Goal: Task Accomplishment & Management: Use online tool/utility

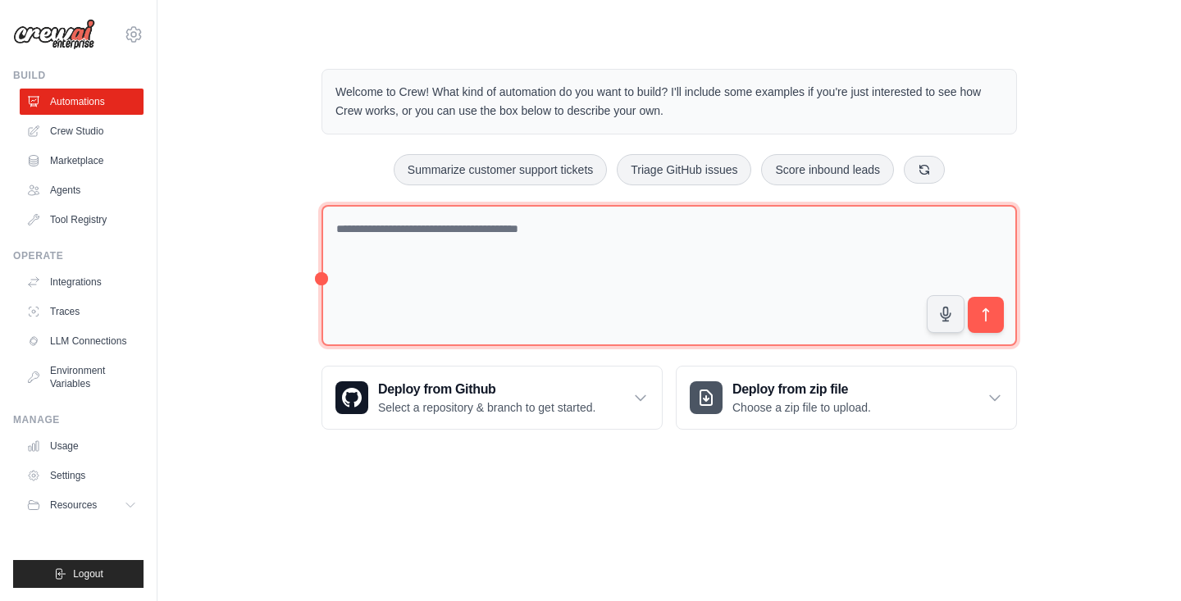
click at [514, 226] on textarea at bounding box center [668, 276] width 695 height 142
paste textarea "**********"
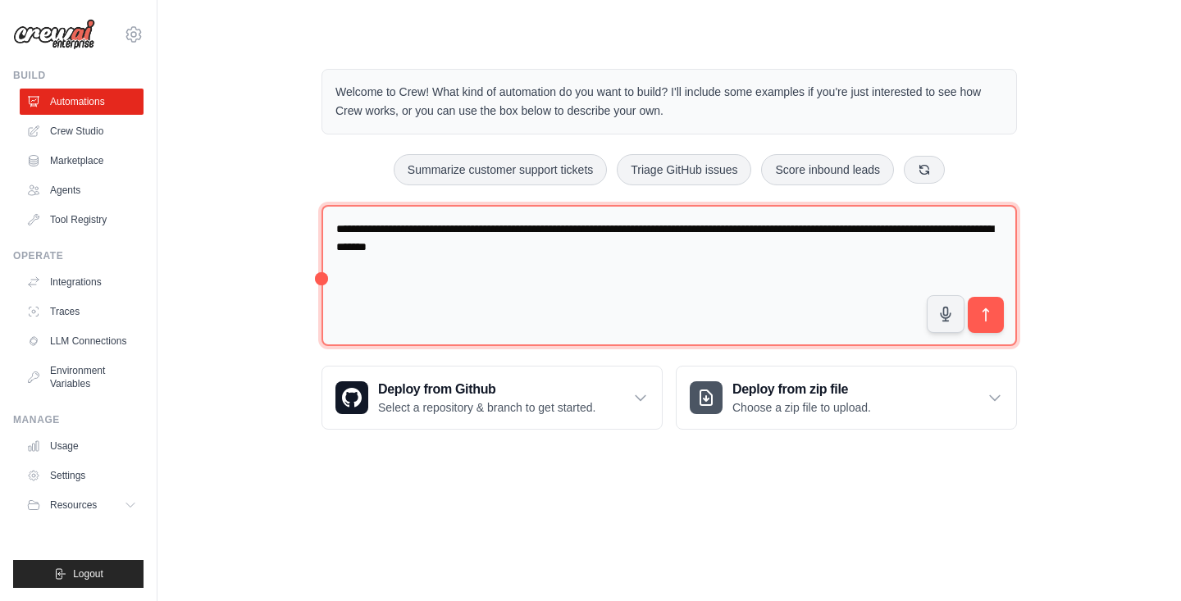
drag, startPoint x: 403, startPoint y: 250, endPoint x: 379, endPoint y: 248, distance: 23.8
click at [379, 248] on textarea "**********" at bounding box center [668, 276] width 695 height 142
type textarea "**********"
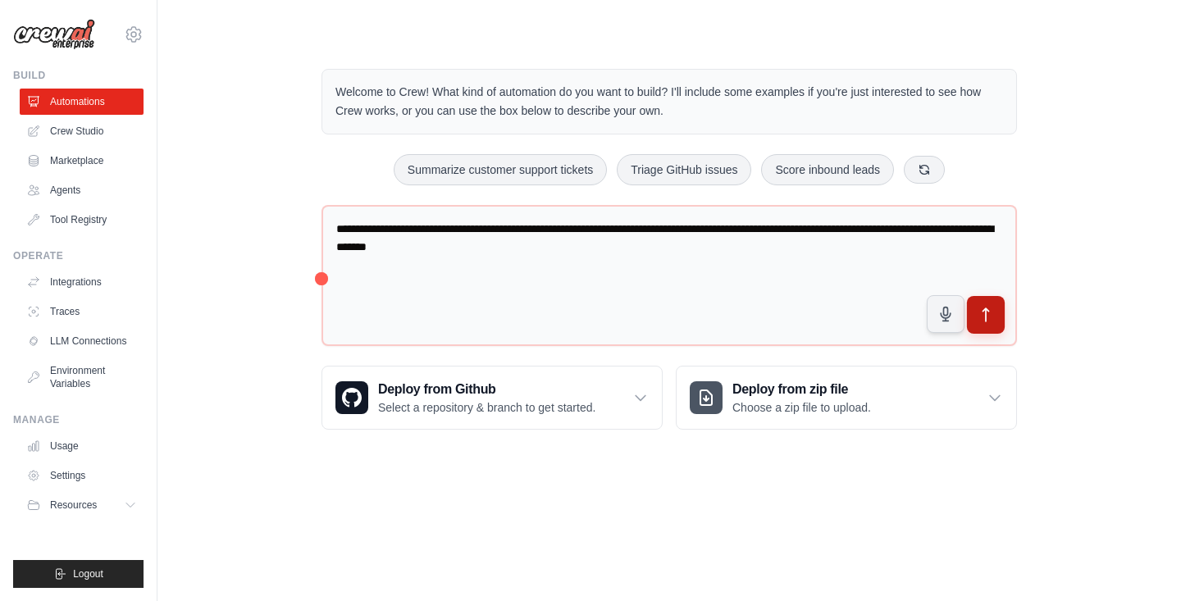
click at [998, 319] on button "submit" at bounding box center [986, 315] width 38 height 38
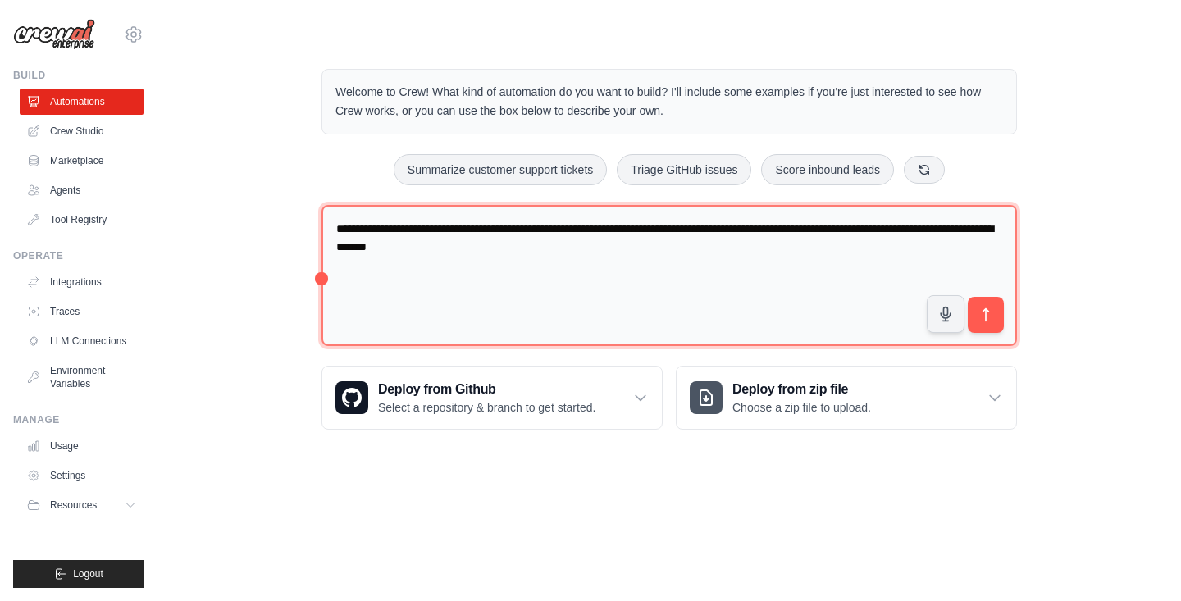
click at [809, 229] on textarea "**********" at bounding box center [668, 276] width 695 height 142
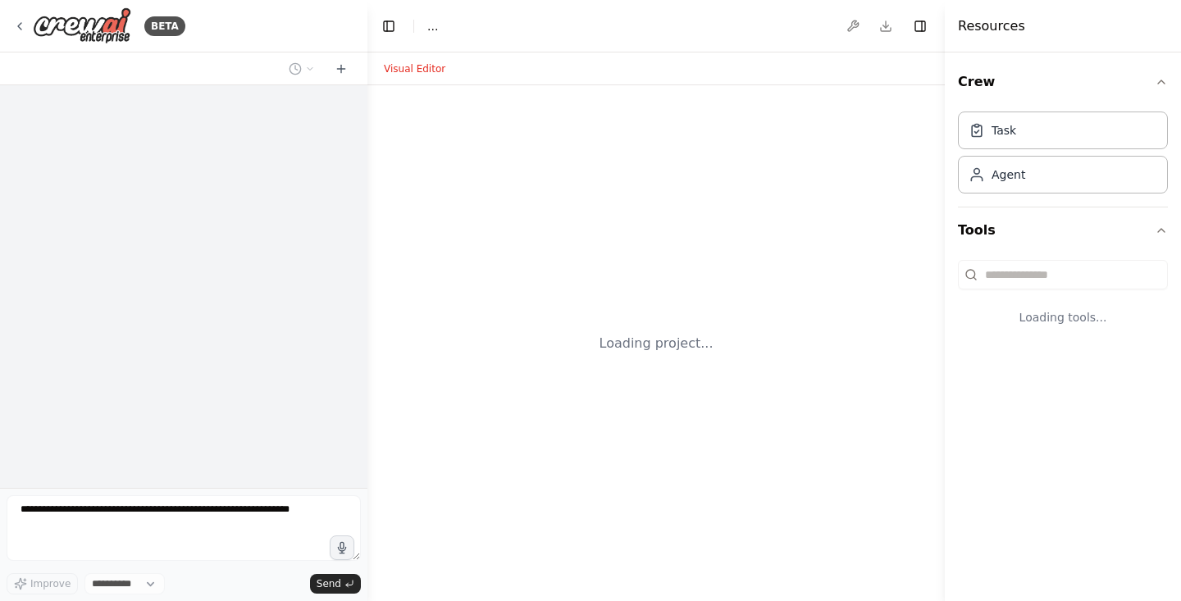
select select "****"
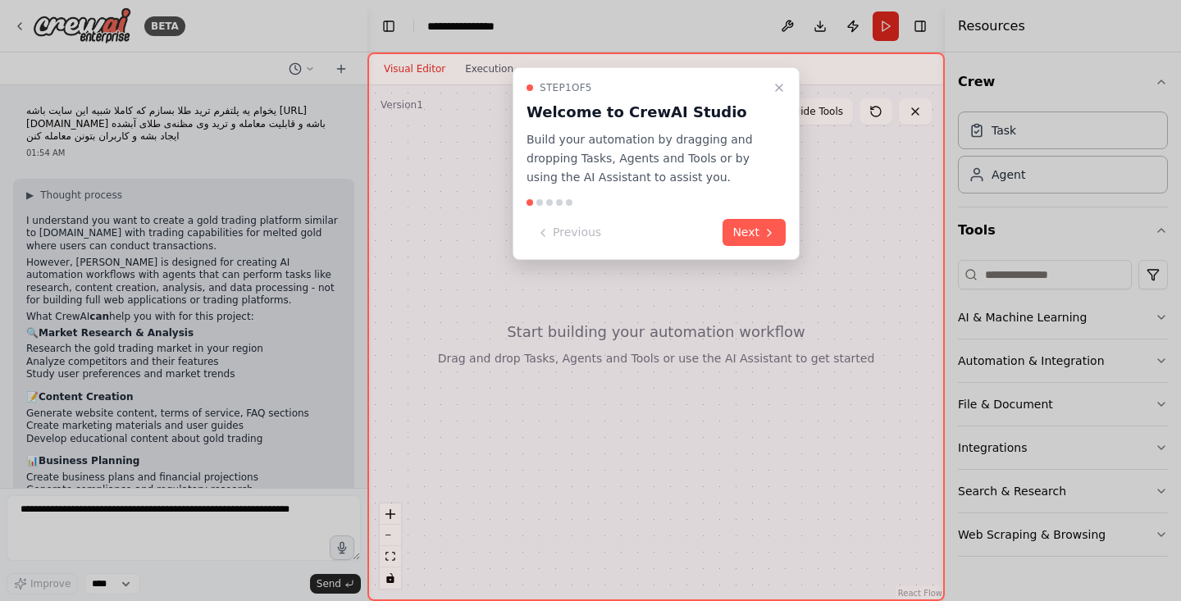
scroll to position [156, 0]
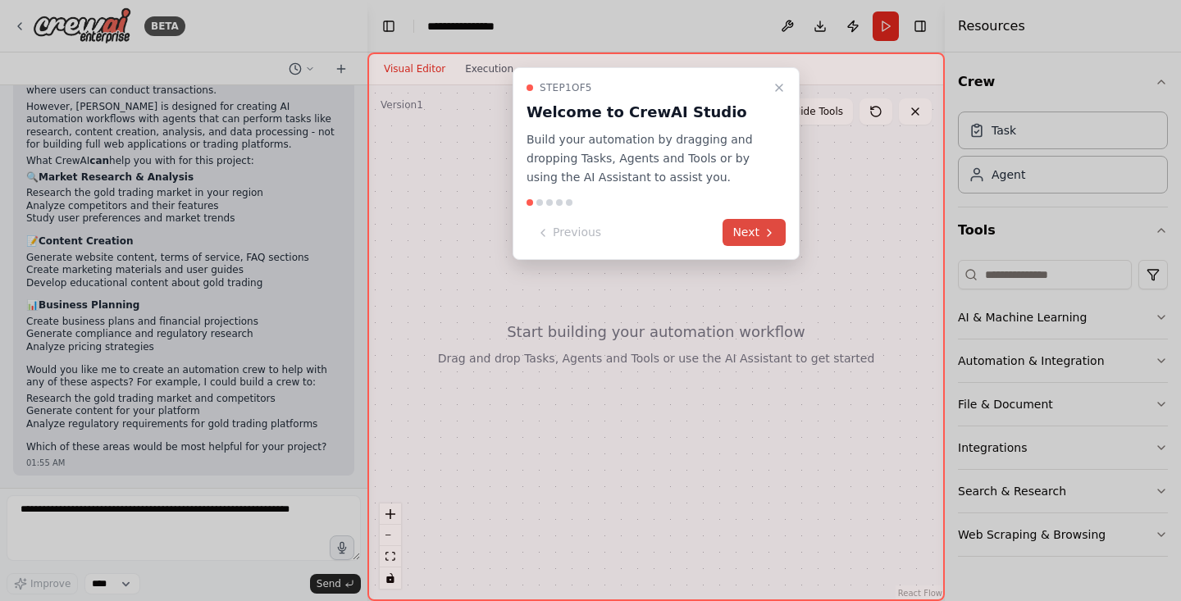
click at [758, 237] on button "Next" at bounding box center [753, 232] width 63 height 27
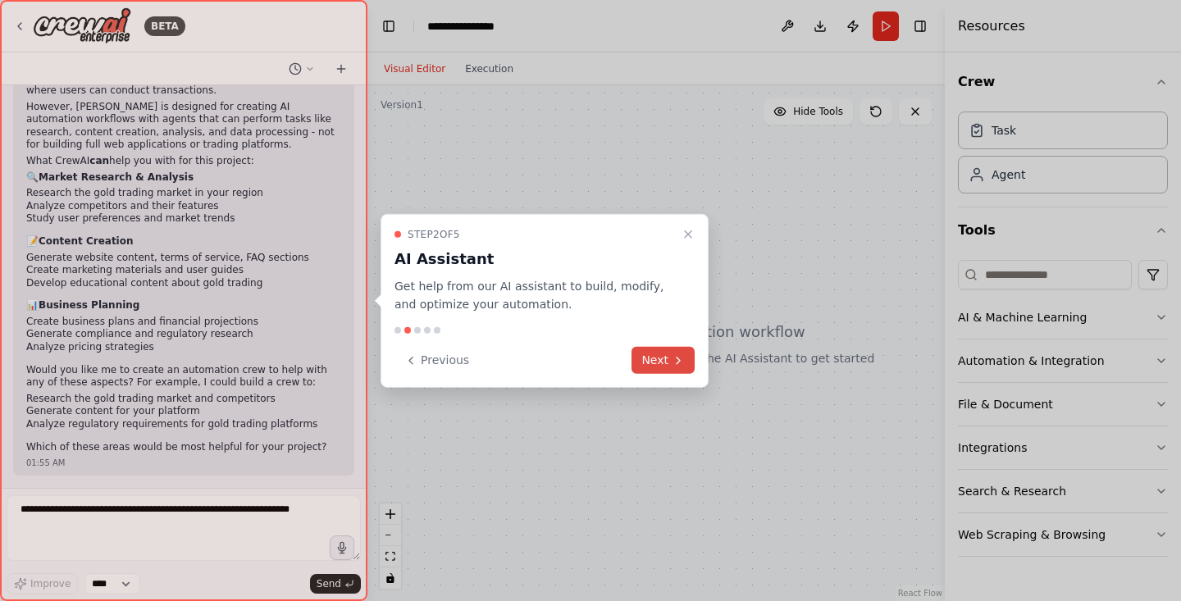
click at [655, 359] on button "Next" at bounding box center [662, 360] width 63 height 27
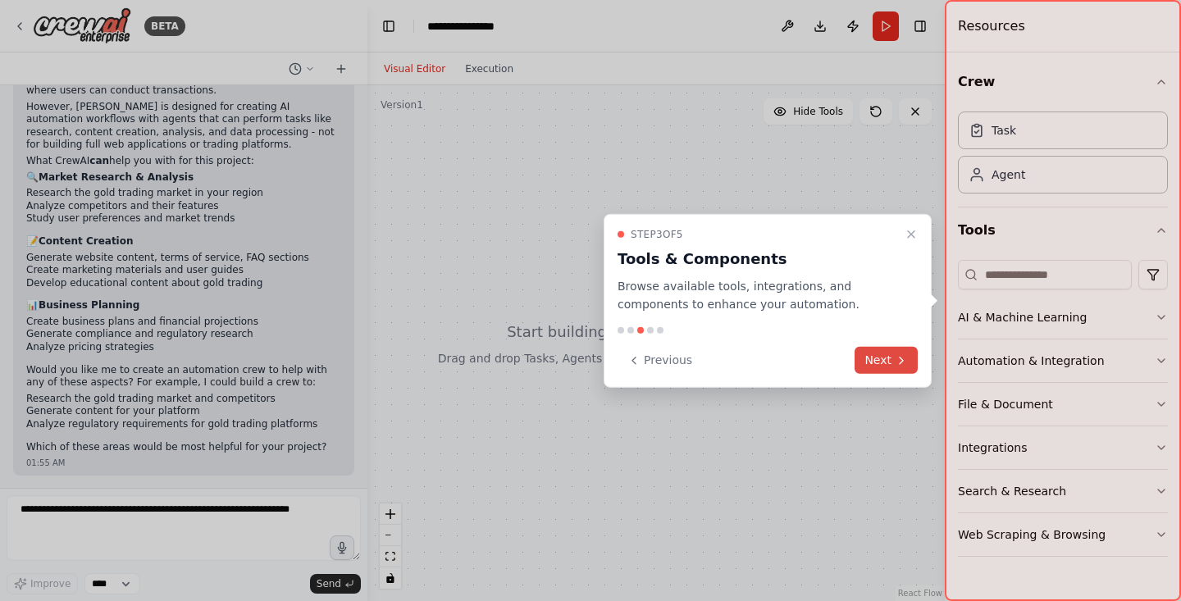
click at [877, 353] on button "Next" at bounding box center [886, 360] width 63 height 27
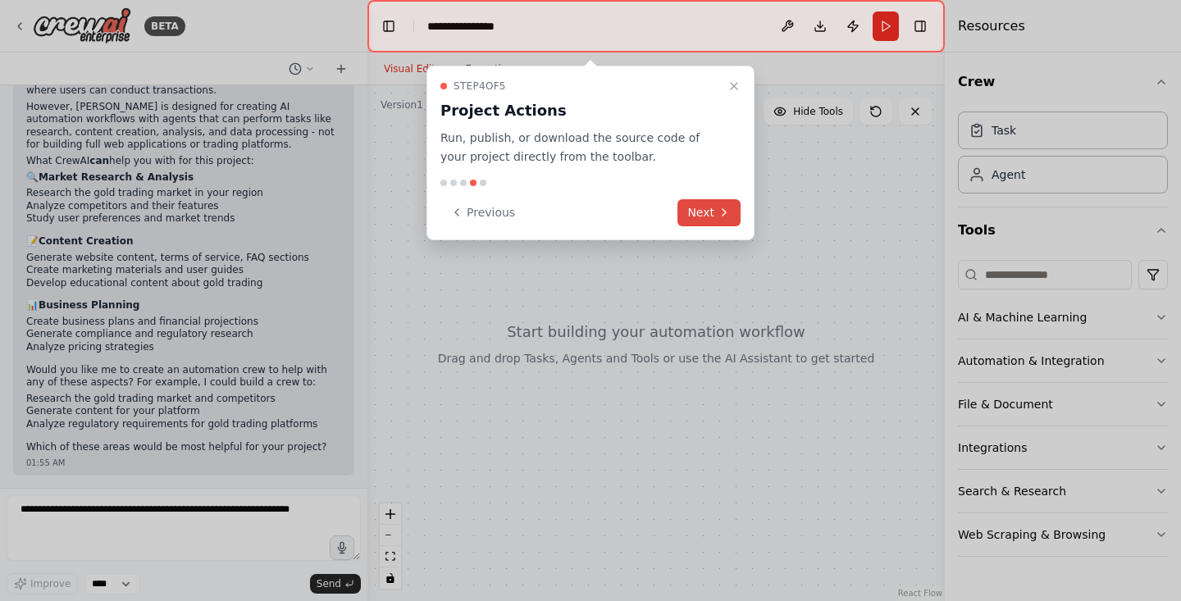
click at [710, 219] on button "Next" at bounding box center [708, 212] width 63 height 27
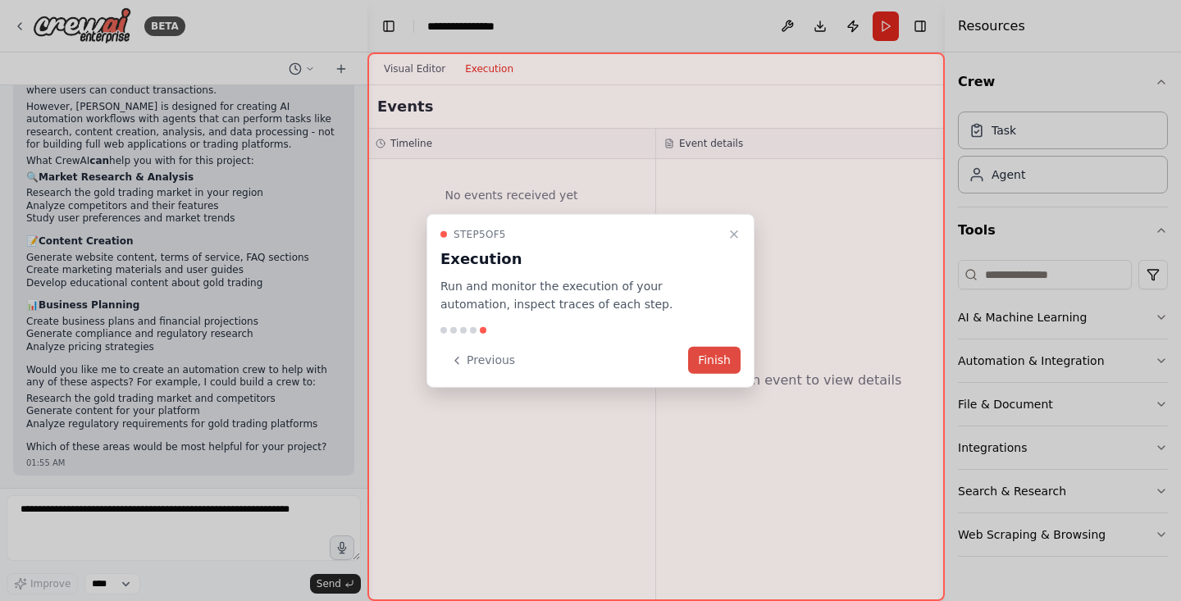
click at [713, 365] on button "Finish" at bounding box center [714, 360] width 52 height 27
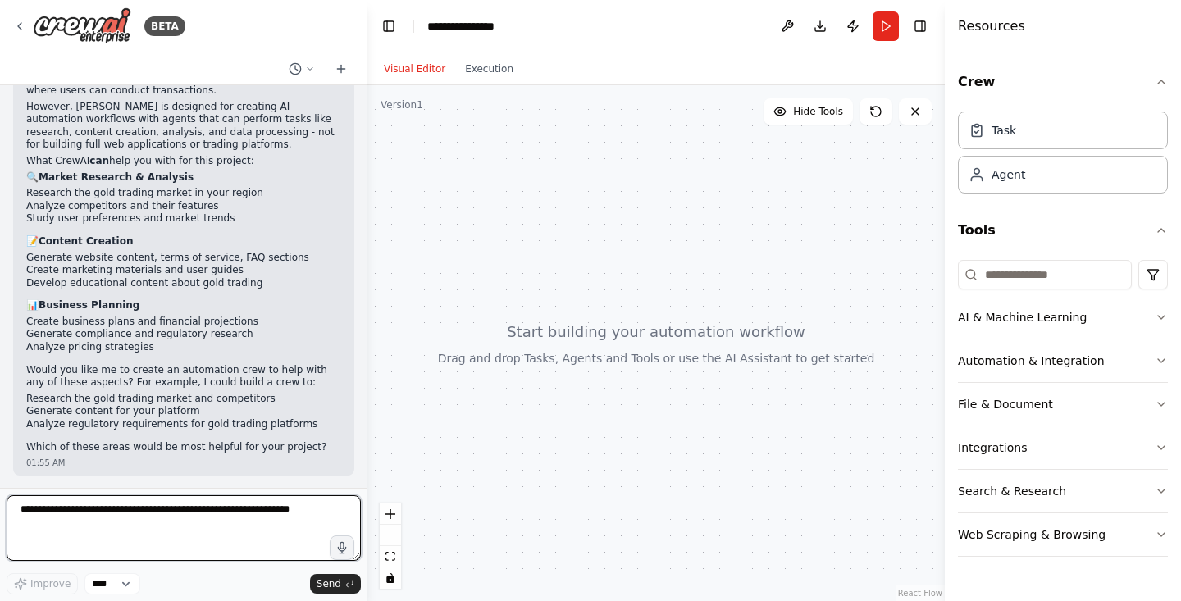
click at [133, 516] on textarea at bounding box center [184, 528] width 354 height 66
paste textarea "**********"
type textarea "**********"
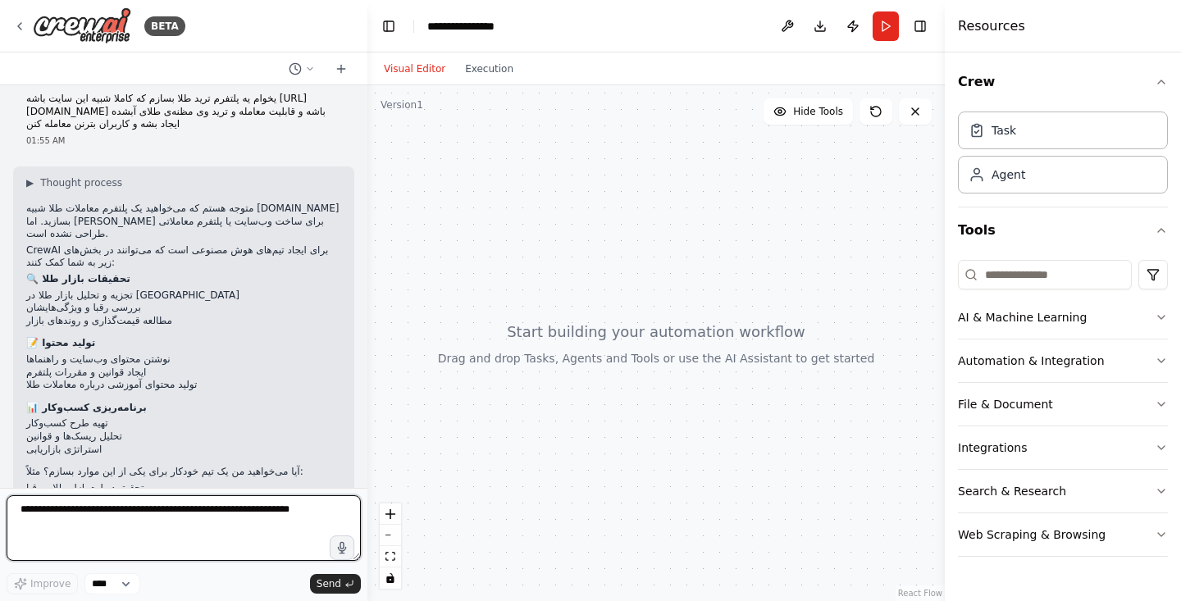
scroll to position [635, 0]
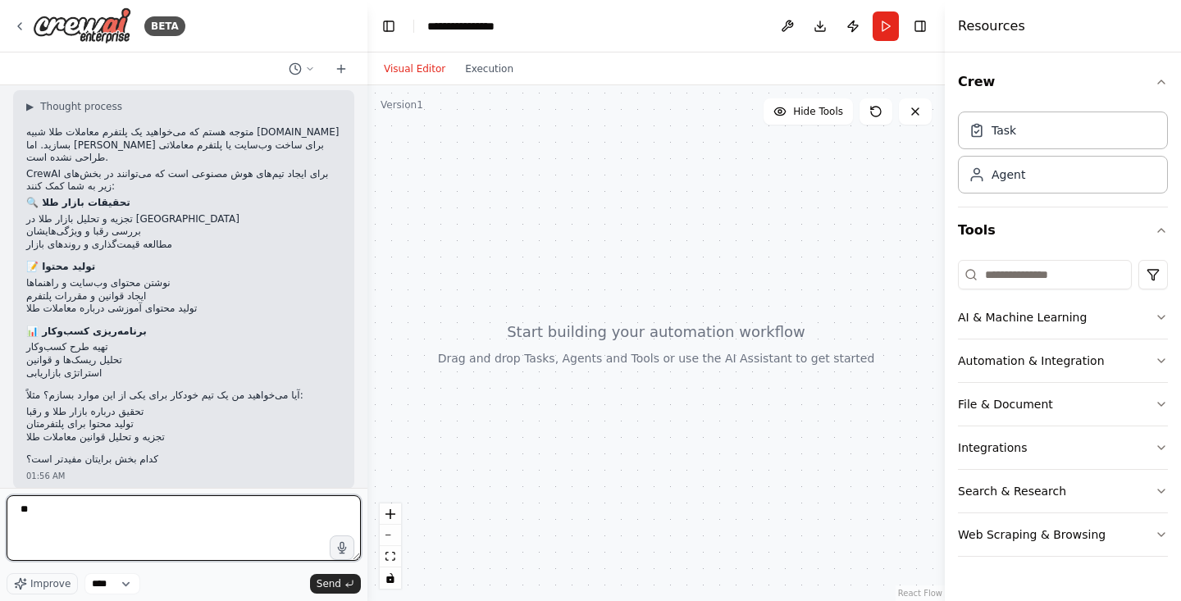
type textarea "***"
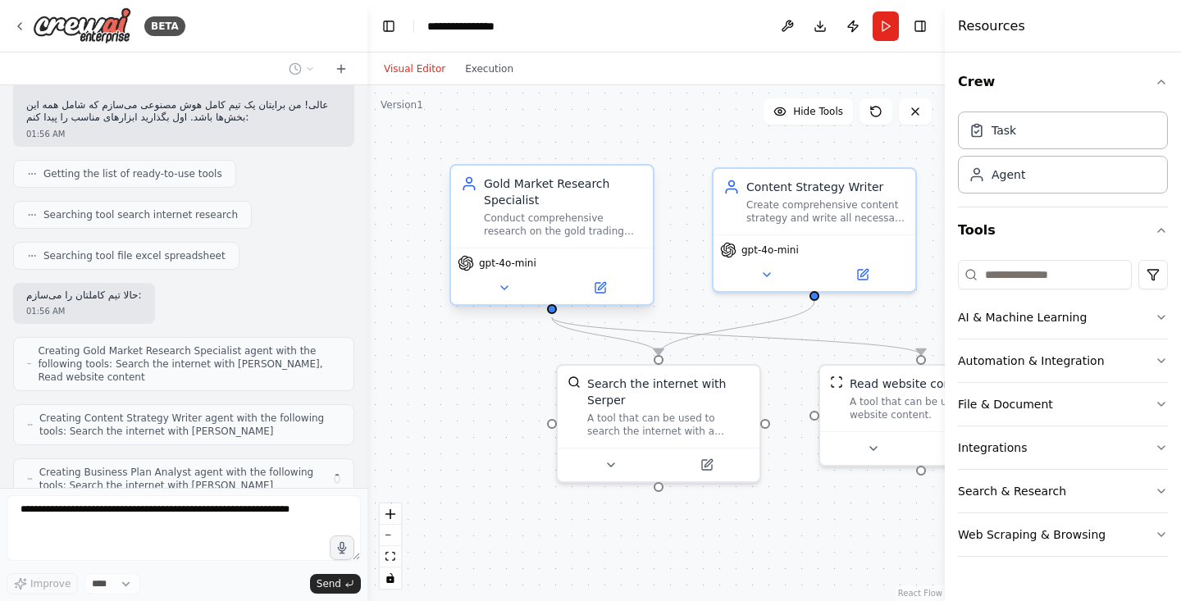
scroll to position [1183, 0]
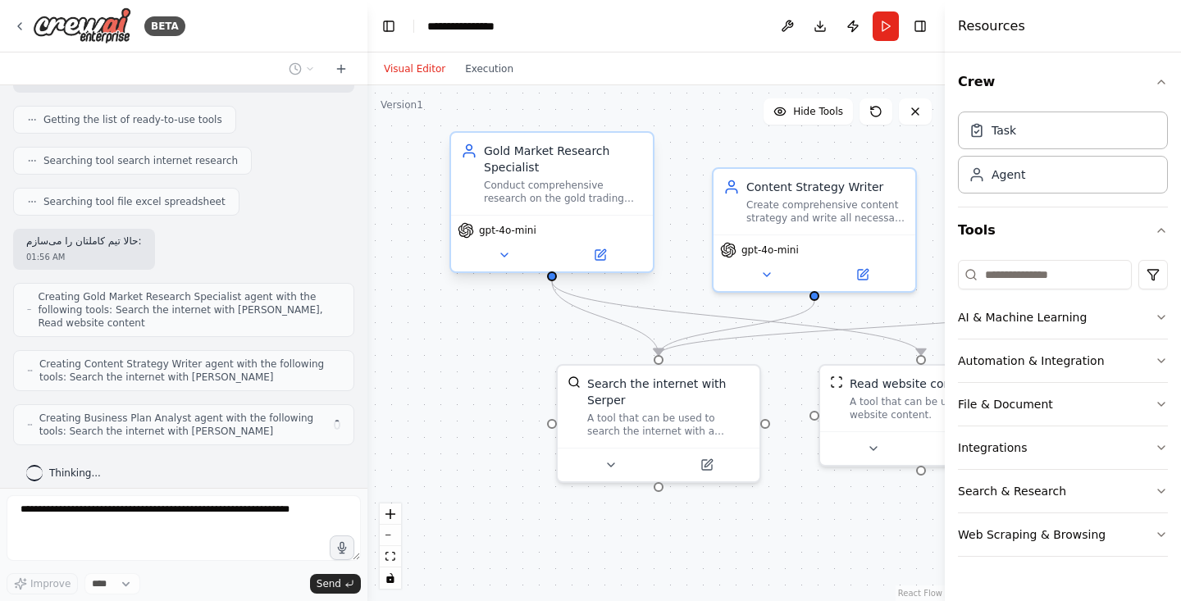
drag, startPoint x: 569, startPoint y: 267, endPoint x: 570, endPoint y: 237, distance: 29.5
click at [570, 237] on div "gpt-4o-mini" at bounding box center [552, 230] width 189 height 16
click at [923, 28] on button "Toggle Right Sidebar" at bounding box center [920, 26] width 23 height 23
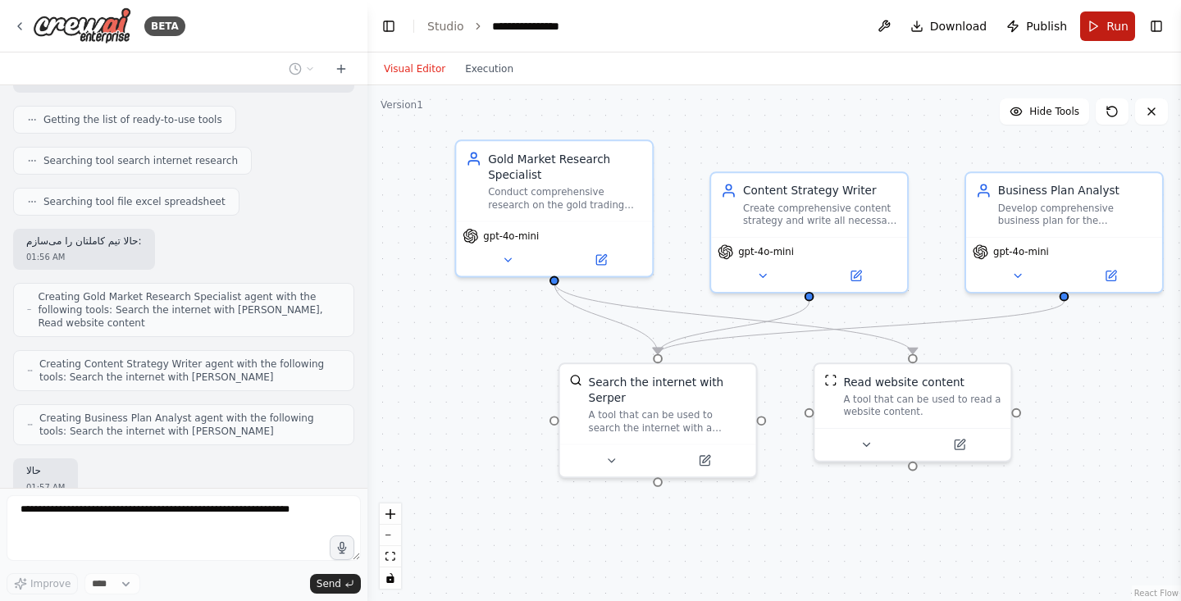
scroll to position [1278, 0]
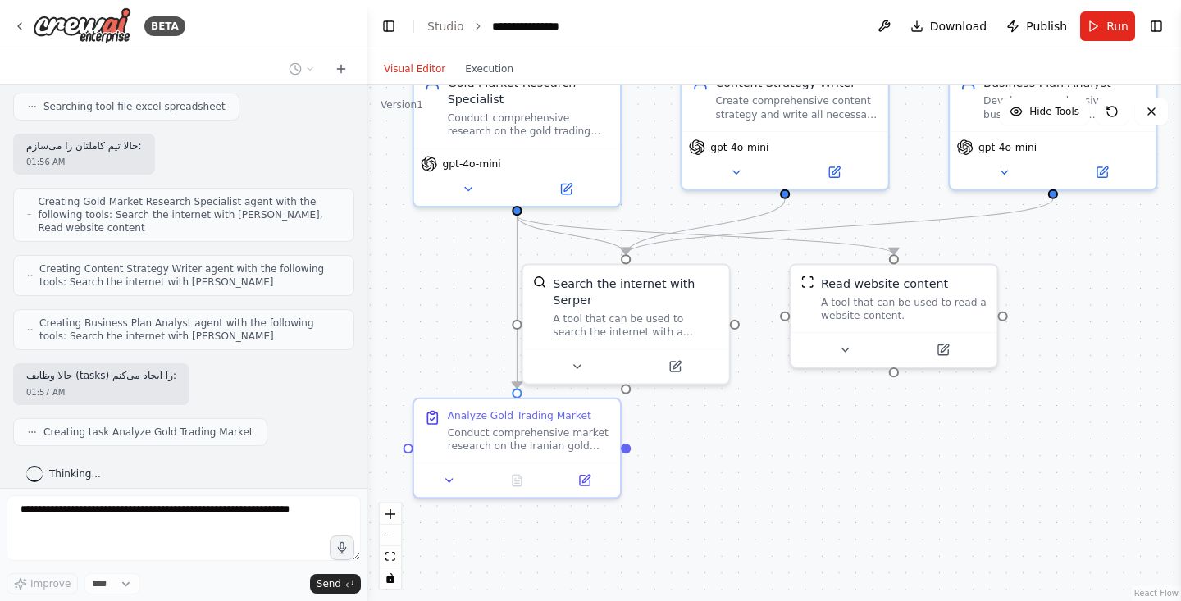
drag, startPoint x: 1105, startPoint y: 393, endPoint x: 1096, endPoint y: 295, distance: 98.0
click at [1096, 295] on div ".deletable-edge-delete-btn { width: 20px; height: 20px; border: 0px solid #ffff…" at bounding box center [774, 343] width 814 height 516
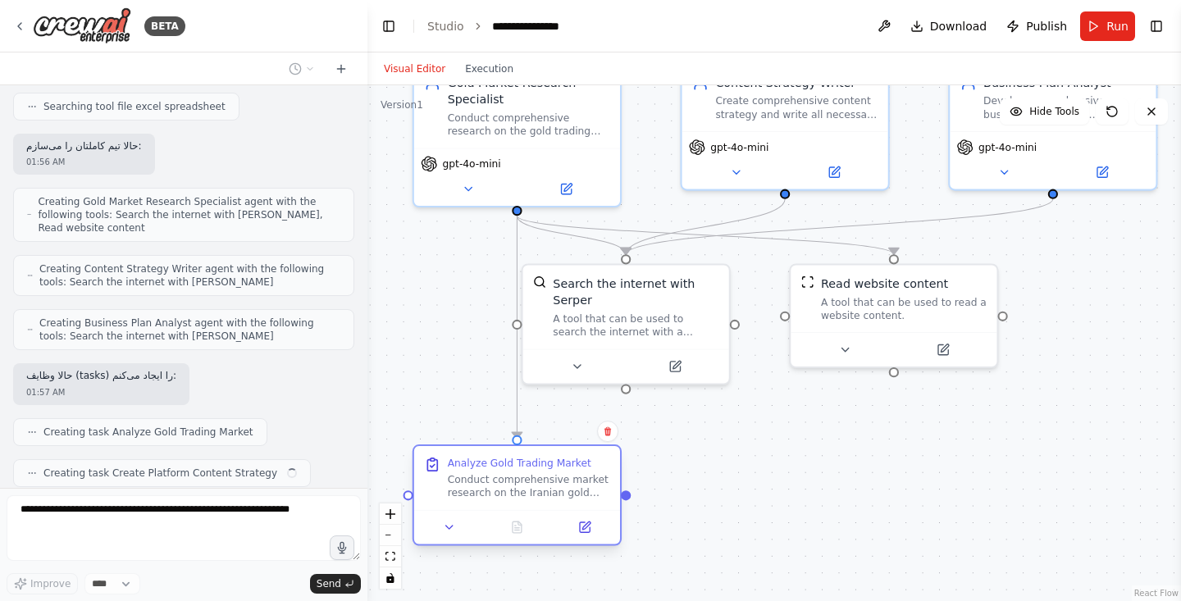
scroll to position [1319, 0]
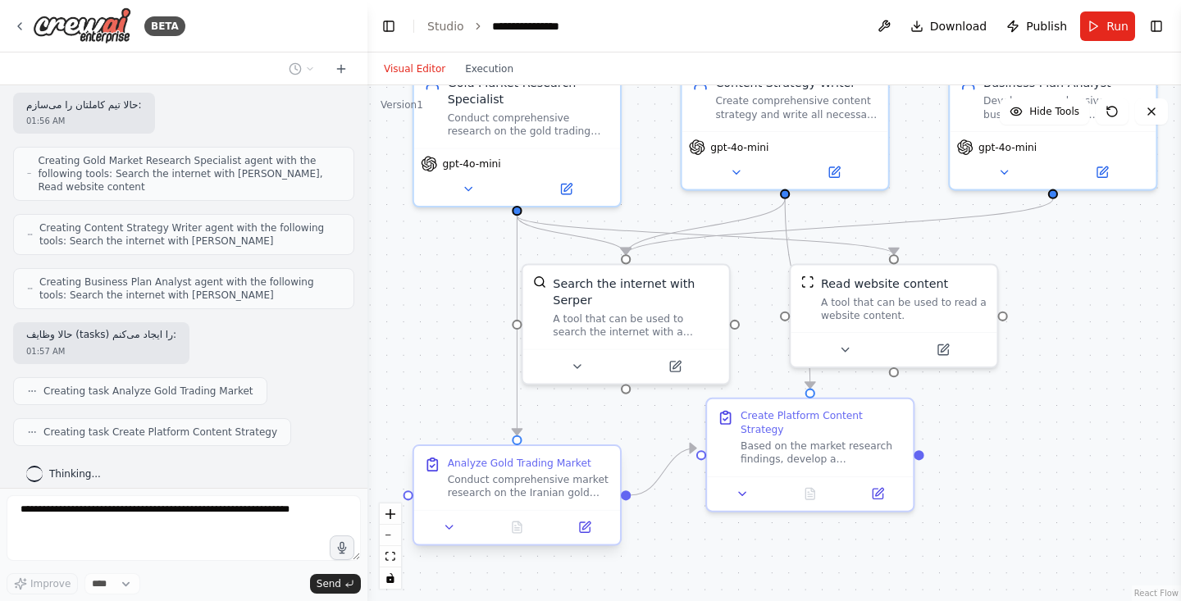
drag, startPoint x: 567, startPoint y: 444, endPoint x: 563, endPoint y: 490, distance: 46.1
click at [563, 490] on div "Conduct comprehensive market research on the Iranian gold trading market. Analy…" at bounding box center [529, 486] width 162 height 27
click at [436, 273] on div ".deletable-edge-delete-btn { width: 20px; height: 20px; border: 0px solid #ffff…" at bounding box center [774, 343] width 814 height 516
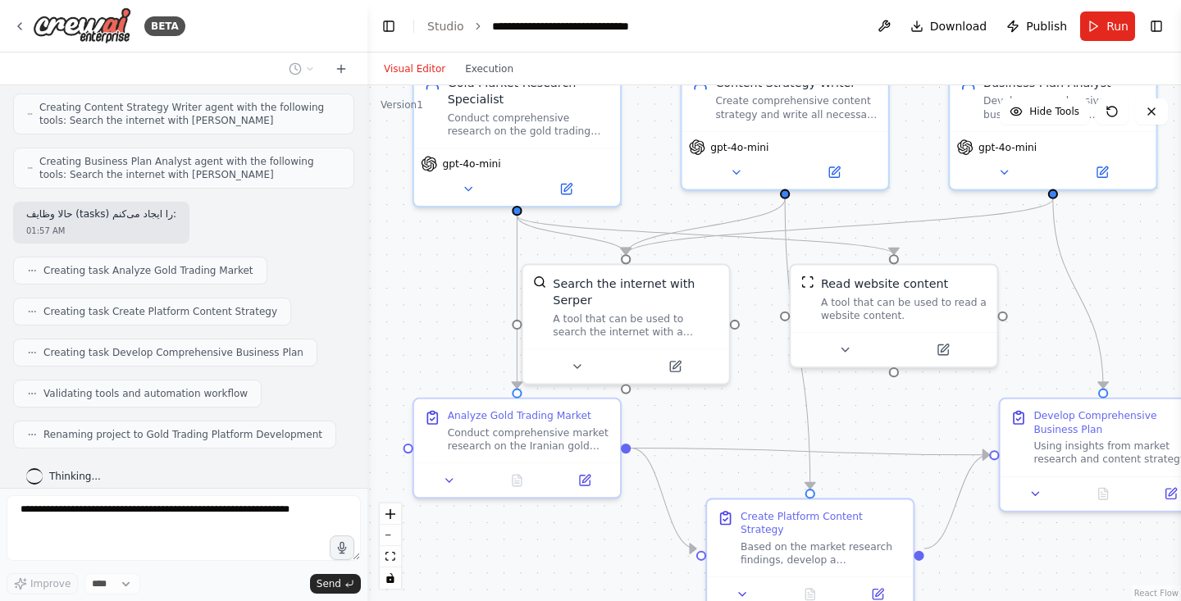
scroll to position [1442, 0]
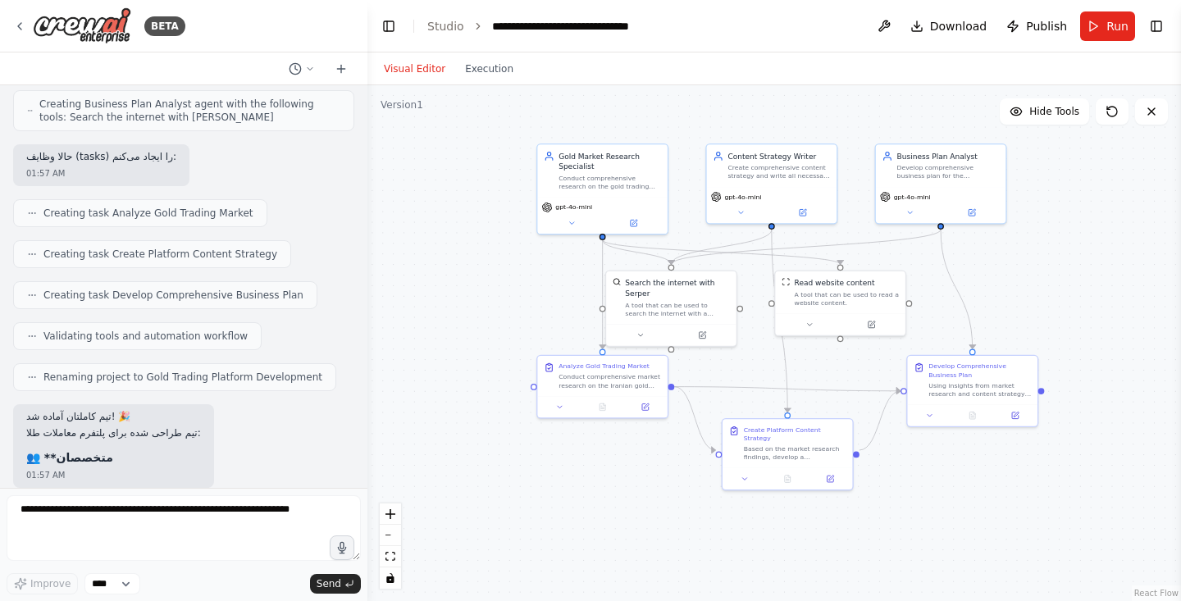
drag, startPoint x: 1096, startPoint y: 321, endPoint x: 1030, endPoint y: 278, distance: 79.4
click at [1030, 278] on div ".deletable-edge-delete-btn { width: 20px; height: 20px; border: 0px solid #ffff…" at bounding box center [774, 343] width 814 height 516
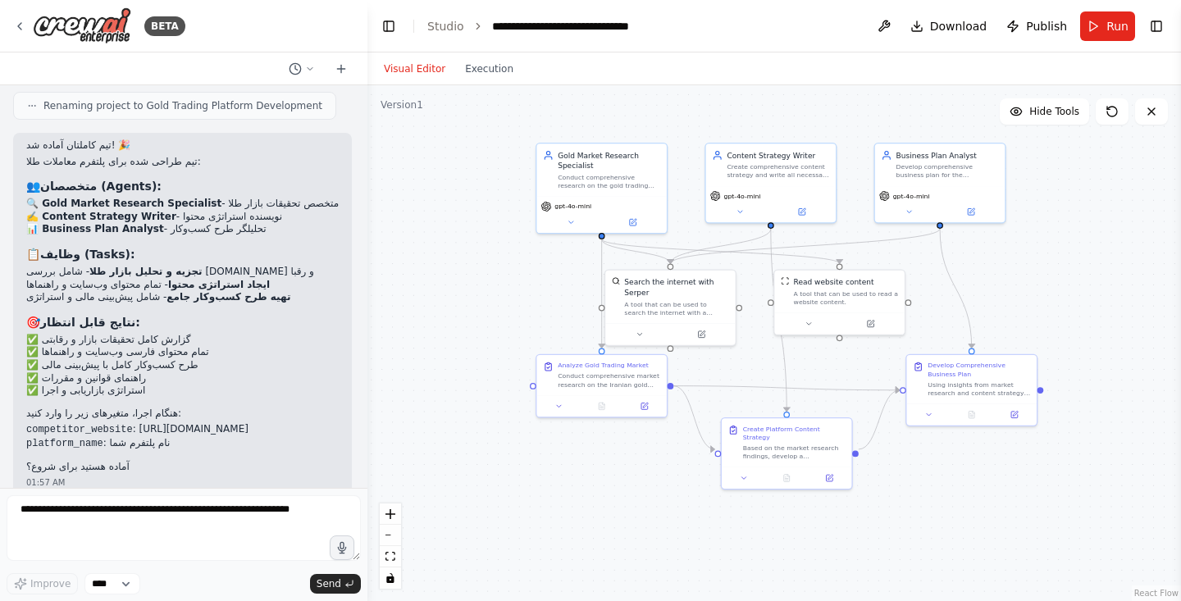
scroll to position [1775, 0]
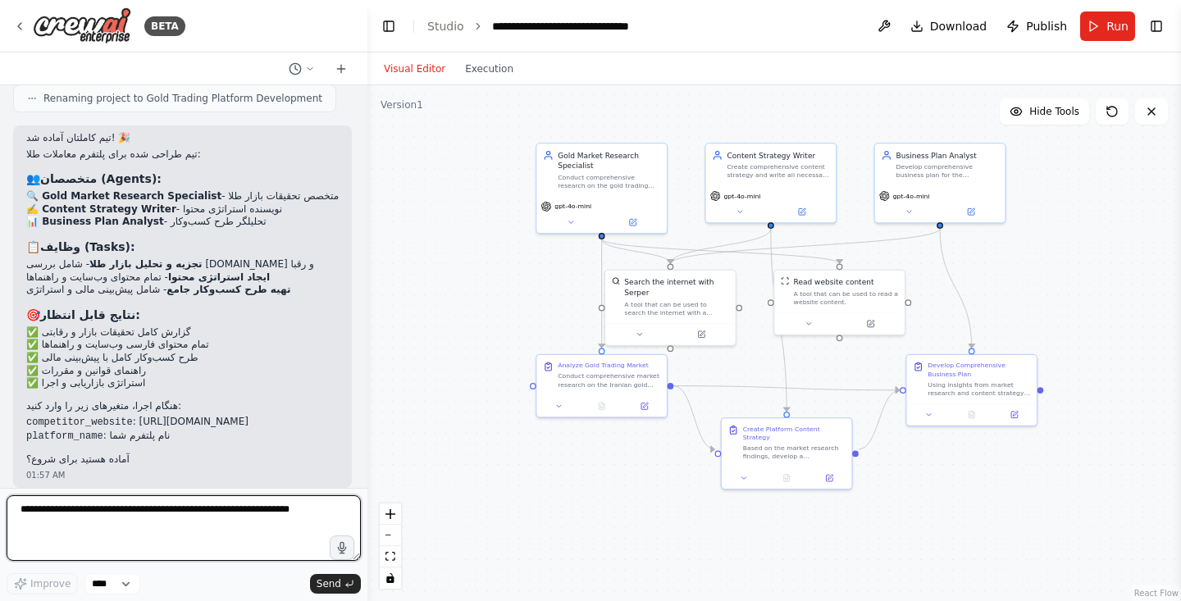
click at [114, 518] on textarea at bounding box center [184, 528] width 354 height 66
type textarea "**********"
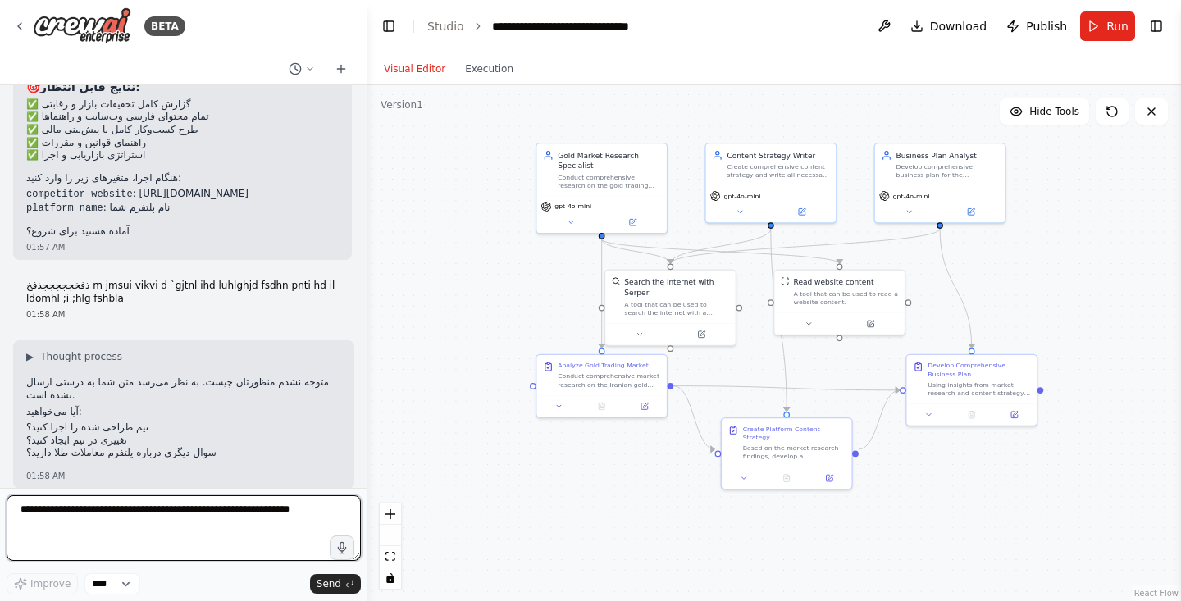
scroll to position [2020, 0]
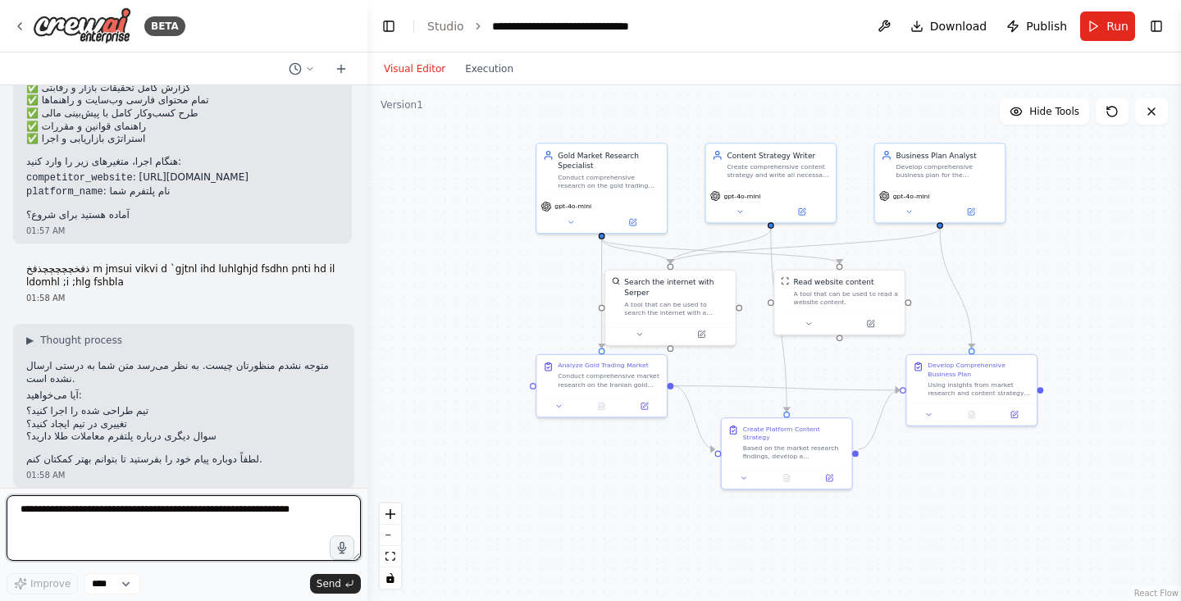
click at [185, 517] on textarea at bounding box center [184, 528] width 354 height 66
type textarea "**********"
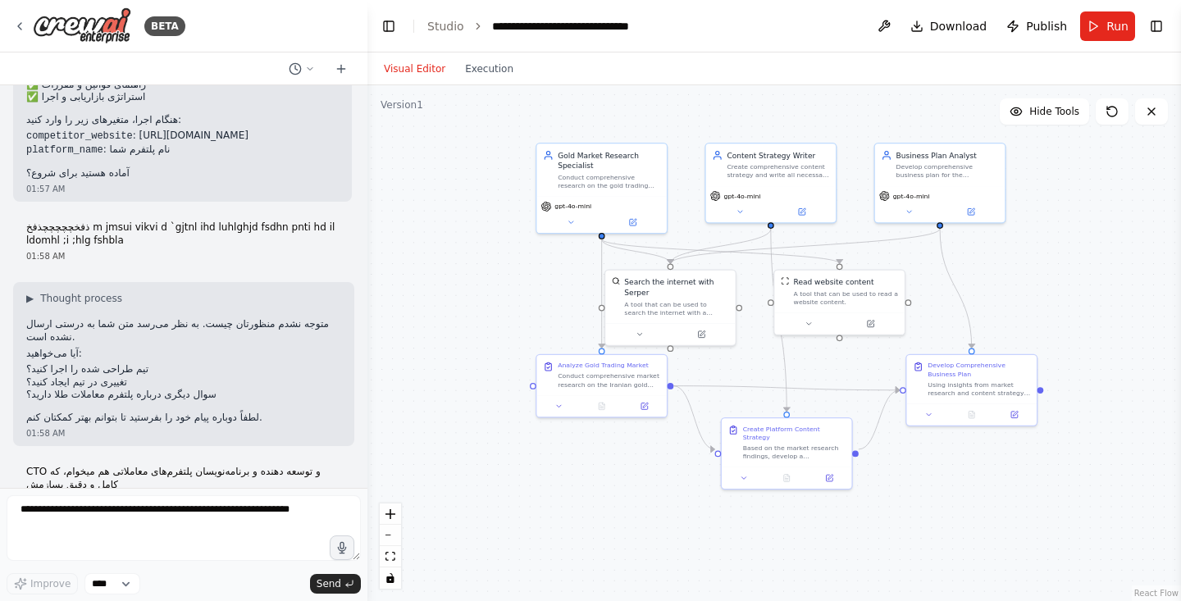
scroll to position [2130, 0]
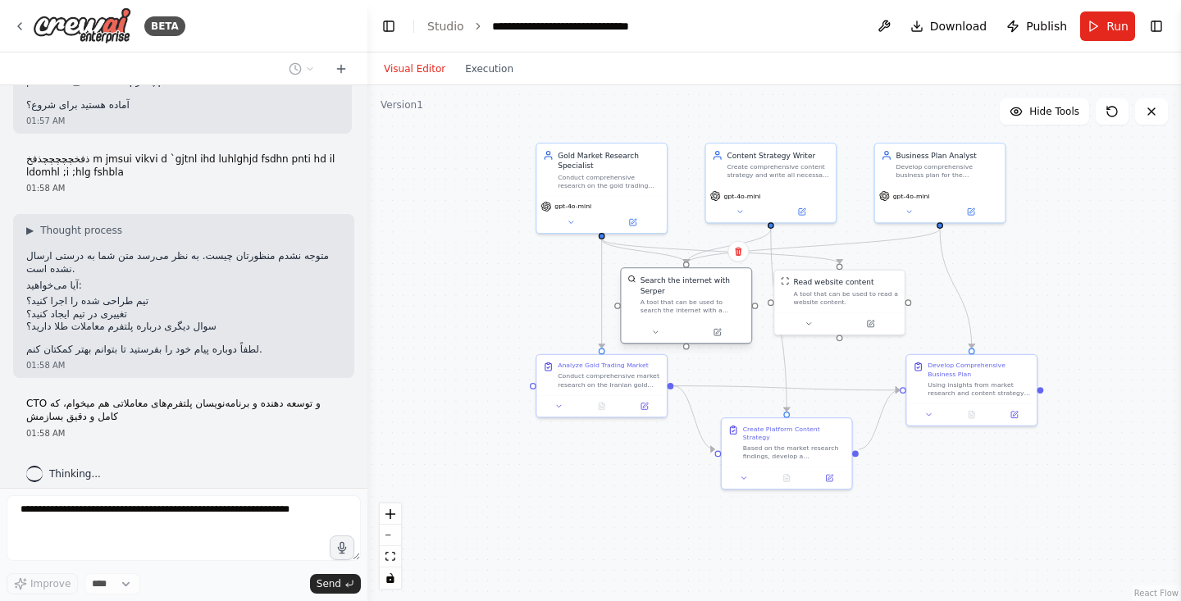
drag, startPoint x: 672, startPoint y: 306, endPoint x: 691, endPoint y: 303, distance: 19.0
click at [691, 303] on div "A tool that can be used to search the internet with a search_query. Supports di…" at bounding box center [692, 306] width 105 height 17
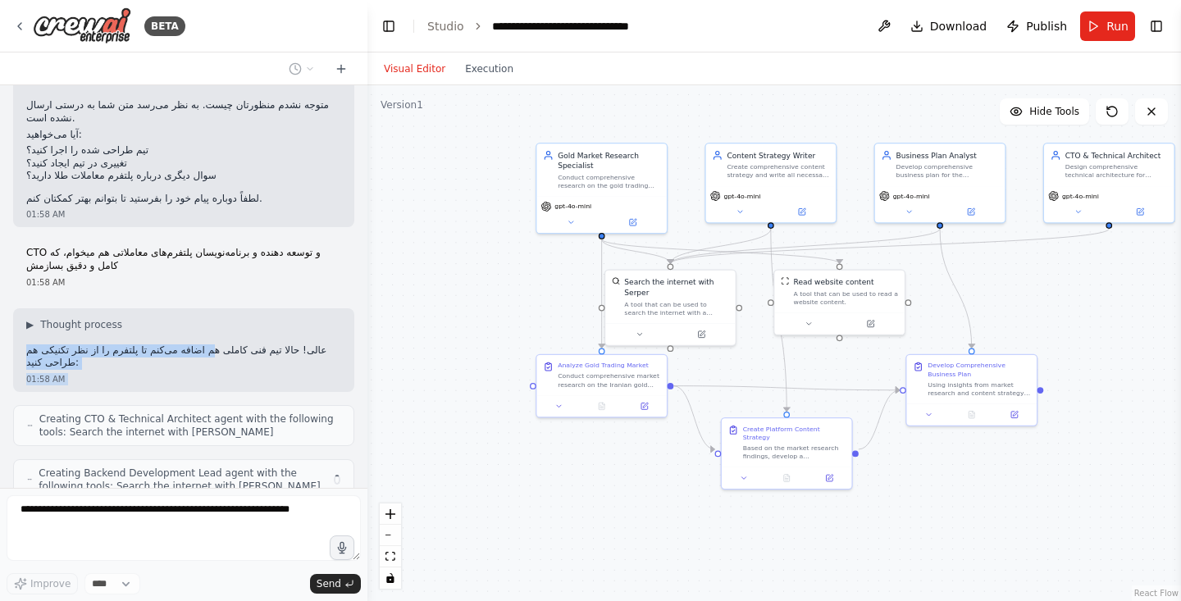
scroll to position [2335, 0]
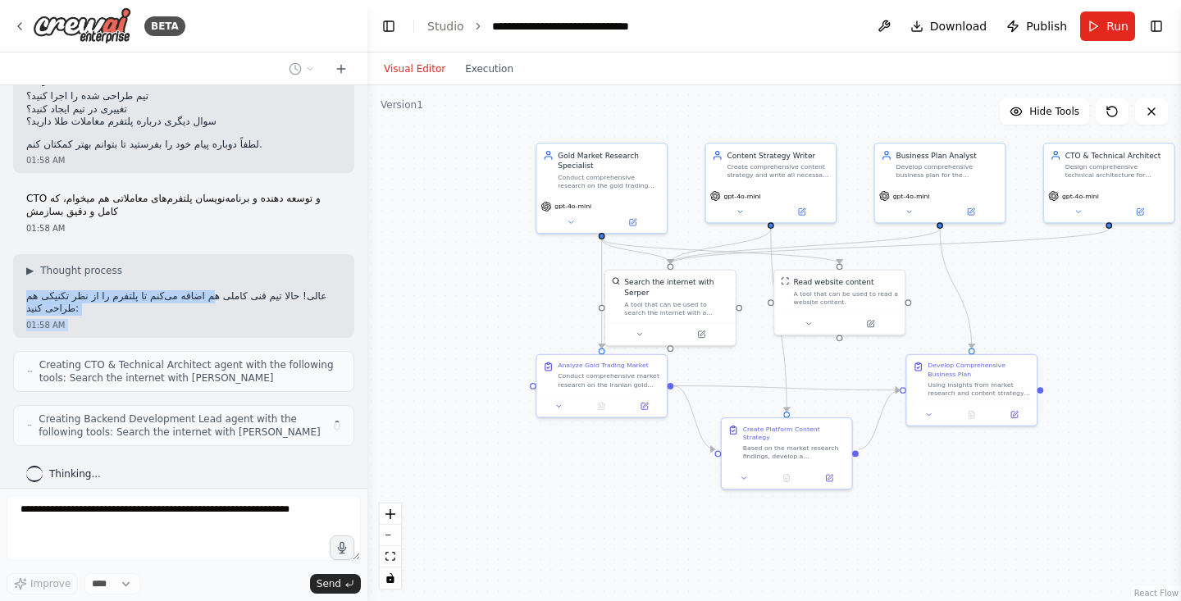
drag, startPoint x: 226, startPoint y: 332, endPoint x: 22, endPoint y: 347, distance: 204.7
click at [22, 347] on div "یخوام یه پلتفرم ترید طلا بسازم که کاملا شبیه این سایت باشه https://farazgold.co…" at bounding box center [183, 286] width 367 height 403
click at [301, 290] on p "عالی! حالا تیم فنی کاملی هم اضافه می‌کنم تا پلتفرم را از نظر تکنیکی هم طراحی کن…" at bounding box center [183, 302] width 315 height 25
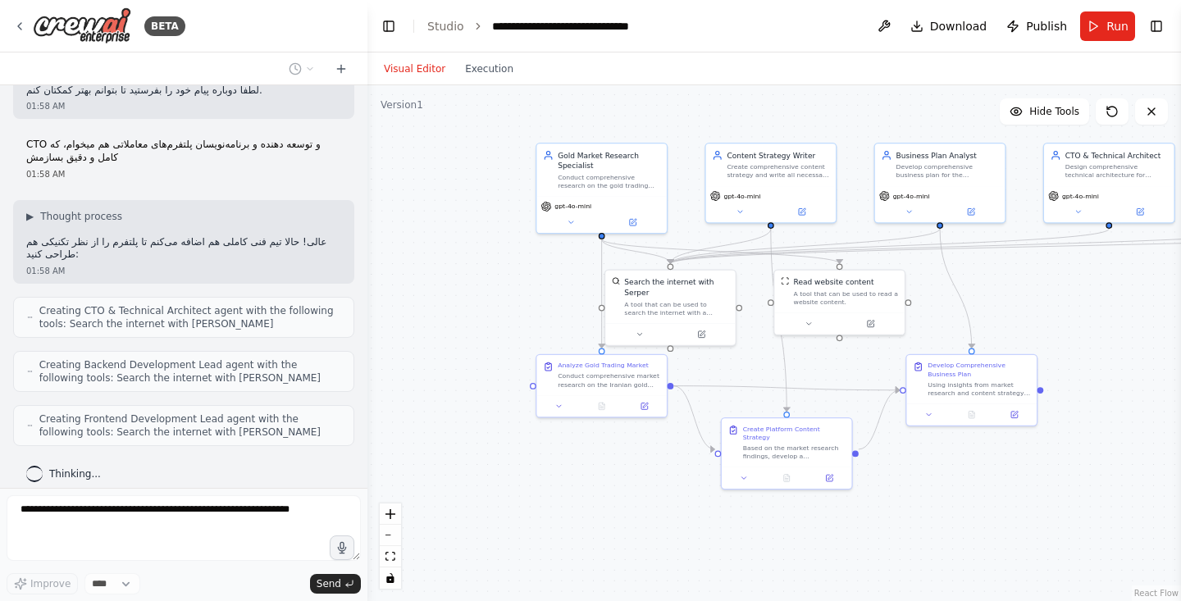
scroll to position [2443, 0]
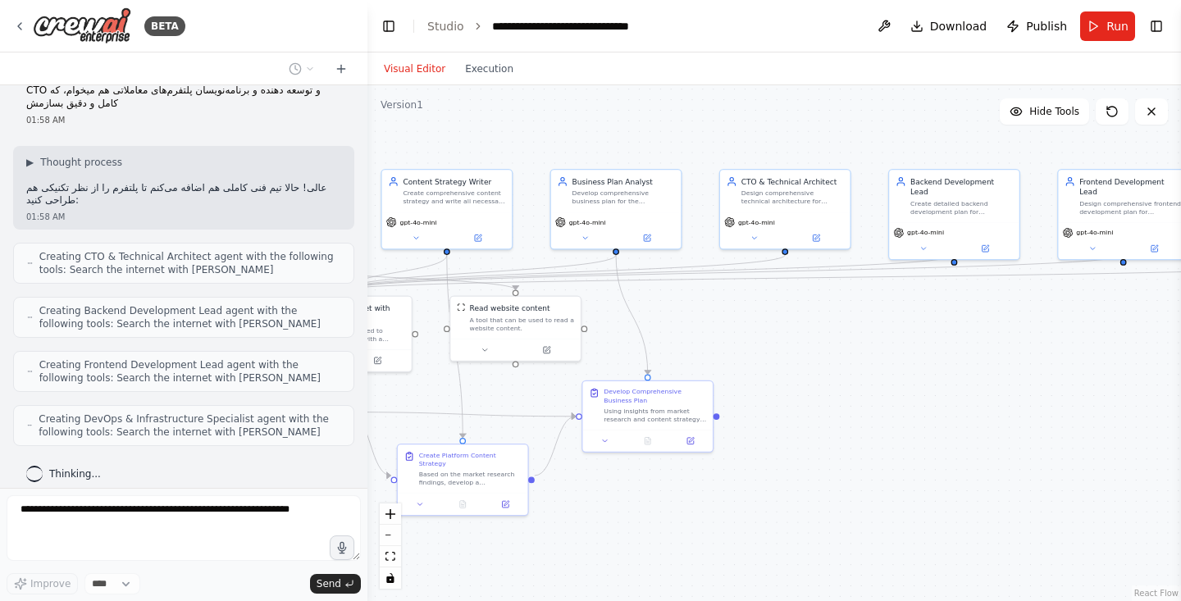
drag, startPoint x: 1047, startPoint y: 332, endPoint x: 722, endPoint y: 359, distance: 326.7
click at [722, 359] on div ".deletable-edge-delete-btn { width: 20px; height: 20px; border: 0px solid #ffff…" at bounding box center [774, 343] width 814 height 516
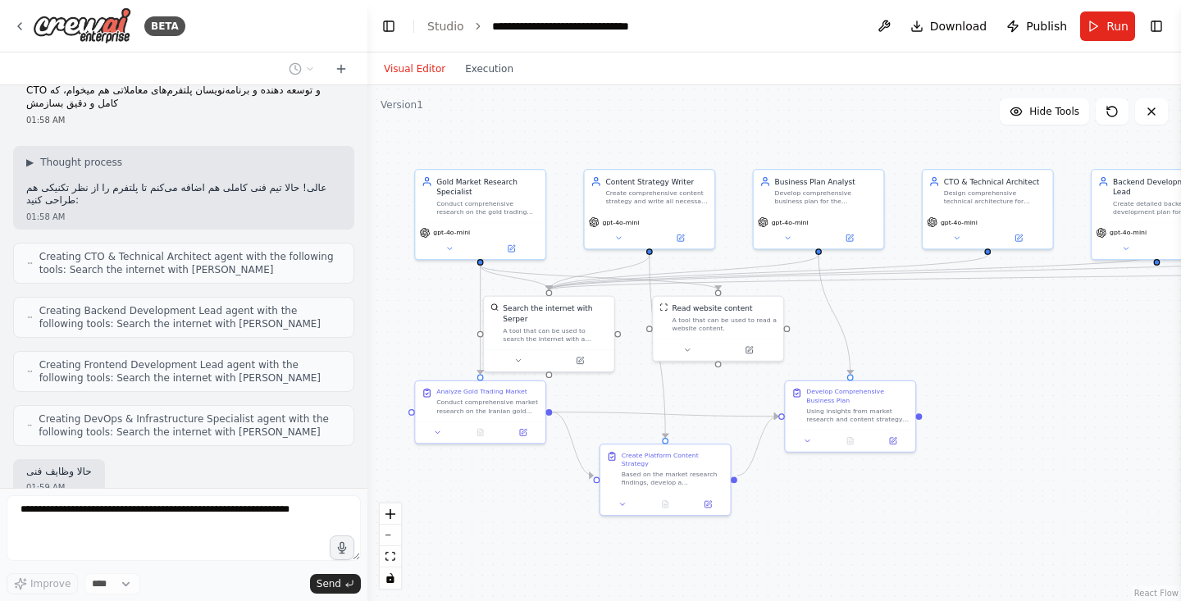
scroll to position [2539, 0]
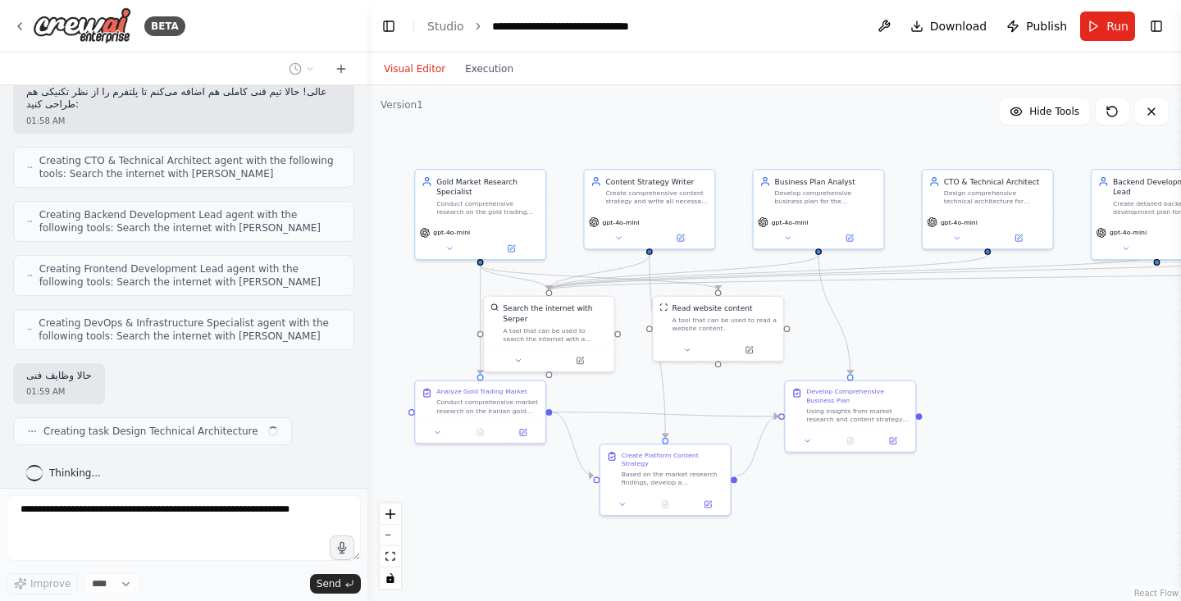
drag, startPoint x: 827, startPoint y: 326, endPoint x: 1032, endPoint y: 324, distance: 204.2
click at [1032, 324] on div ".deletable-edge-delete-btn { width: 20px; height: 20px; border: 0px solid #ffff…" at bounding box center [774, 343] width 814 height 516
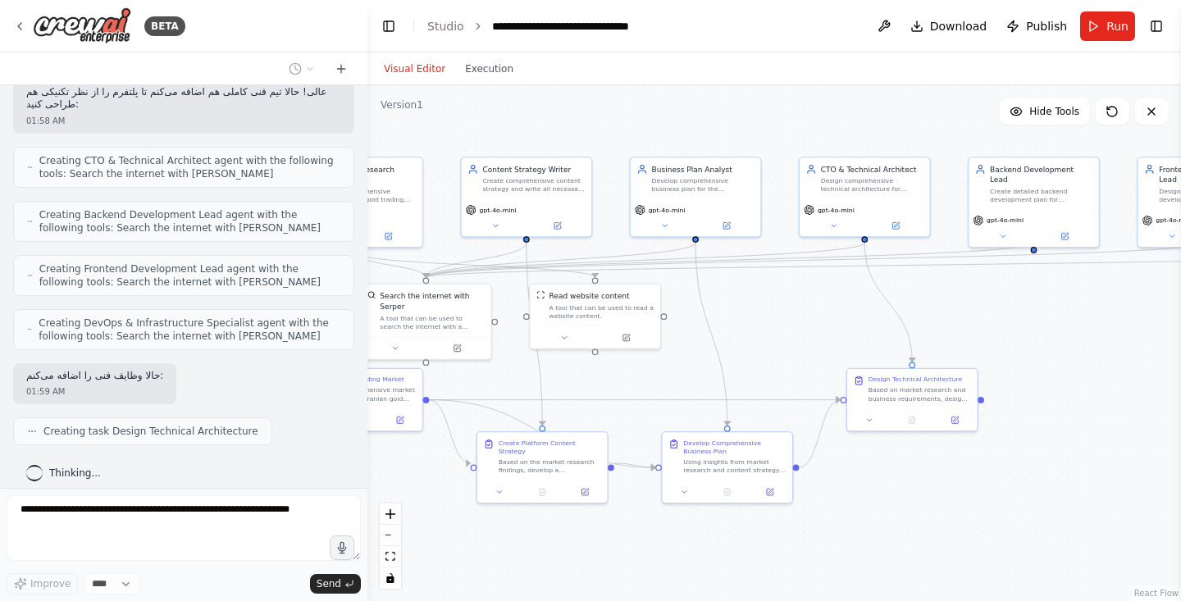
drag, startPoint x: 982, startPoint y: 313, endPoint x: 843, endPoint y: 302, distance: 139.9
click at [843, 302] on div ".deletable-edge-delete-btn { width: 20px; height: 20px; border: 0px solid #ffff…" at bounding box center [774, 343] width 814 height 516
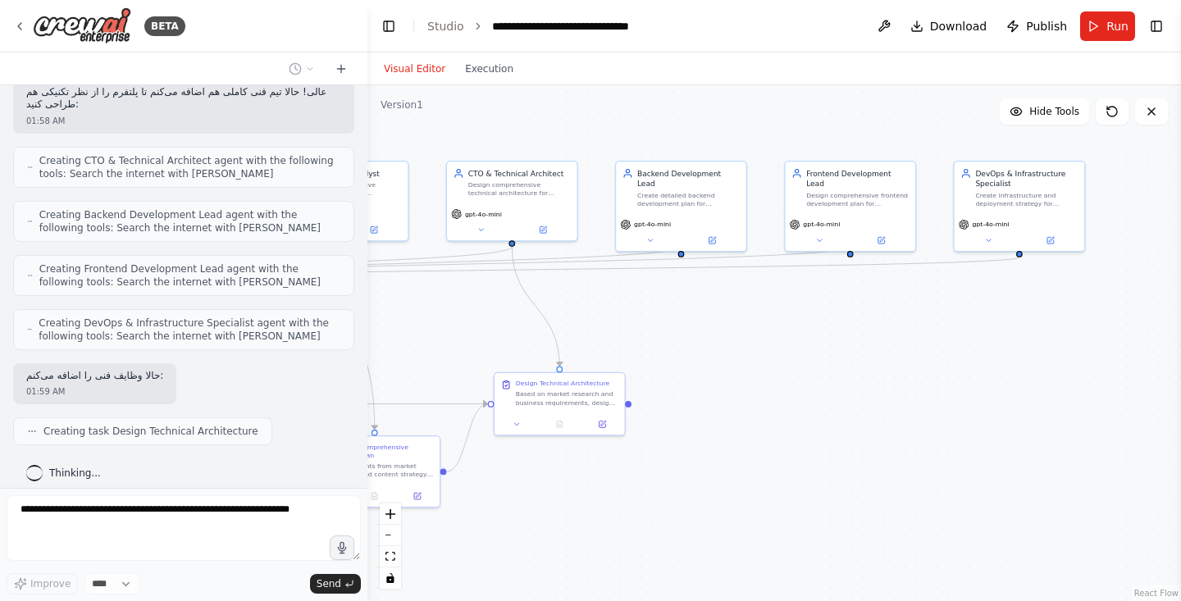
drag, startPoint x: 995, startPoint y: 310, endPoint x: 595, endPoint y: 316, distance: 400.2
click at [595, 316] on div ".deletable-edge-delete-btn { width: 20px; height: 20px; border: 0px solid #ffff…" at bounding box center [774, 343] width 814 height 516
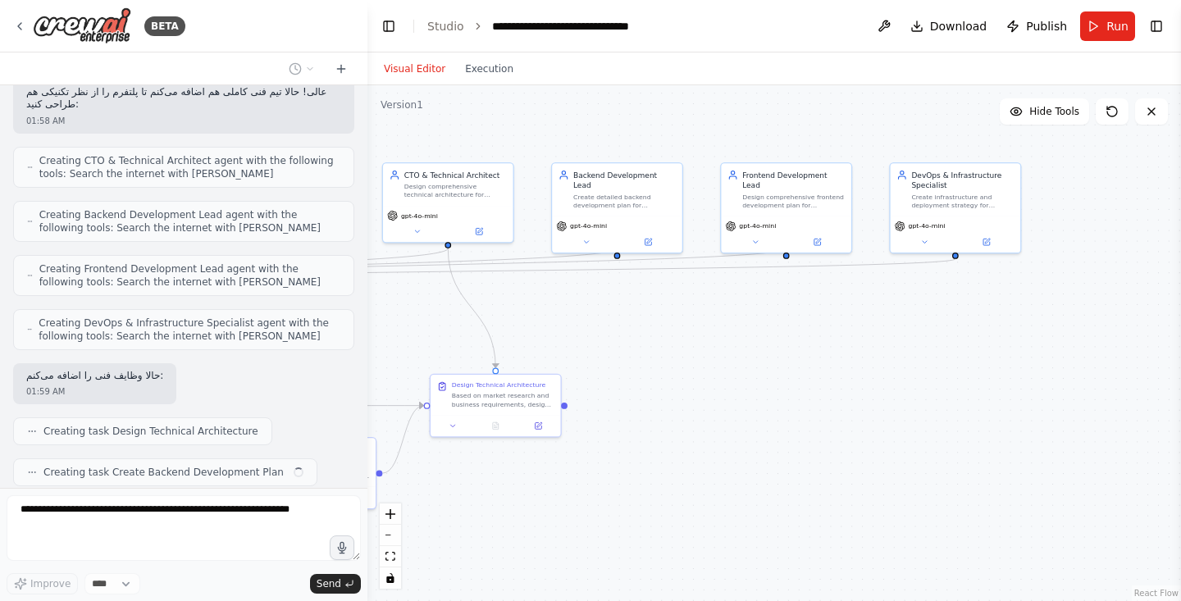
scroll to position [2580, 0]
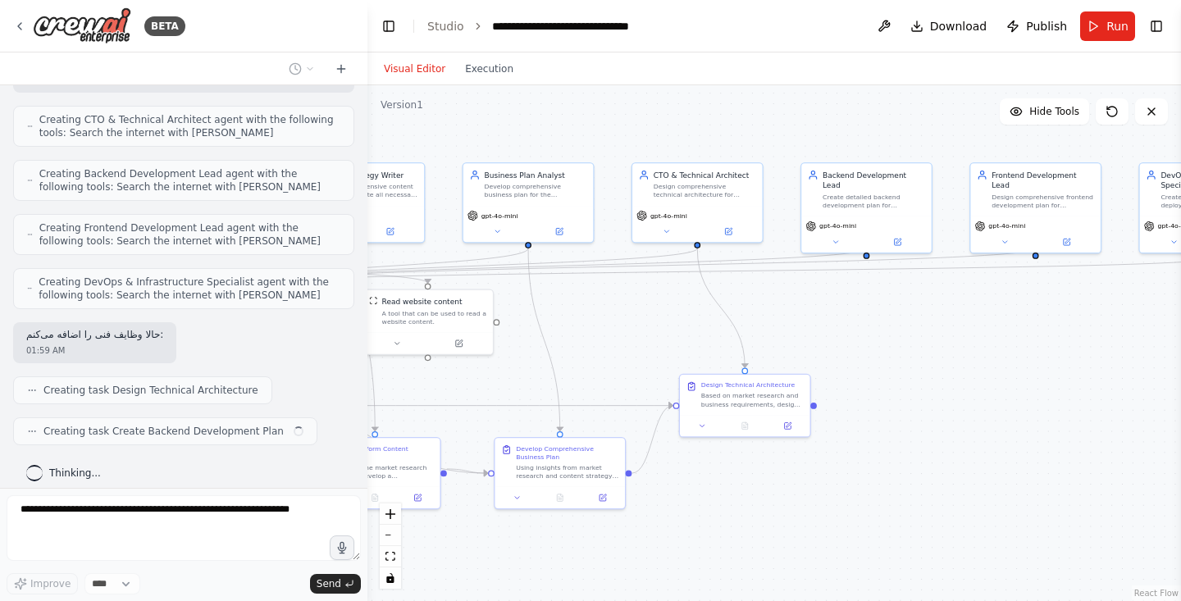
drag, startPoint x: 676, startPoint y: 326, endPoint x: 1069, endPoint y: 310, distance: 394.0
click at [1069, 310] on div ".deletable-edge-delete-btn { width: 20px; height: 20px; border: 0px solid #ffff…" at bounding box center [774, 343] width 814 height 516
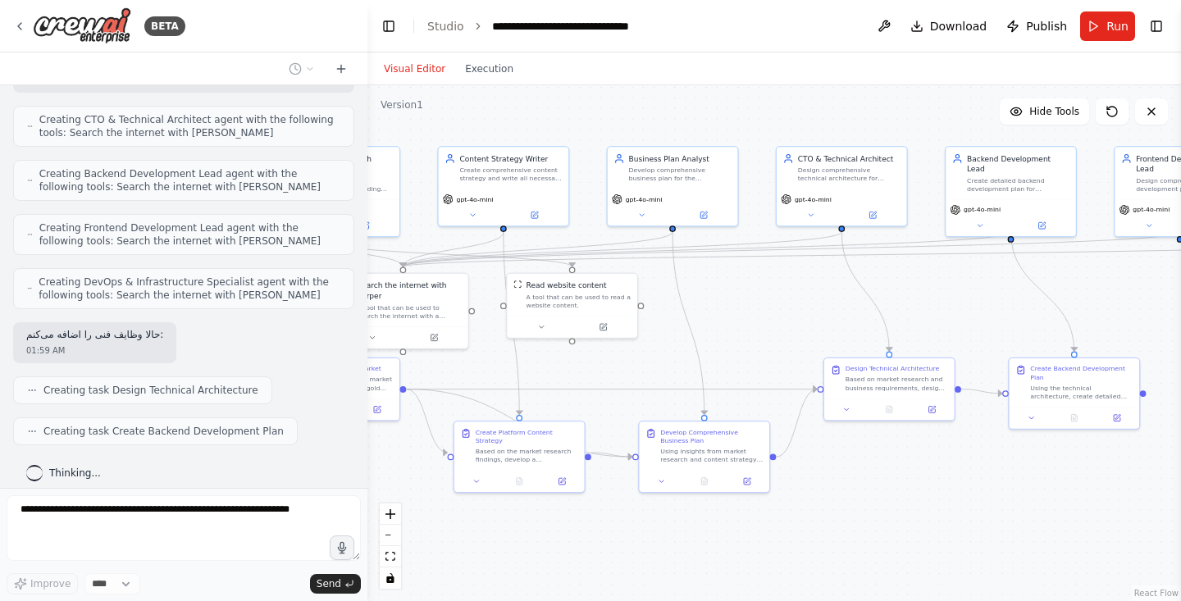
click at [764, 316] on div ".deletable-edge-delete-btn { width: 20px; height: 20px; border: 0px solid #ffff…" at bounding box center [774, 343] width 814 height 516
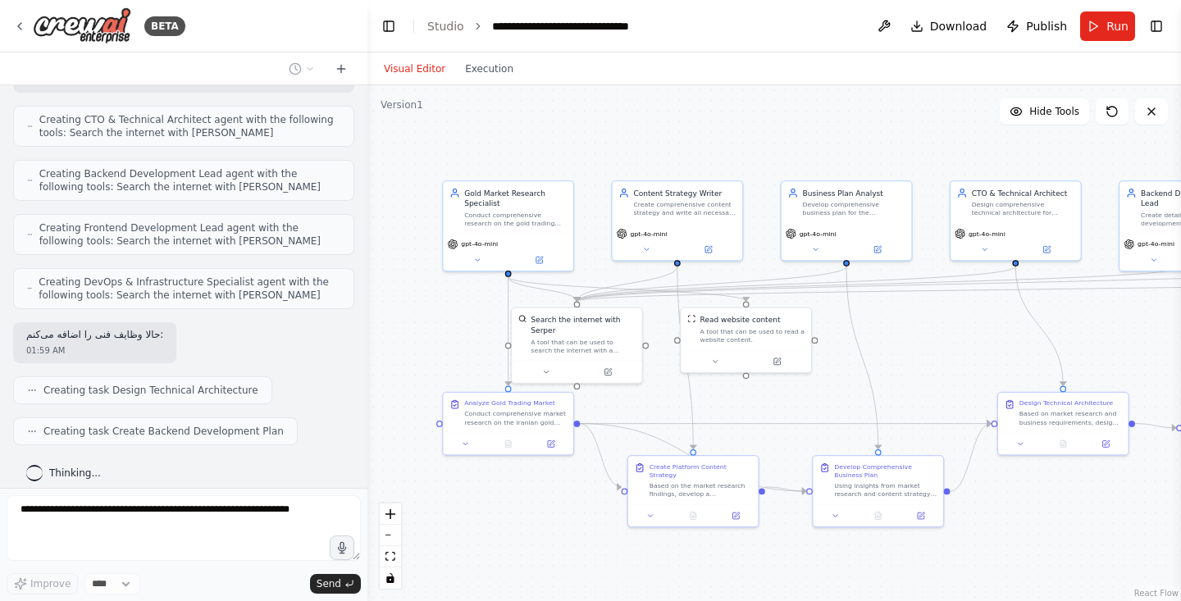
drag, startPoint x: 782, startPoint y: 314, endPoint x: 957, endPoint y: 349, distance: 178.0
click at [957, 349] on div ".deletable-edge-delete-btn { width: 20px; height: 20px; border: 0px solid #ffff…" at bounding box center [774, 343] width 814 height 516
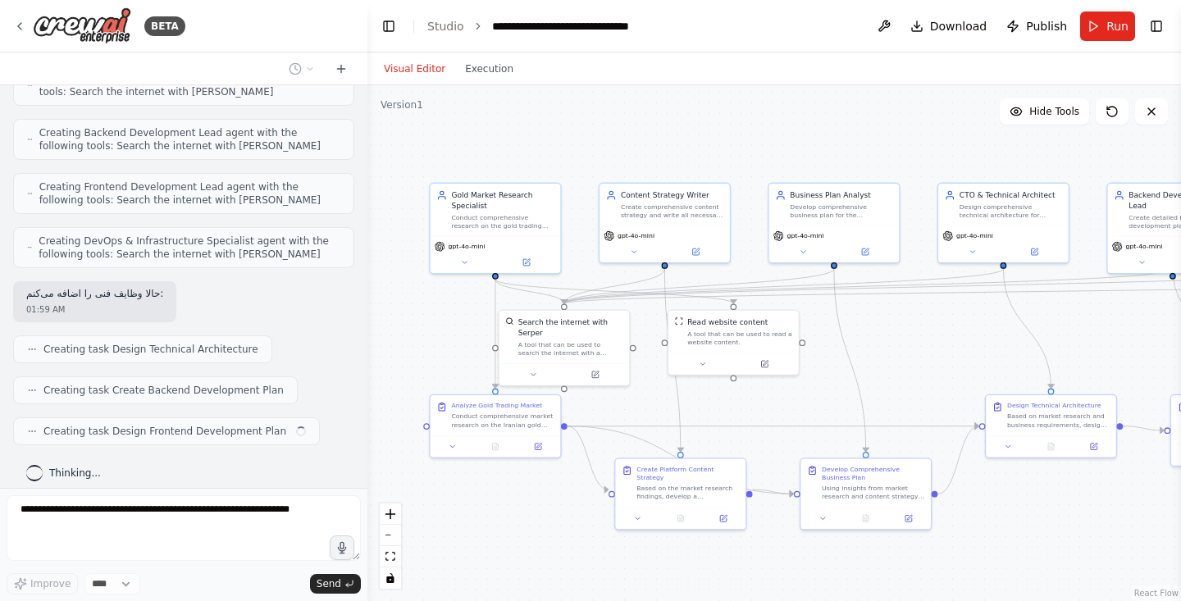
drag, startPoint x: 759, startPoint y: 127, endPoint x: 745, endPoint y: 130, distance: 13.3
click at [745, 130] on div ".deletable-edge-delete-btn { width: 20px; height: 20px; border: 0px solid #ffff…" at bounding box center [774, 343] width 814 height 516
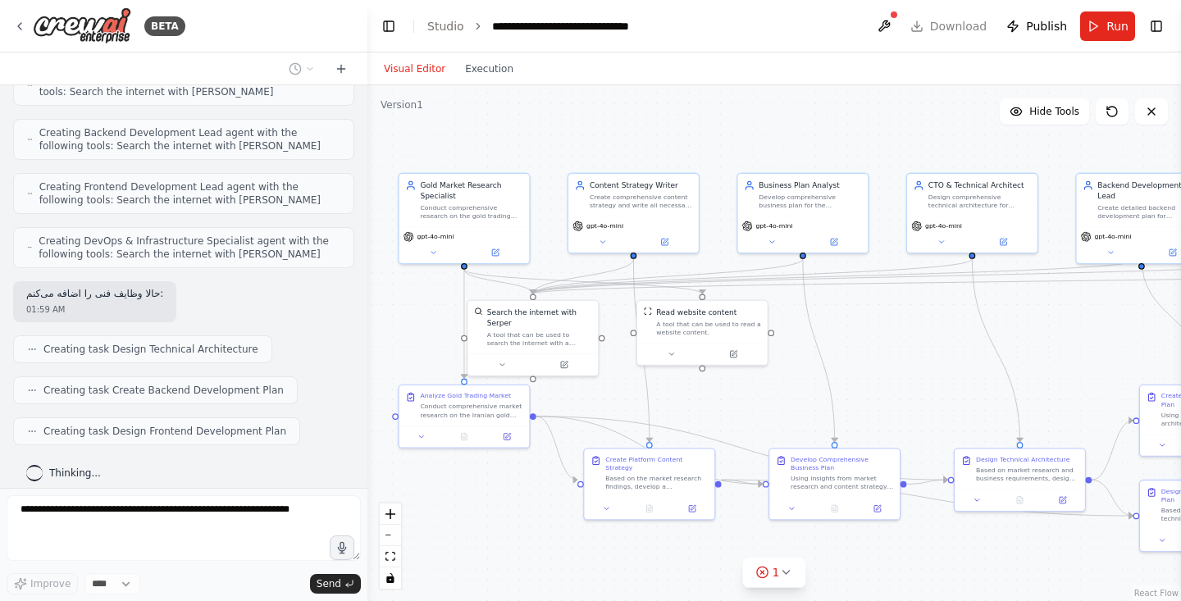
drag, startPoint x: 786, startPoint y: 147, endPoint x: 754, endPoint y: 137, distance: 33.5
click at [754, 137] on div ".deletable-edge-delete-btn { width: 20px; height: 20px; border: 0px solid #ffff…" at bounding box center [774, 343] width 814 height 516
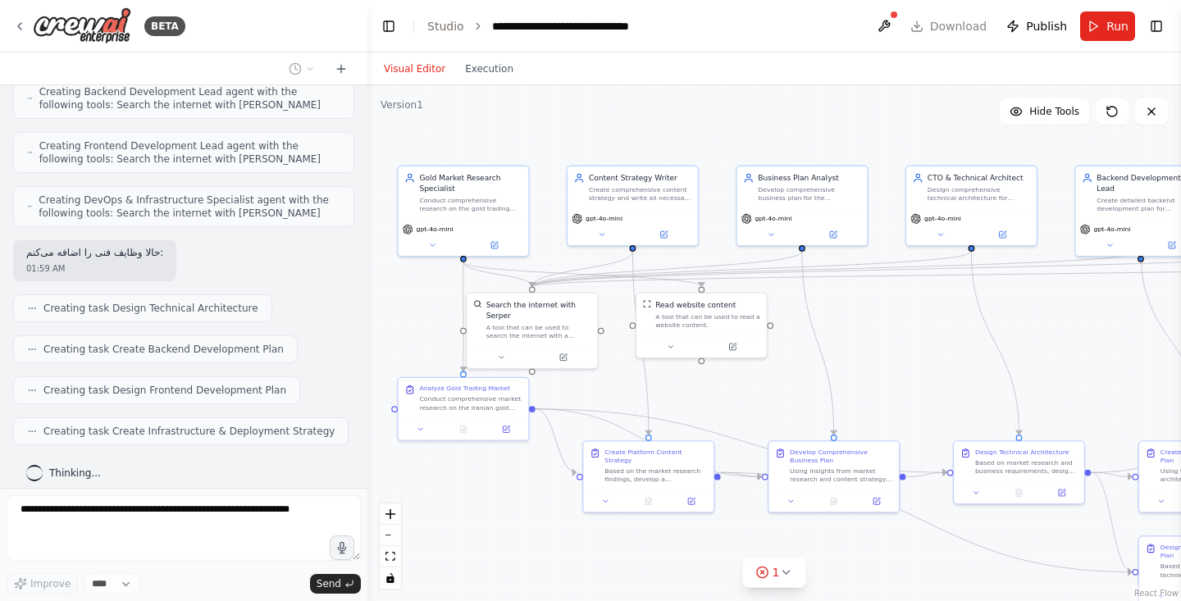
click at [716, 206] on div ".deletable-edge-delete-btn { width: 20px; height: 20px; border: 0px solid #ffff…" at bounding box center [774, 343] width 814 height 516
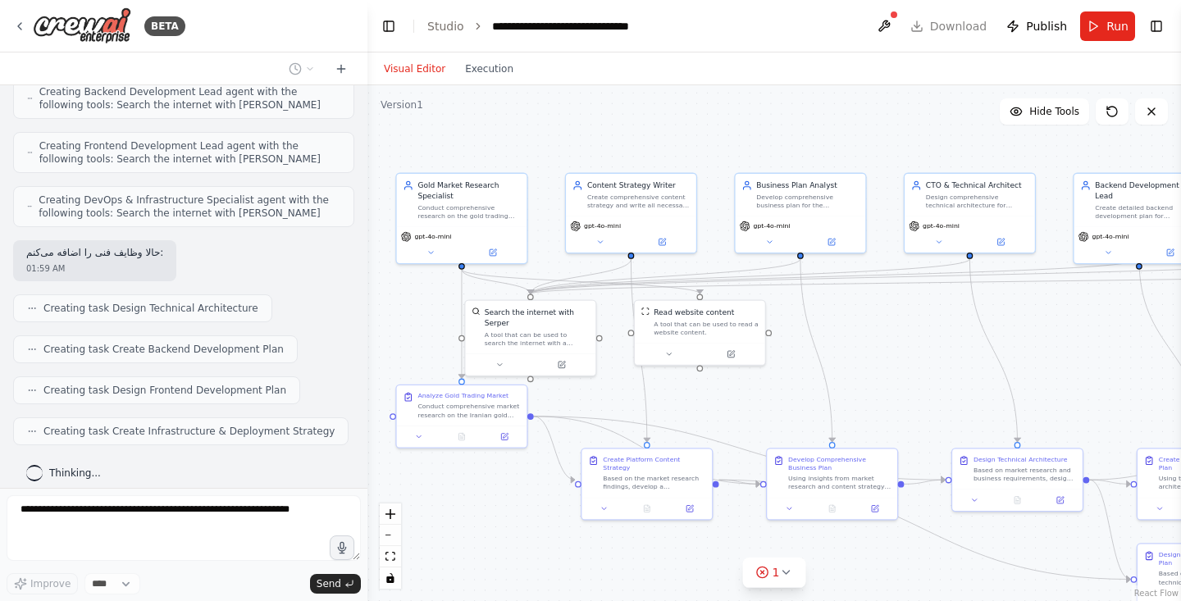
click at [718, 212] on div ".deletable-edge-delete-btn { width: 20px; height: 20px; border: 0px solid #ffff…" at bounding box center [774, 343] width 814 height 516
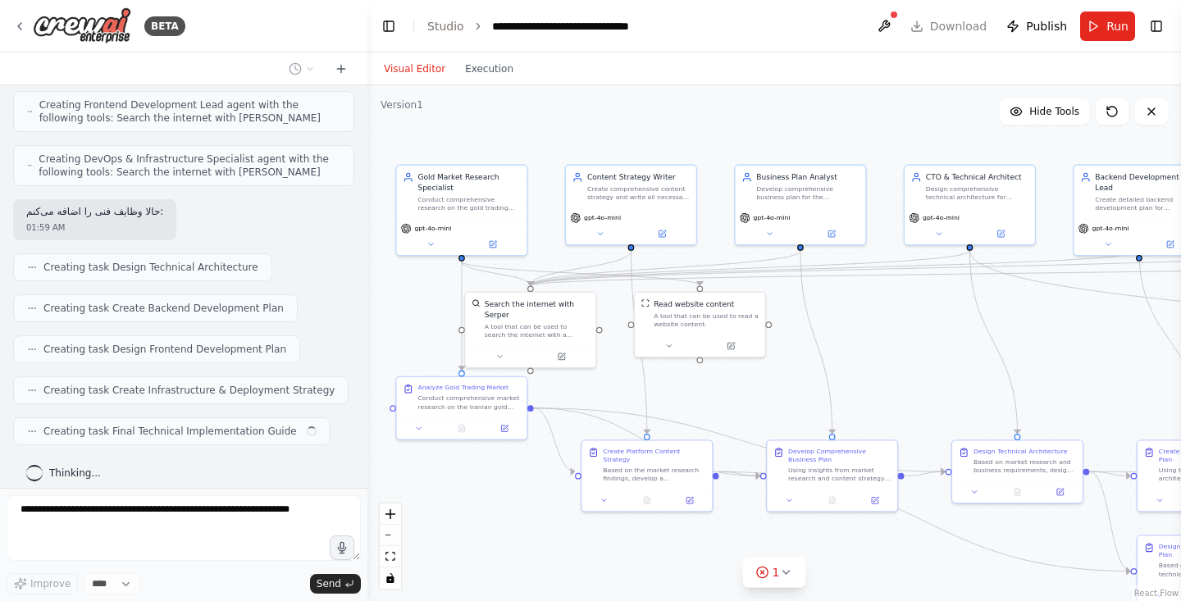
click at [717, 139] on div ".deletable-edge-delete-btn { width: 20px; height: 20px; border: 0px solid #ffff…" at bounding box center [774, 343] width 814 height 516
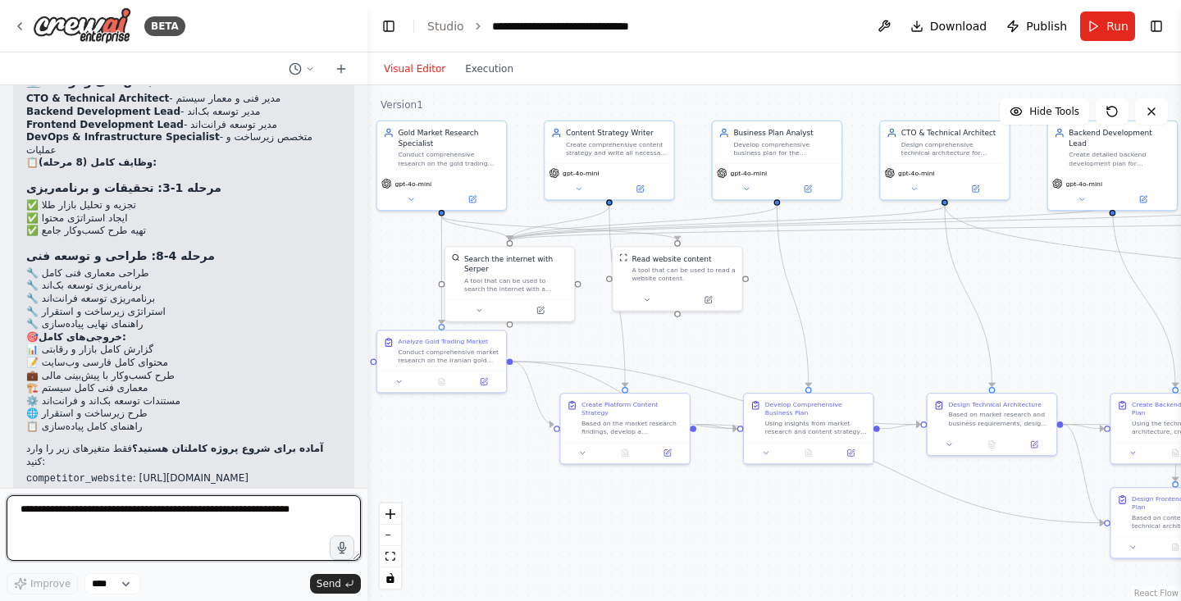
scroll to position [3257, 0]
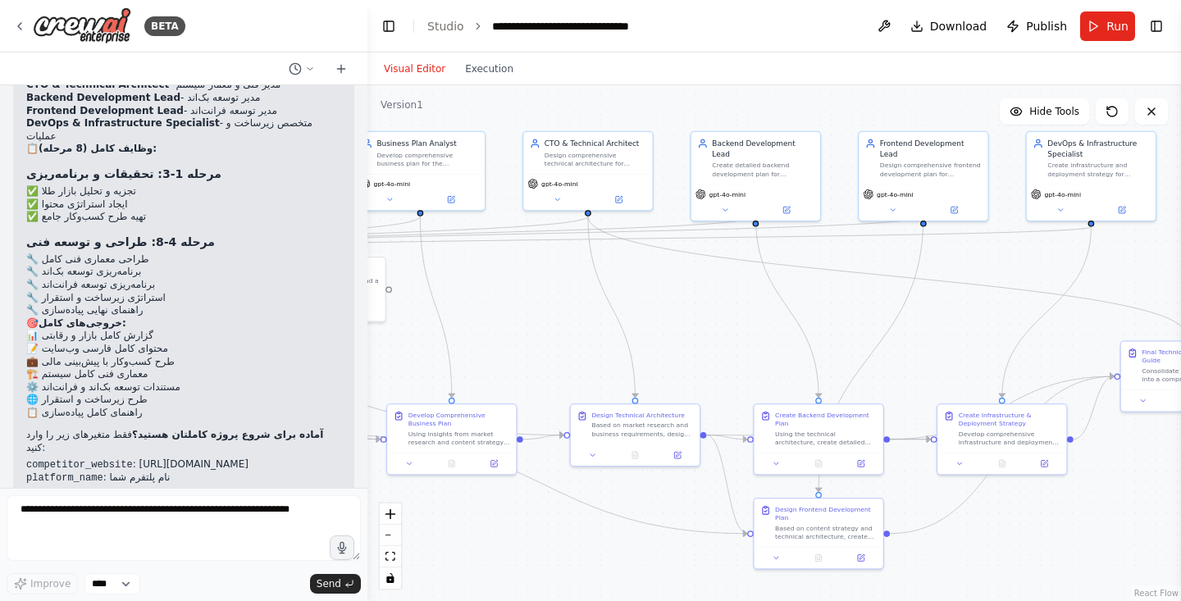
drag, startPoint x: 877, startPoint y: 312, endPoint x: 513, endPoint y: 318, distance: 364.2
click at [513, 318] on div ".deletable-edge-delete-btn { width: 20px; height: 20px; border: 0px solid #ffff…" at bounding box center [774, 343] width 814 height 516
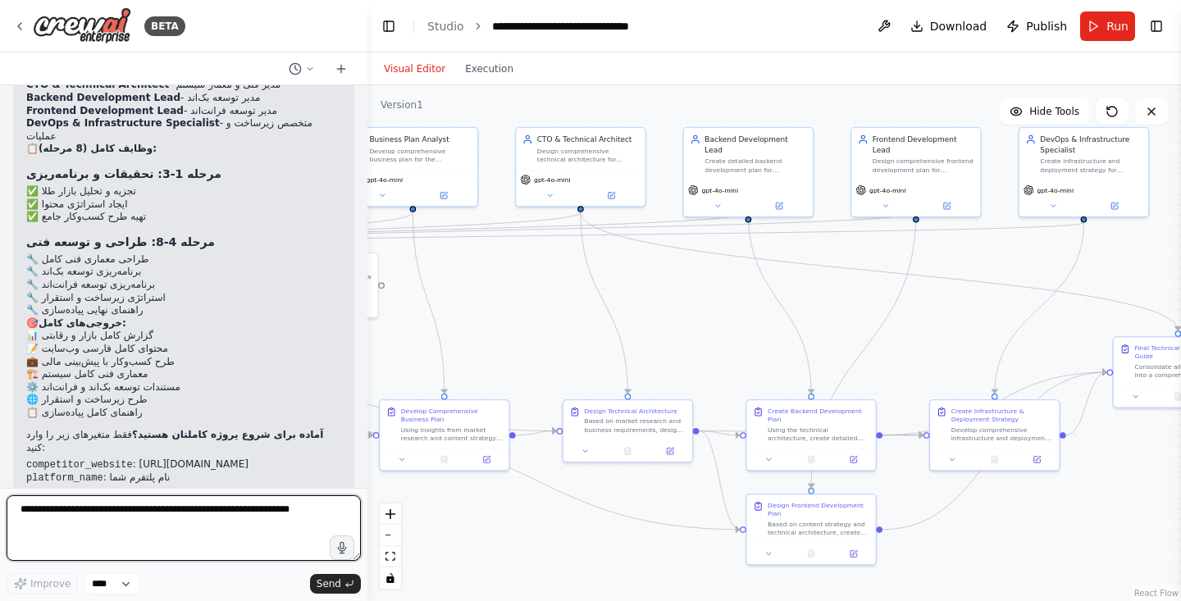
click at [170, 513] on textarea at bounding box center [184, 528] width 354 height 66
type textarea "**********"
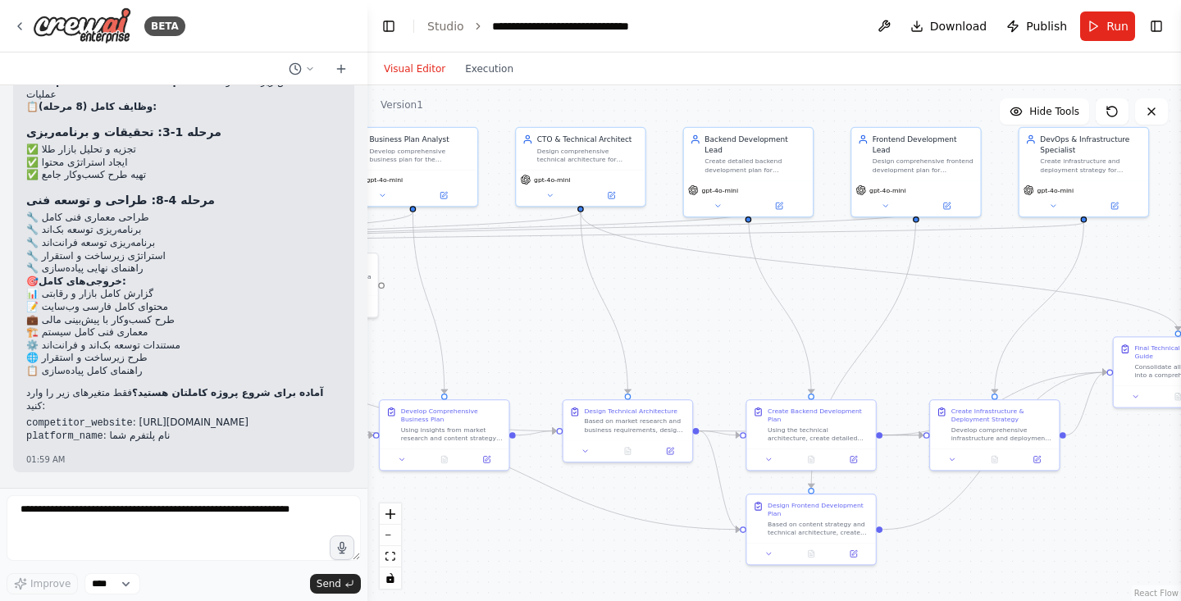
scroll to position [3366, 0]
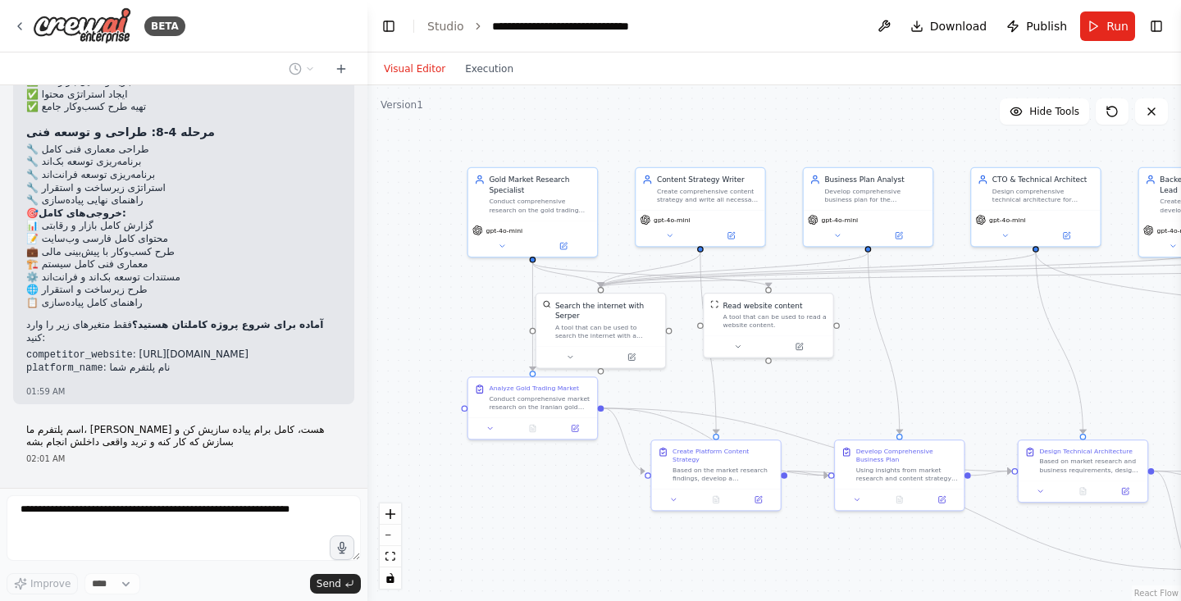
drag, startPoint x: 503, startPoint y: 336, endPoint x: 958, endPoint y: 376, distance: 456.9
click at [958, 376] on div ".deletable-edge-delete-btn { width: 20px; height: 20px; border: 0px solid #ffff…" at bounding box center [774, 343] width 814 height 516
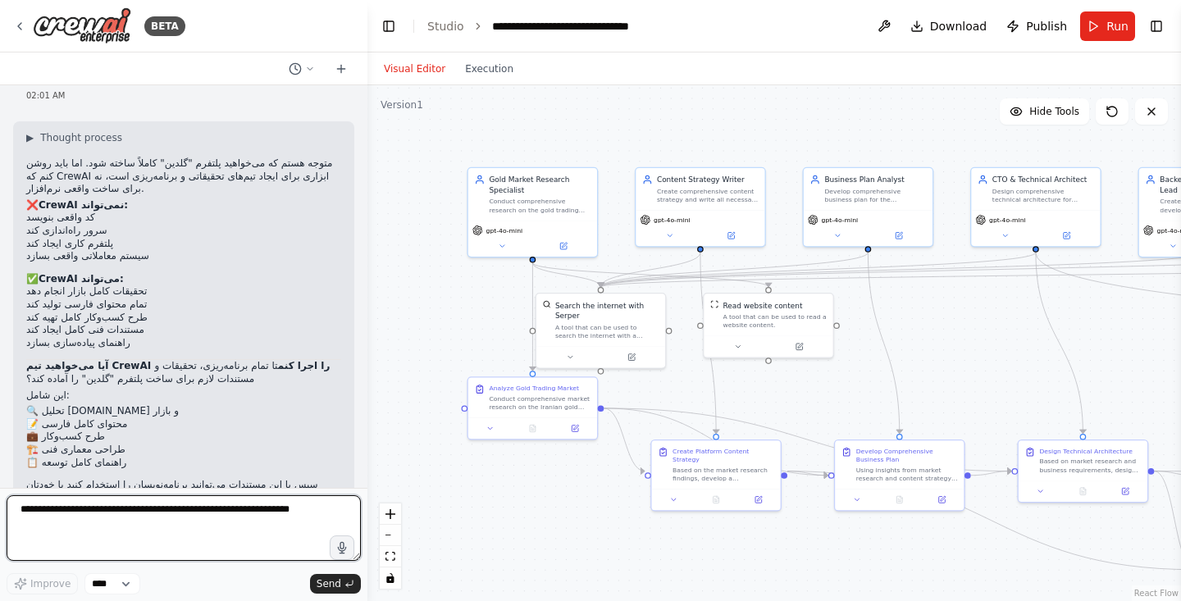
scroll to position [3758, 0]
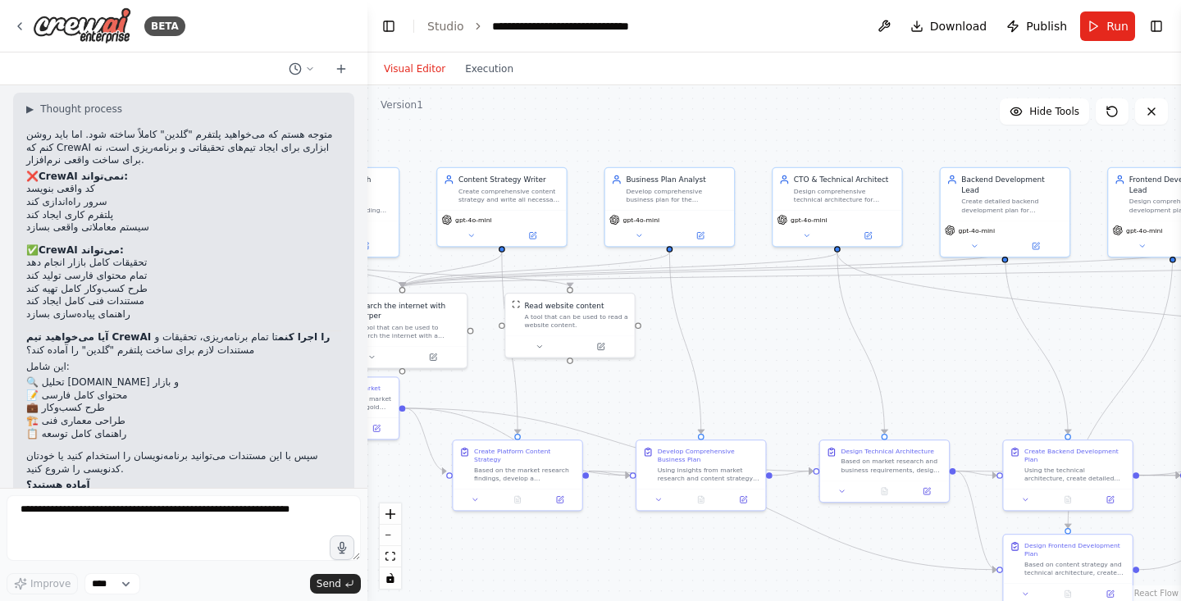
drag, startPoint x: 960, startPoint y: 344, endPoint x: 762, endPoint y: 344, distance: 198.5
click at [762, 344] on div ".deletable-edge-delete-btn { width: 20px; height: 20px; border: 0px solid #ffff…" at bounding box center [774, 343] width 814 height 516
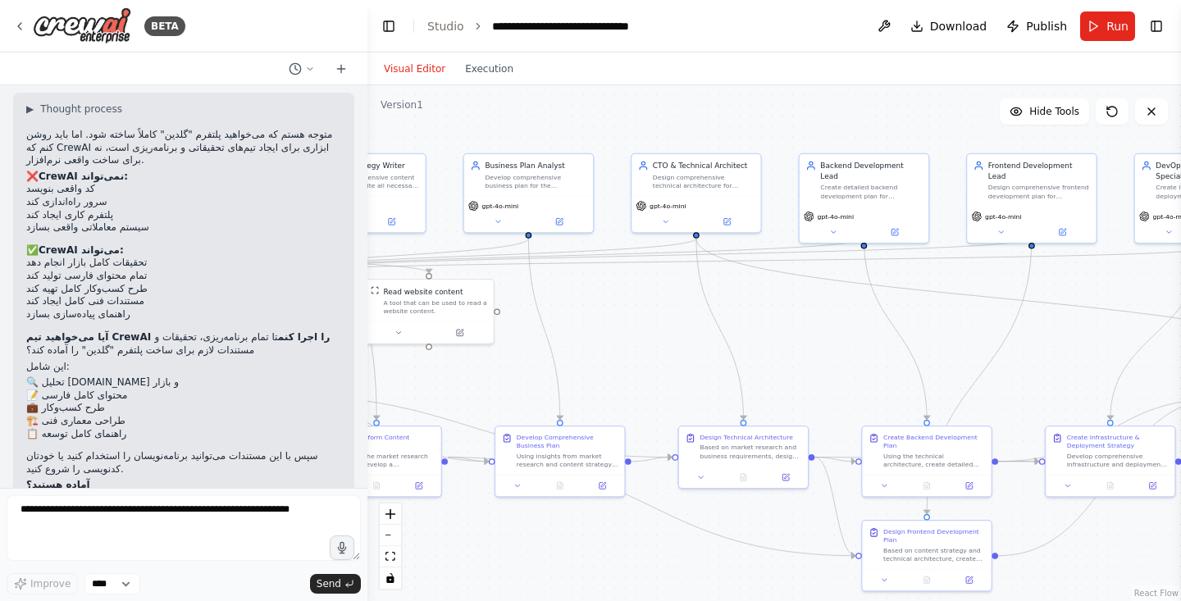
drag, startPoint x: 762, startPoint y: 344, endPoint x: 568, endPoint y: 335, distance: 193.7
click at [568, 335] on div ".deletable-edge-delete-btn { width: 20px; height: 20px; border: 0px solid #ffff…" at bounding box center [774, 343] width 814 height 516
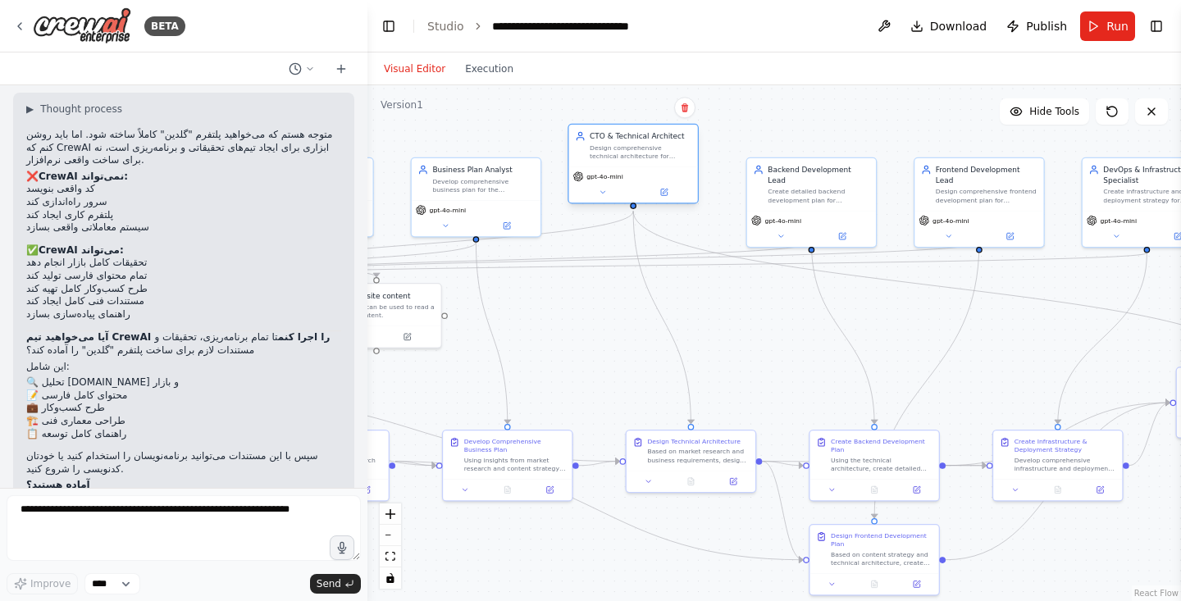
drag, startPoint x: 631, startPoint y: 189, endPoint x: 624, endPoint y: 160, distance: 29.4
click at [624, 160] on div "CTO & Technical Architect Design comprehensive technical architecture for {plat…" at bounding box center [633, 146] width 129 height 42
click at [109, 538] on textarea at bounding box center [184, 528] width 354 height 66
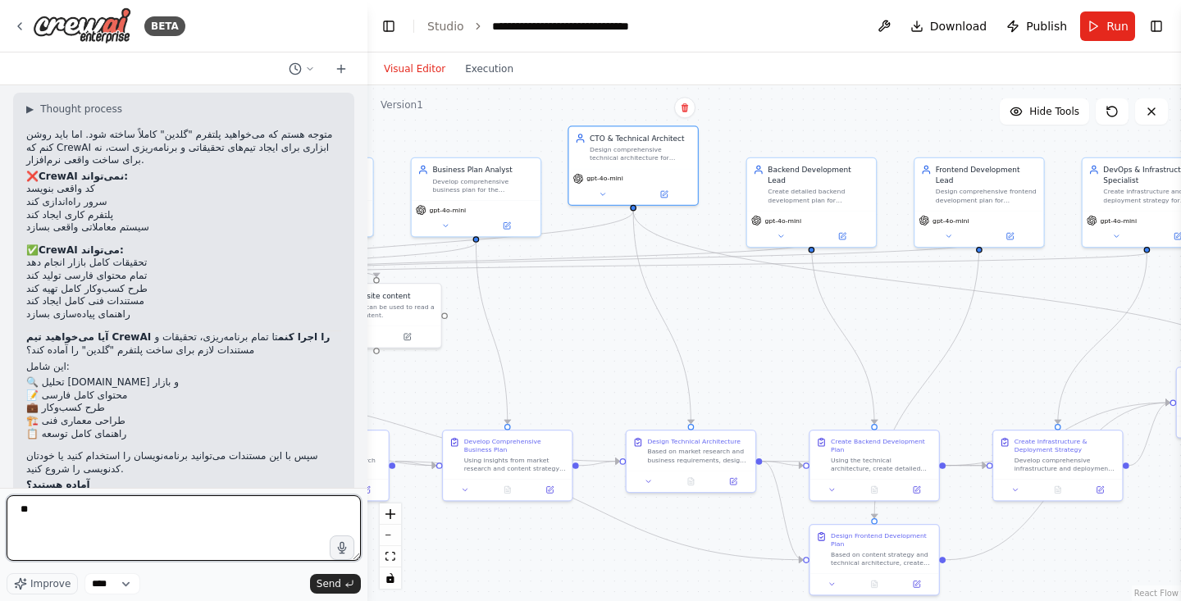
type textarea "*"
type textarea "**********"
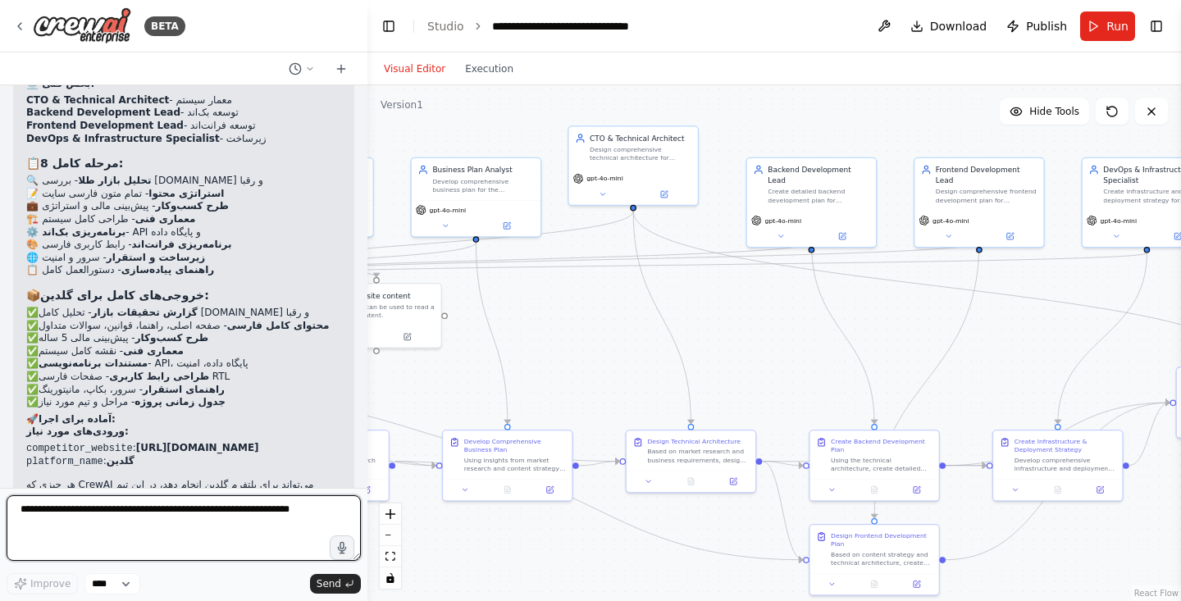
scroll to position [4558, 0]
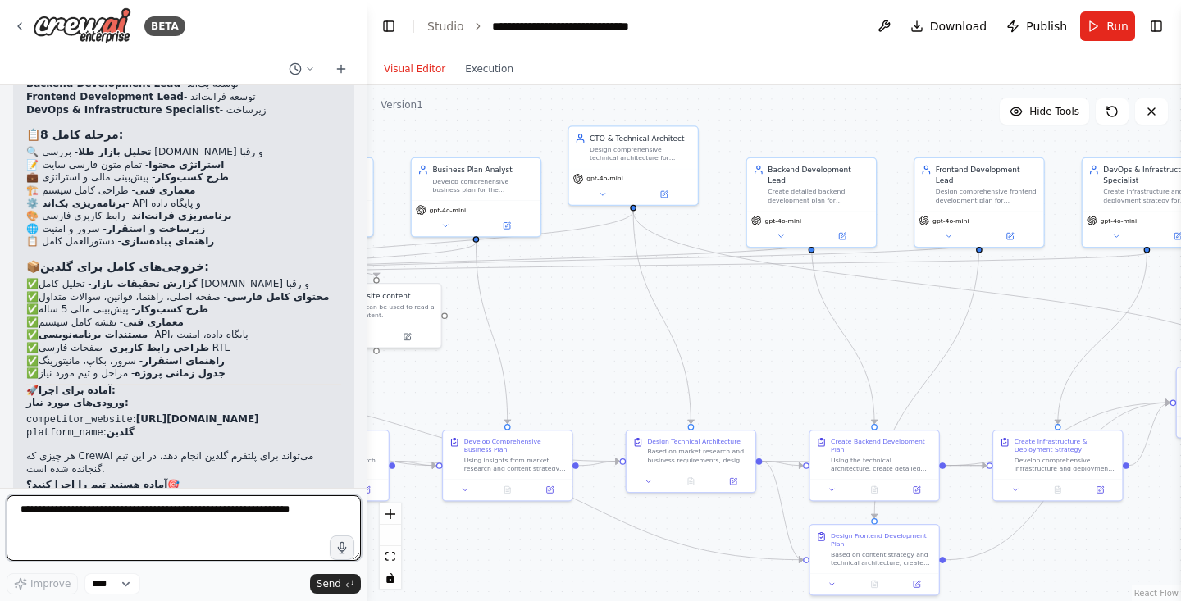
click at [136, 508] on textarea at bounding box center [184, 528] width 354 height 66
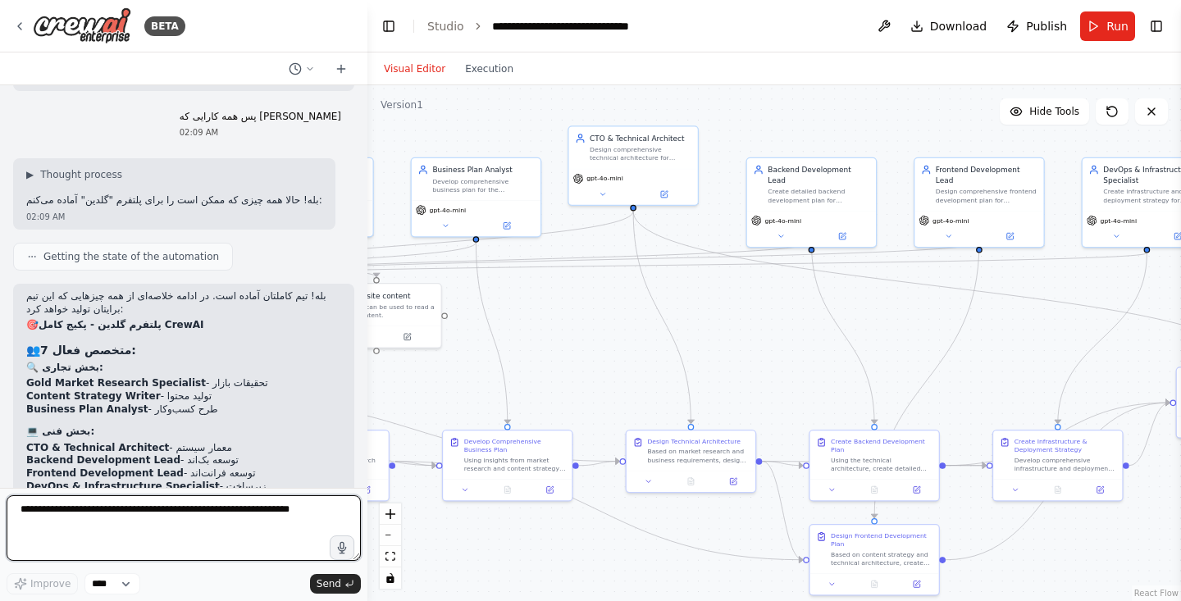
scroll to position [4184, 0]
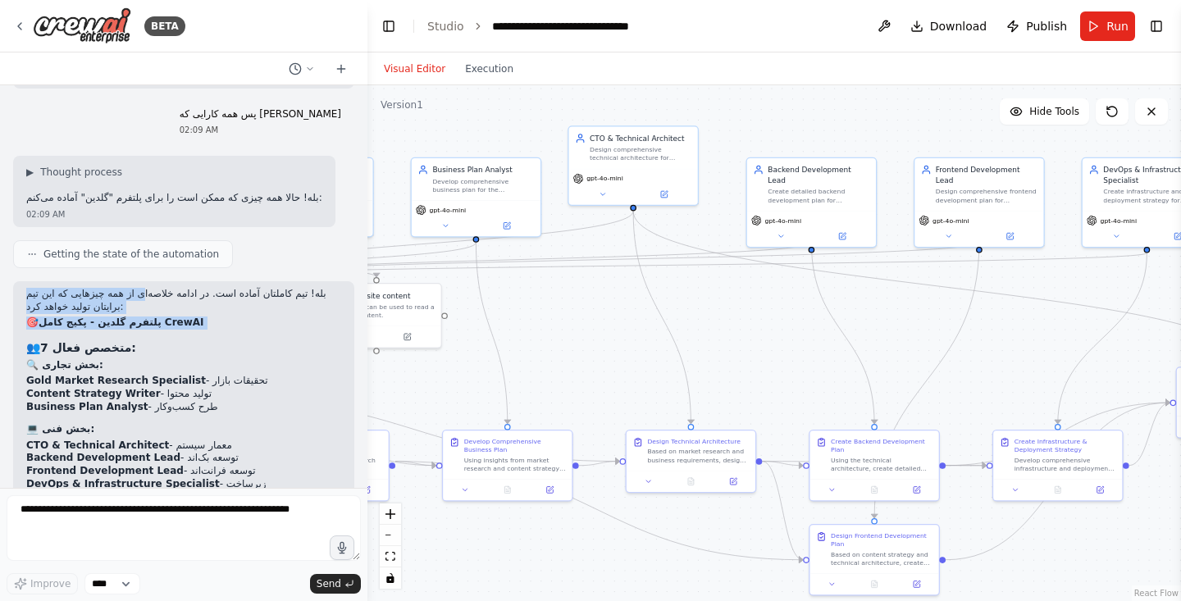
drag, startPoint x: 165, startPoint y: 255, endPoint x: 30, endPoint y: 314, distance: 146.9
click at [30, 314] on div "بله! تیم کاملتان آماده است. در ادامه خلاصه‌ای از همه چیزهایی که این تیم برایتان…" at bounding box center [183, 577] width 315 height 578
click at [121, 318] on div "بله! تیم کاملتان آماده است. در ادامه خلاصه‌ای از همه چیزهایی که این تیم برایتان…" at bounding box center [183, 577] width 315 height 578
drag, startPoint x: 127, startPoint y: 314, endPoint x: 28, endPoint y: 308, distance: 99.4
click at [28, 340] on h3 "👥 7 متخصص فعال:" at bounding box center [183, 348] width 315 height 16
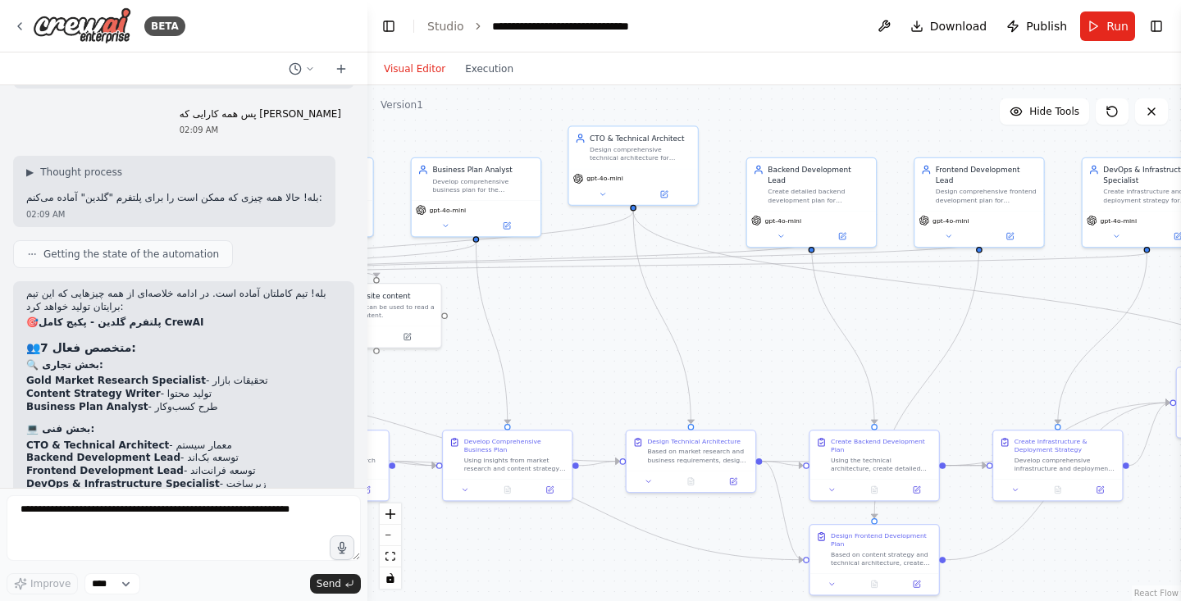
click at [82, 335] on div "بله! تیم کاملتان آماده است. در ادامه خلاصه‌ای از همه چیزهایی که این تیم برایتان…" at bounding box center [183, 577] width 315 height 578
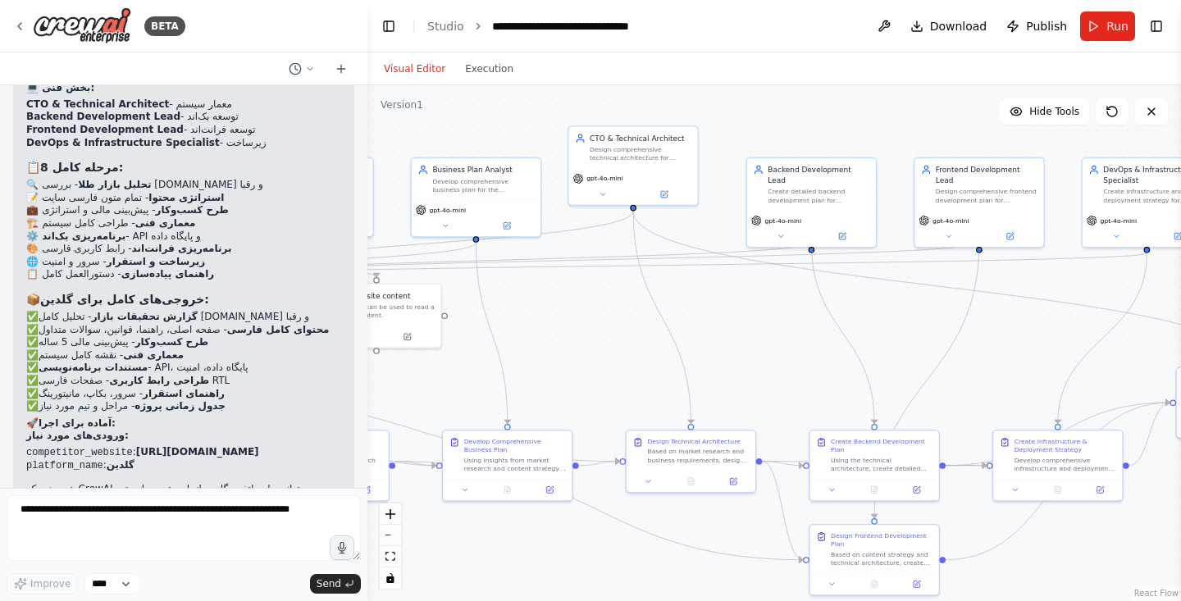
scroll to position [4532, 0]
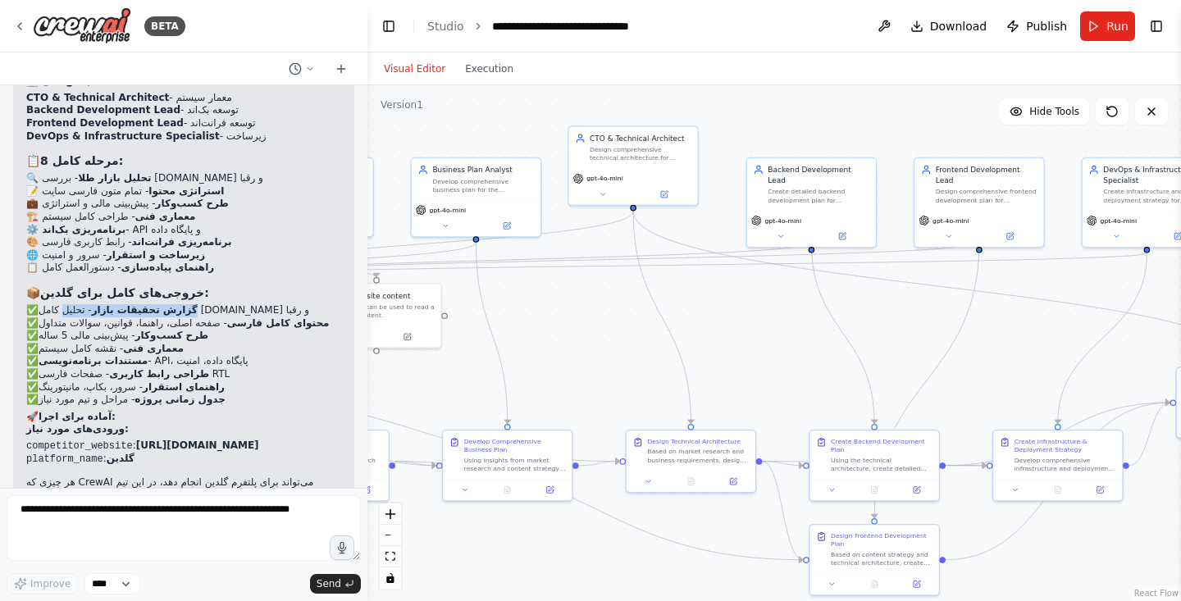
drag, startPoint x: 182, startPoint y: 267, endPoint x: 69, endPoint y: 275, distance: 113.4
click at [69, 304] on p "✅ گزارش تحقیقات بازار - تحلیل کامل farazgold.com و رقبا ✅ محتوای کامل فارسی - ص…" at bounding box center [183, 355] width 315 height 103
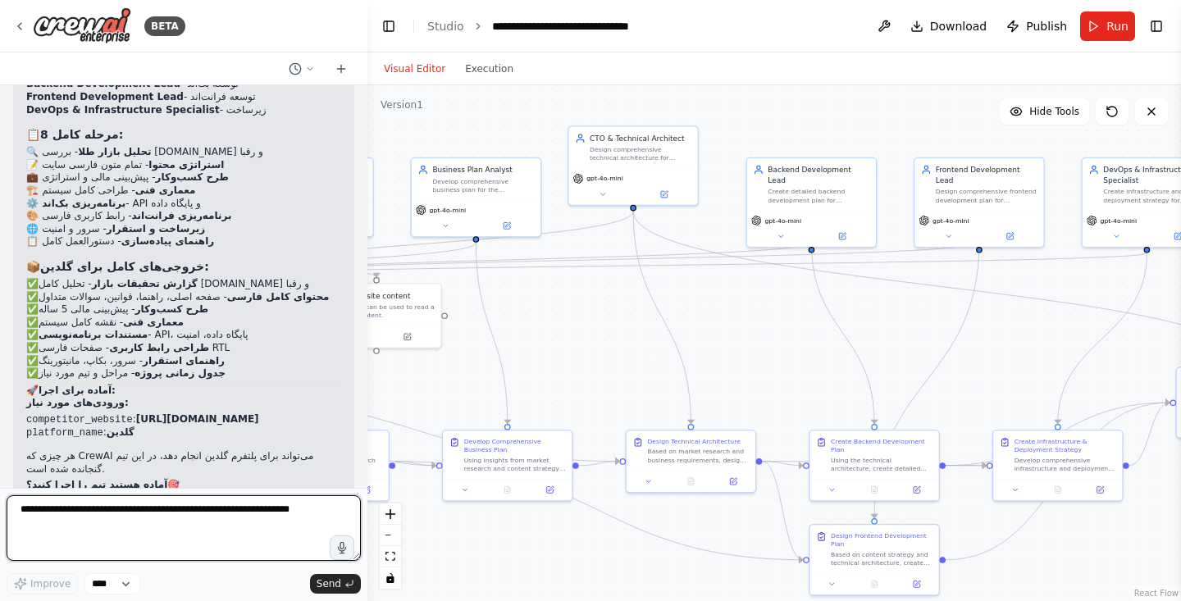
click at [106, 525] on textarea at bounding box center [184, 528] width 354 height 66
type textarea "***"
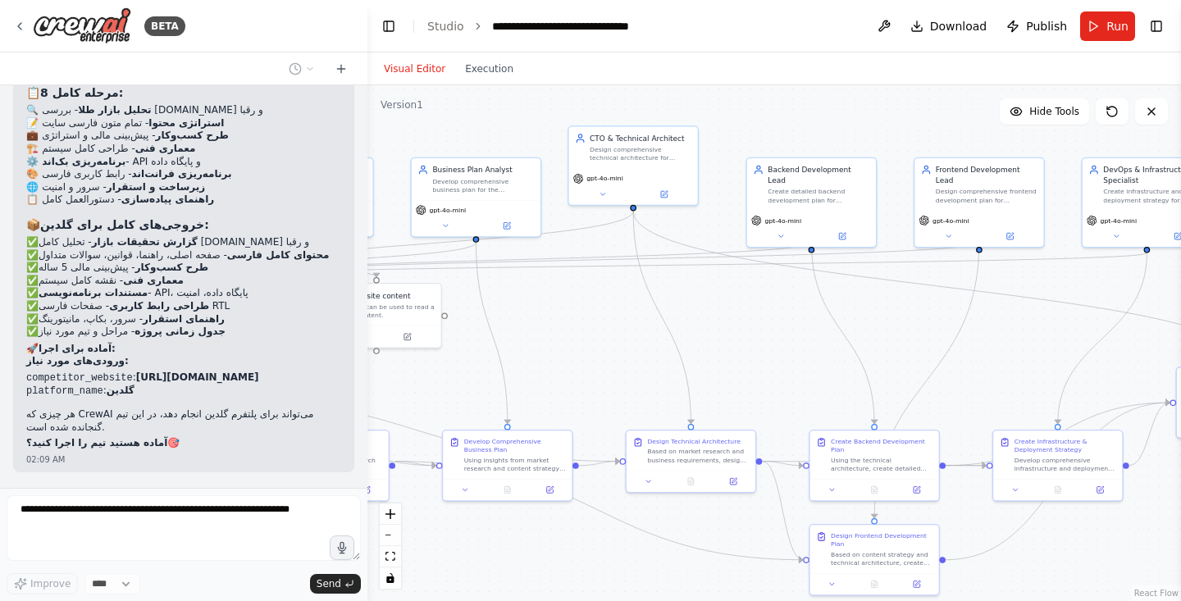
scroll to position [4656, 0]
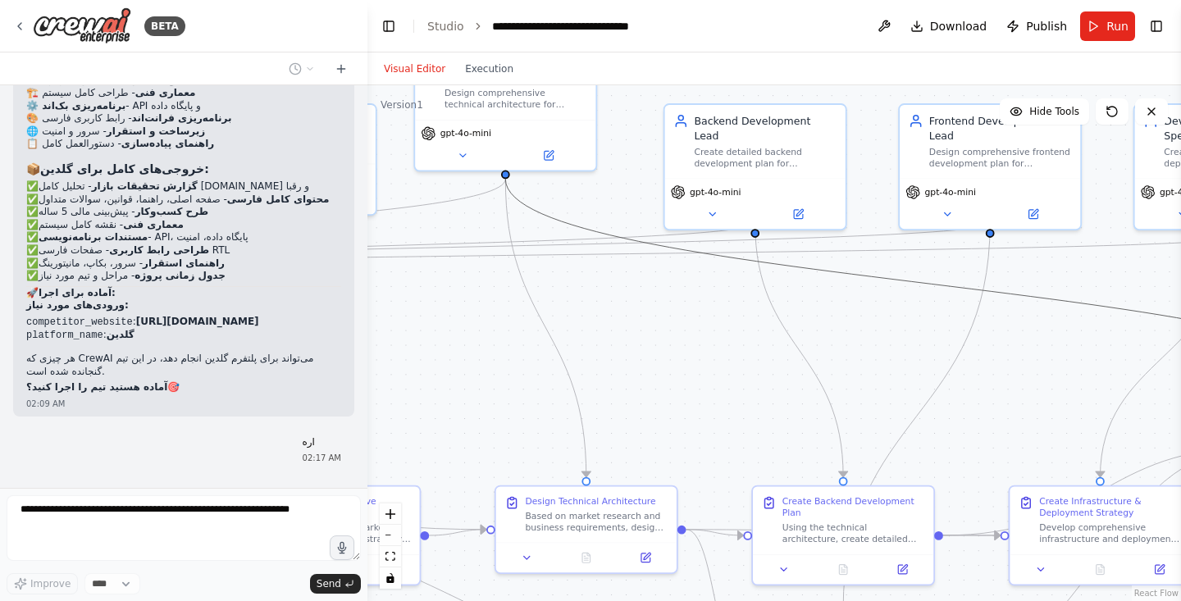
drag, startPoint x: 833, startPoint y: 277, endPoint x: 734, endPoint y: 379, distance: 142.1
click at [734, 379] on div ".deletable-edge-delete-btn { width: 20px; height: 20px; border: 0px solid #ffff…" at bounding box center [774, 343] width 814 height 516
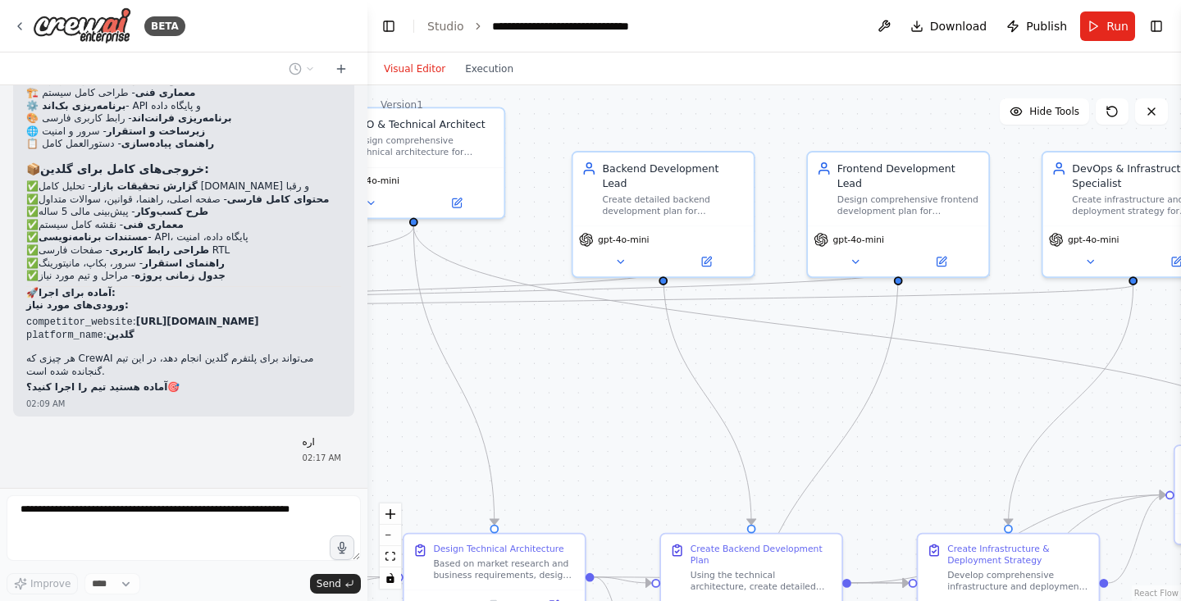
drag, startPoint x: 715, startPoint y: 359, endPoint x: 609, endPoint y: 408, distance: 116.3
click at [609, 408] on div ".deletable-edge-delete-btn { width: 20px; height: 20px; border: 0px solid #ffff…" at bounding box center [774, 343] width 814 height 516
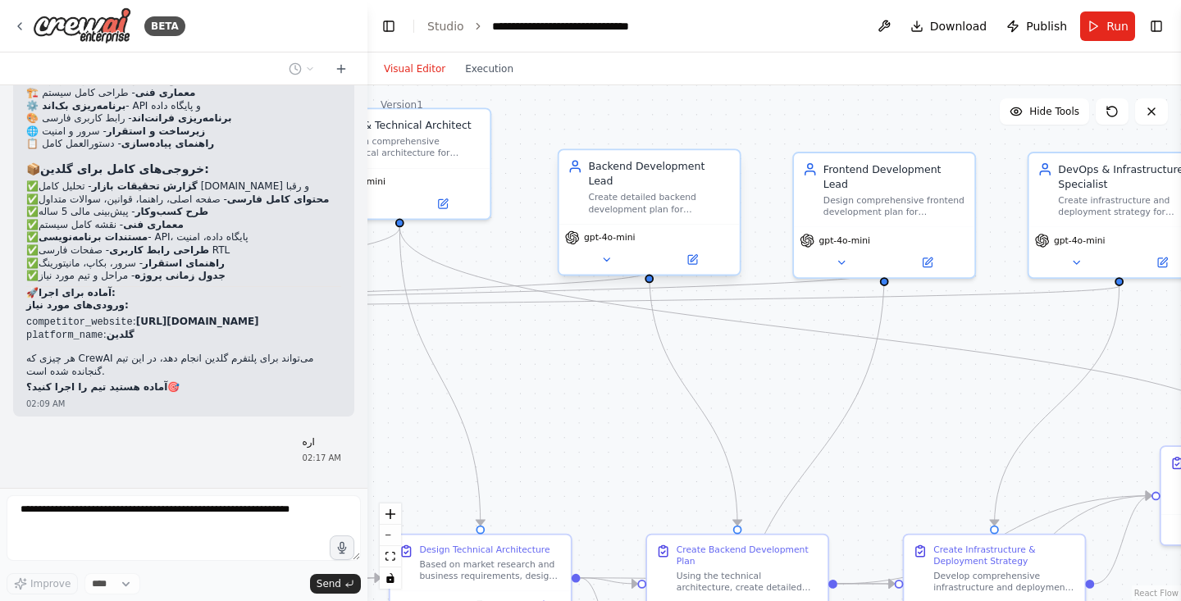
click at [571, 231] on icon at bounding box center [571, 237] width 13 height 13
click at [604, 258] on icon at bounding box center [607, 259] width 6 height 3
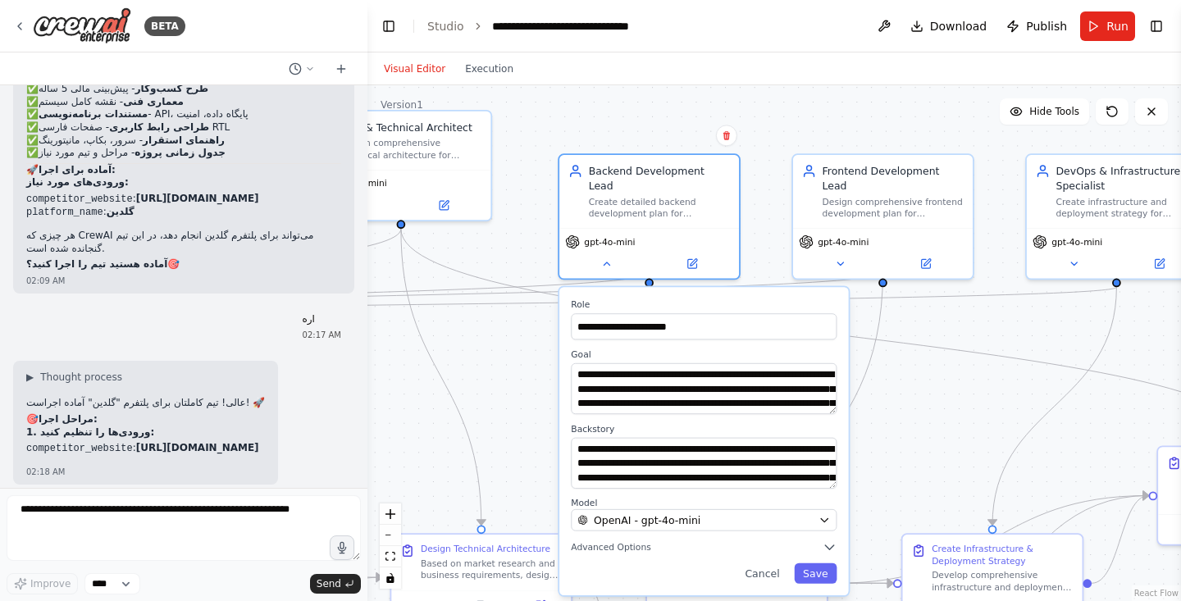
click at [485, 401] on div ".deletable-edge-delete-btn { width: 20px; height: 20px; border: 0px solid #ffff…" at bounding box center [774, 343] width 814 height 516
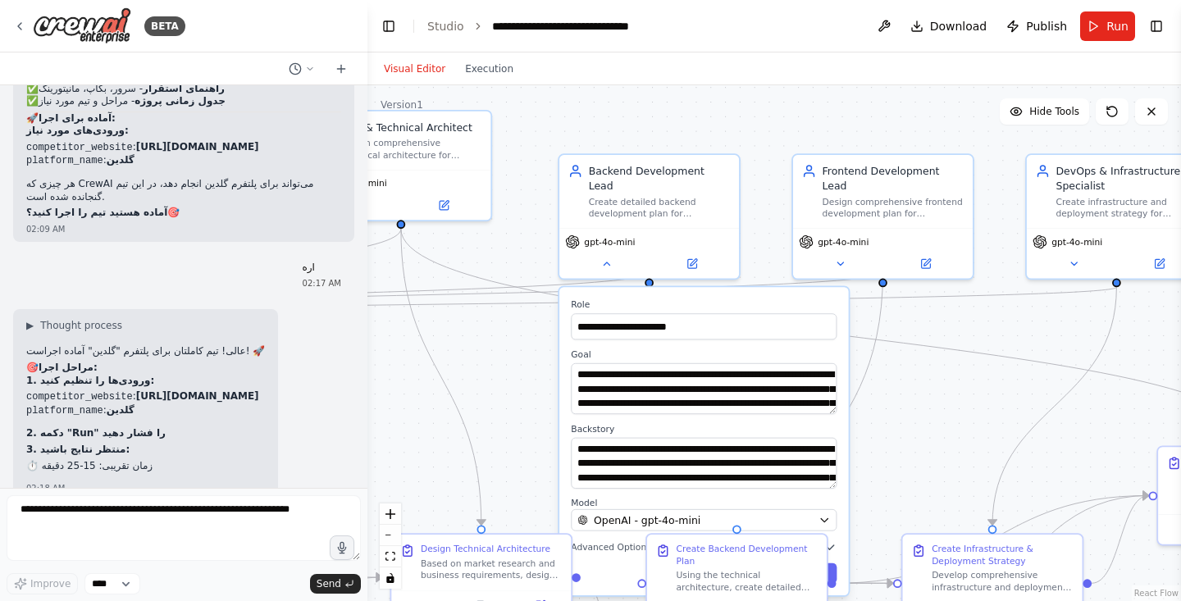
click at [522, 340] on div ".deletable-edge-delete-btn { width: 20px; height: 20px; border: 0px solid #ffff…" at bounding box center [774, 343] width 814 height 516
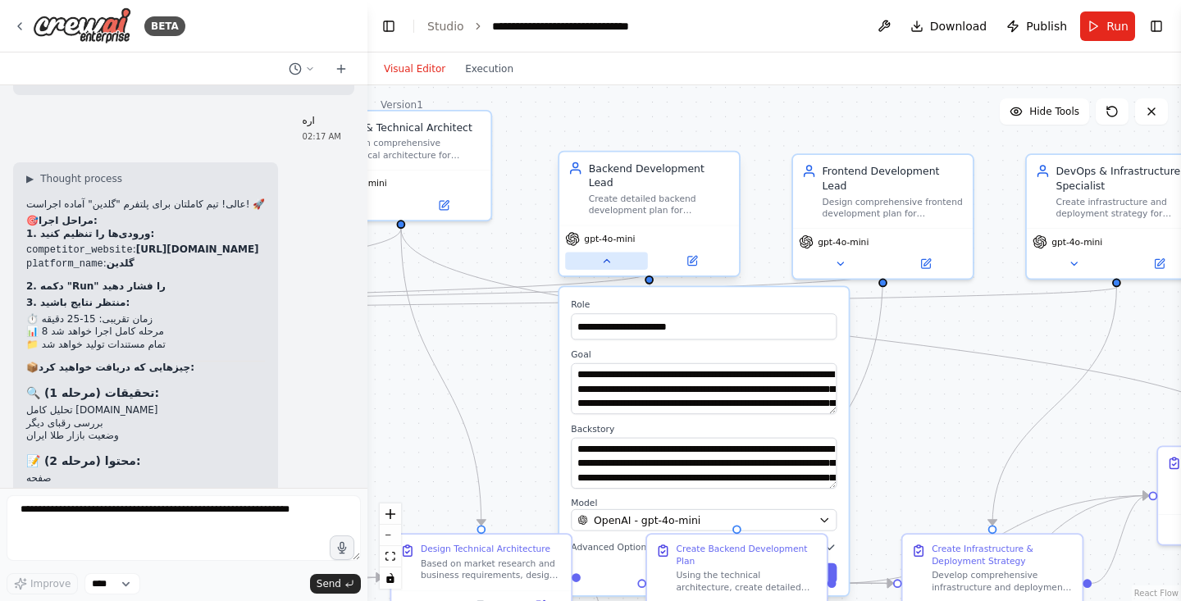
click at [604, 255] on icon at bounding box center [605, 260] width 11 height 11
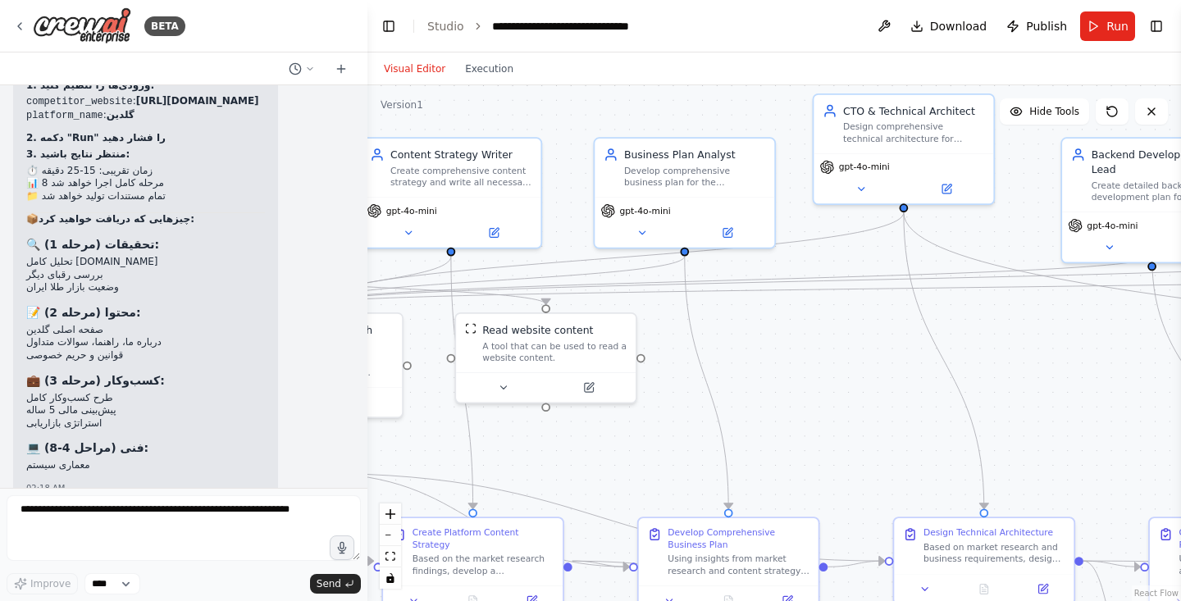
drag, startPoint x: 540, startPoint y: 346, endPoint x: 1044, endPoint y: 329, distance: 503.8
click at [1044, 329] on div ".deletable-edge-delete-btn { width: 20px; height: 20px; border: 0px solid #ffff…" at bounding box center [774, 343] width 814 height 516
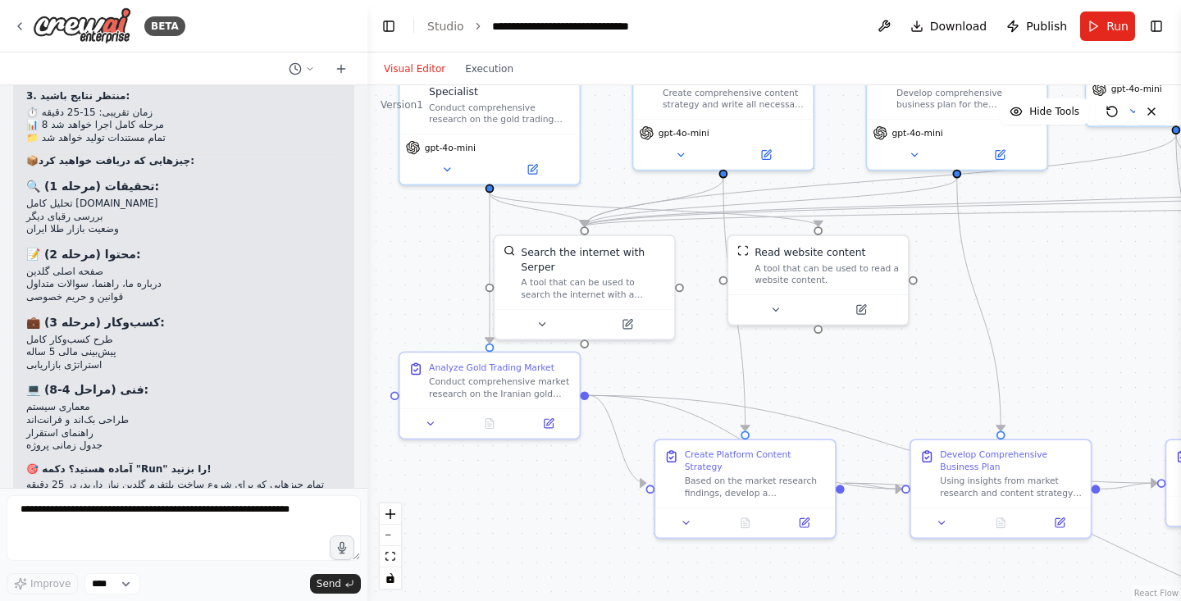
scroll to position [5197, 0]
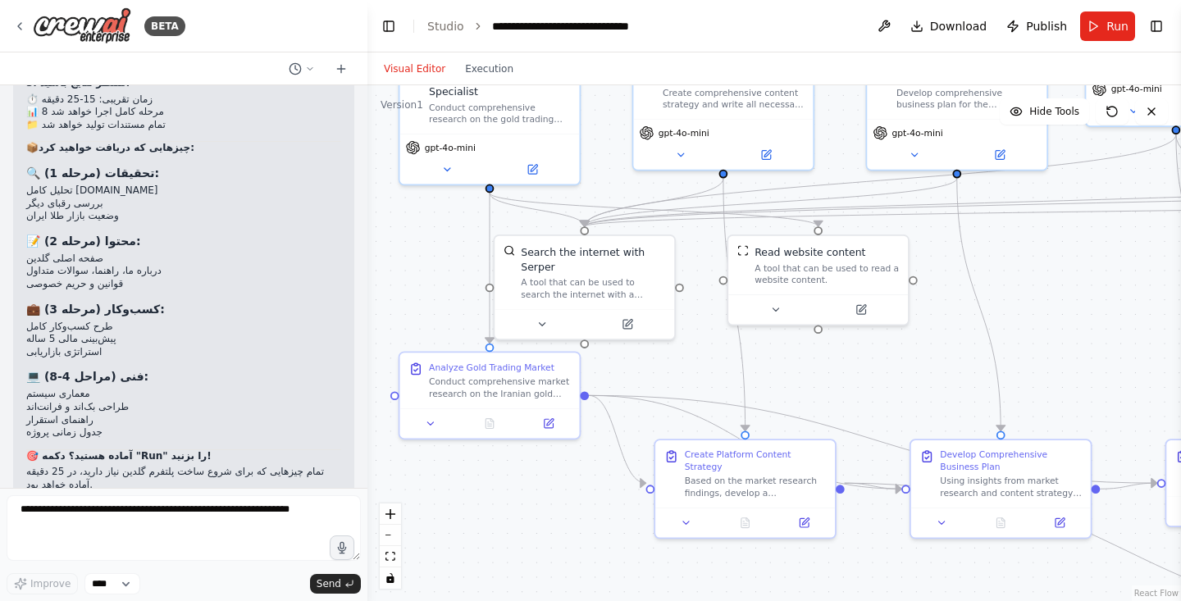
drag, startPoint x: 745, startPoint y: 374, endPoint x: 1016, endPoint y: 296, distance: 282.4
click at [1016, 296] on div ".deletable-edge-delete-btn { width: 20px; height: 20px; border: 0px solid #ffff…" at bounding box center [774, 343] width 814 height 516
click at [1110, 34] on button "Run" at bounding box center [1107, 26] width 55 height 30
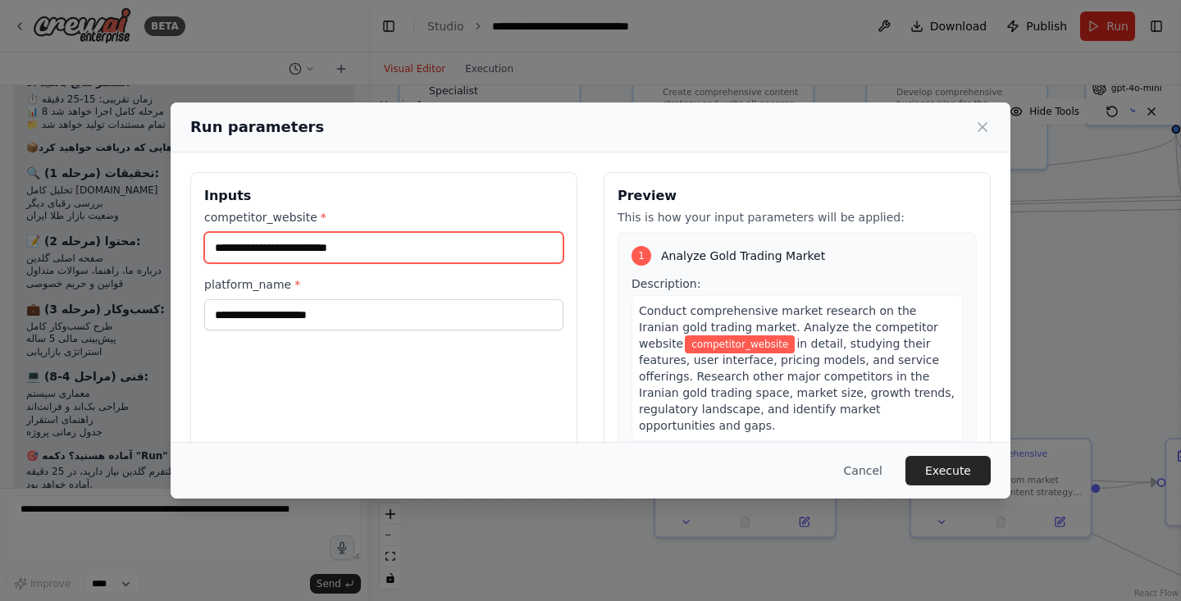
click at [240, 253] on input "competitor_website *" at bounding box center [383, 247] width 359 height 31
click at [344, 249] on input "competitor_website *" at bounding box center [383, 247] width 359 height 31
paste input "**********"
type input "**********"
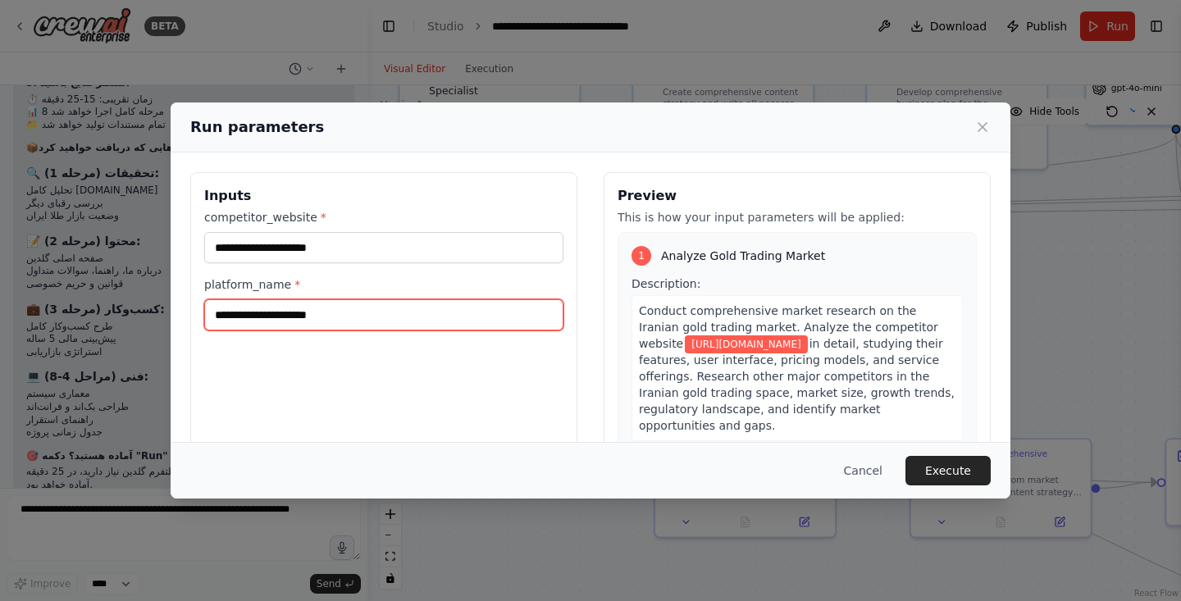
click at [316, 319] on input "platform_name *" at bounding box center [383, 314] width 359 height 31
type input "******"
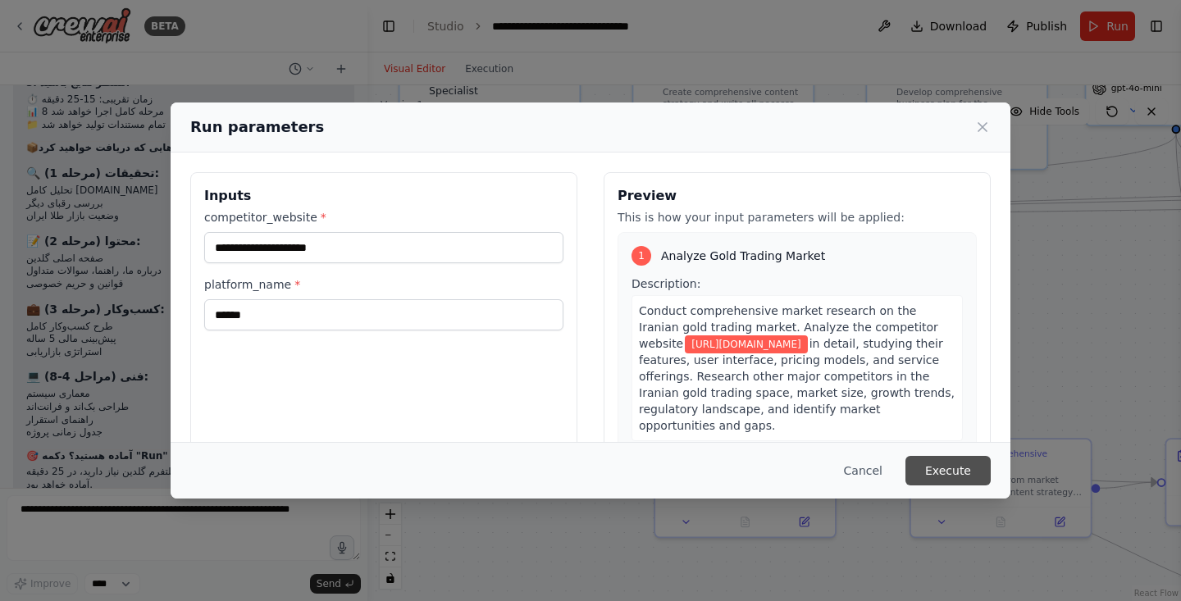
click at [958, 467] on button "Execute" at bounding box center [947, 471] width 85 height 30
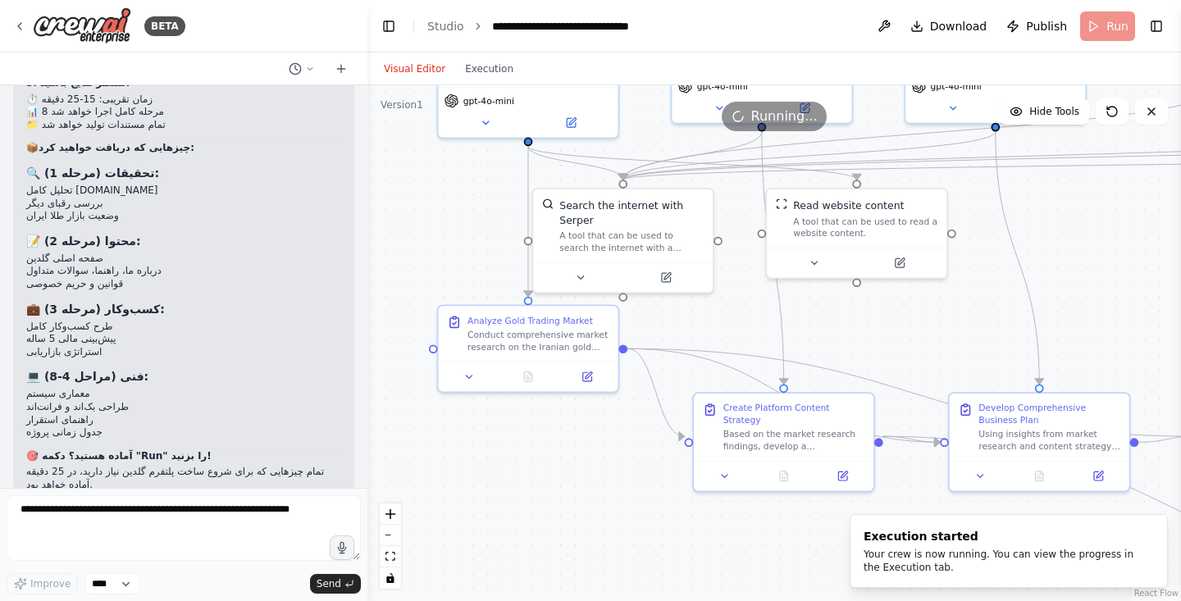
drag, startPoint x: 875, startPoint y: 366, endPoint x: 909, endPoint y: 319, distance: 57.6
click at [909, 319] on div ".deletable-edge-delete-btn { width: 20px; height: 20px; border: 0px solid #ffff…" at bounding box center [774, 343] width 814 height 516
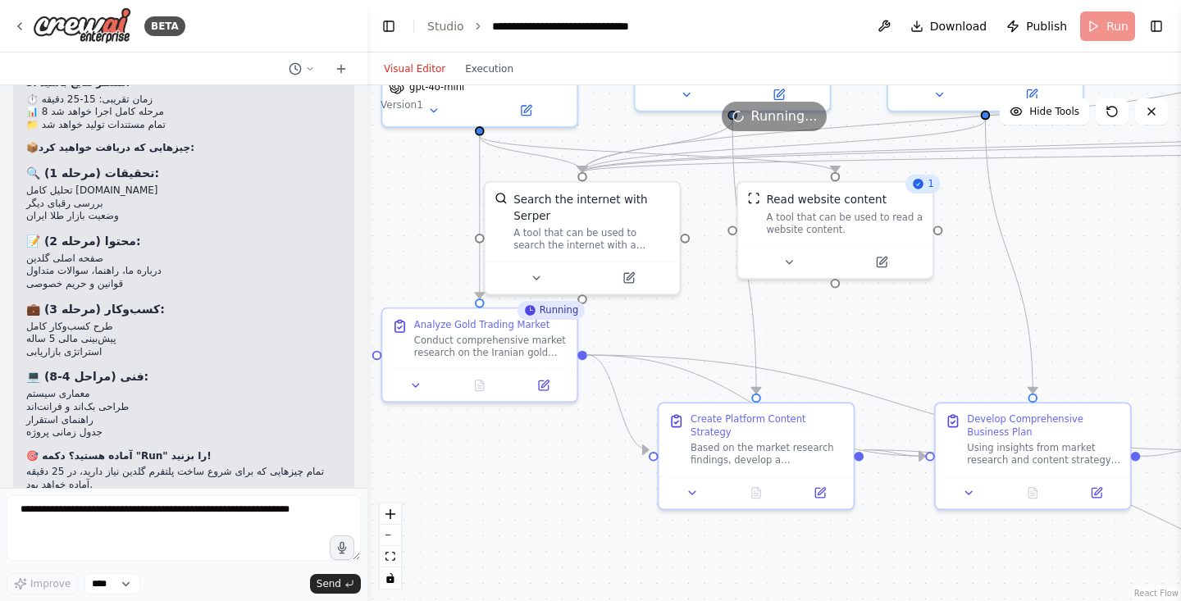
click at [1114, 30] on header "**********" at bounding box center [774, 26] width 814 height 52
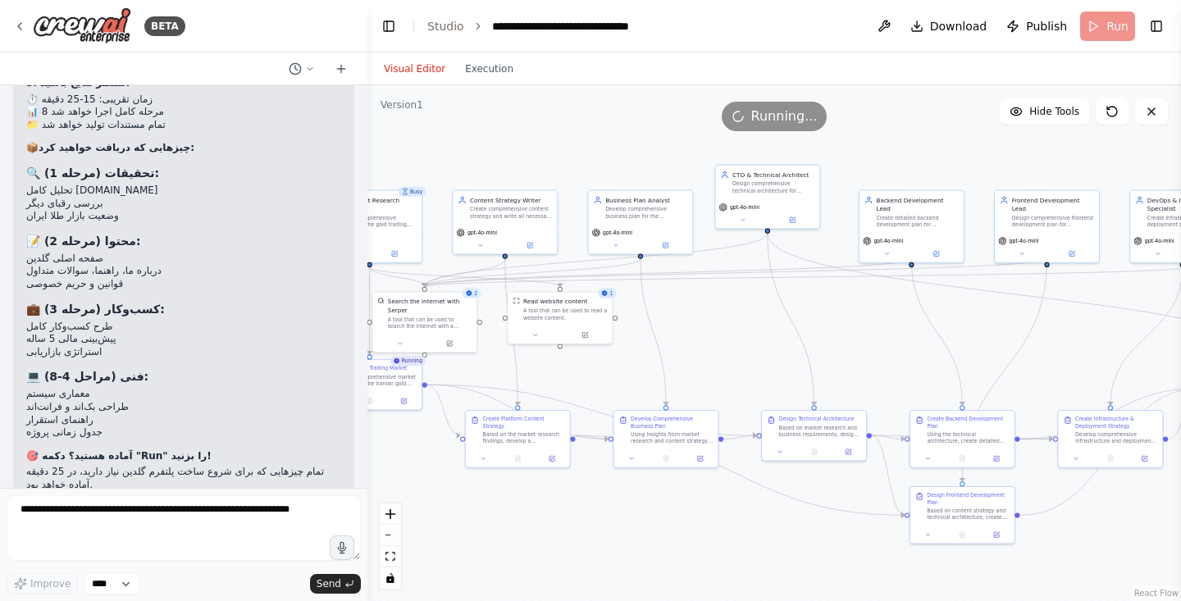
drag, startPoint x: 1046, startPoint y: 237, endPoint x: 704, endPoint y: 334, distance: 355.4
click at [704, 334] on div ".deletable-edge-delete-btn { width: 20px; height: 20px; border: 0px solid #ffff…" at bounding box center [774, 343] width 814 height 516
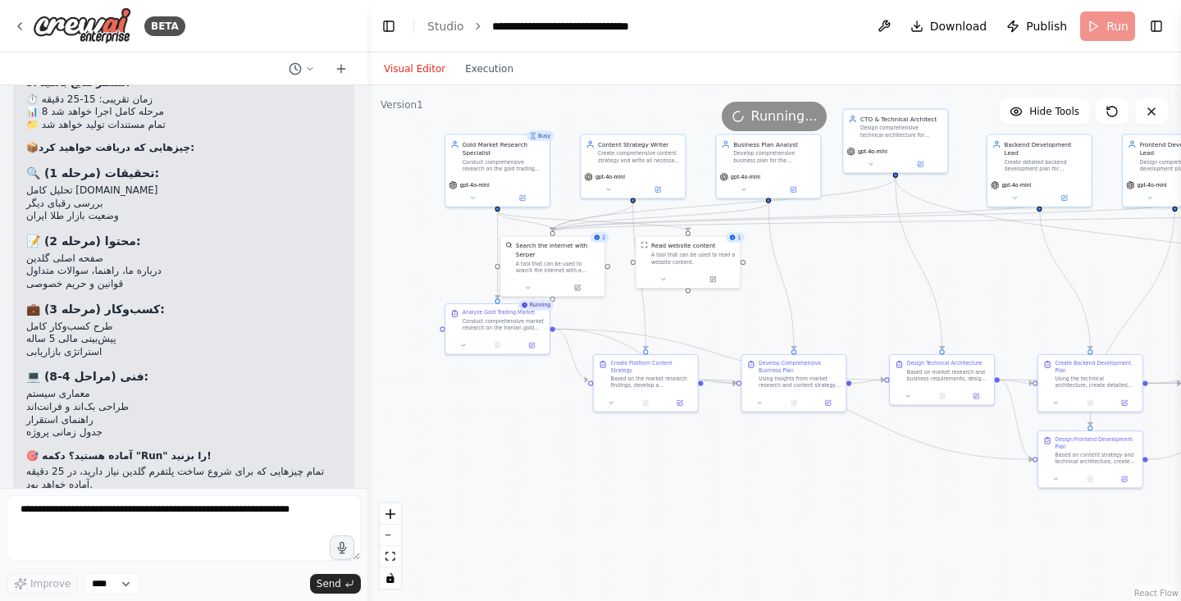
drag, startPoint x: 699, startPoint y: 316, endPoint x: 827, endPoint y: 260, distance: 139.6
click at [827, 260] on div ".deletable-edge-delete-btn { width: 20px; height: 20px; border: 0px solid #ffff…" at bounding box center [774, 343] width 814 height 516
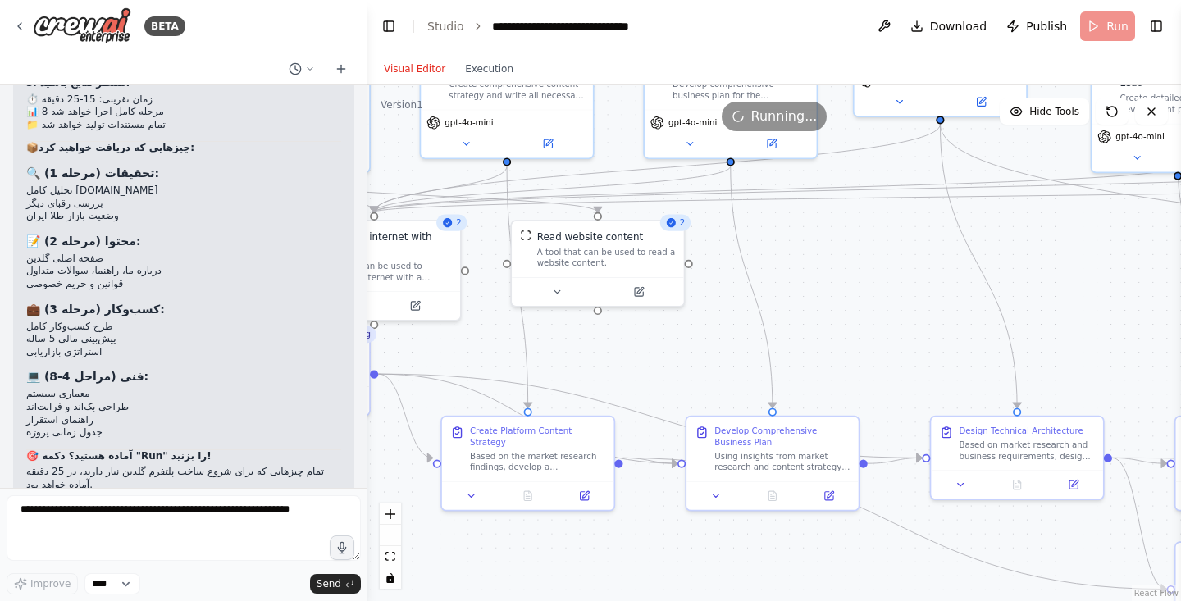
click at [827, 260] on div ".deletable-edge-delete-btn { width: 20px; height: 20px; border: 0px solid #ffff…" at bounding box center [774, 343] width 814 height 516
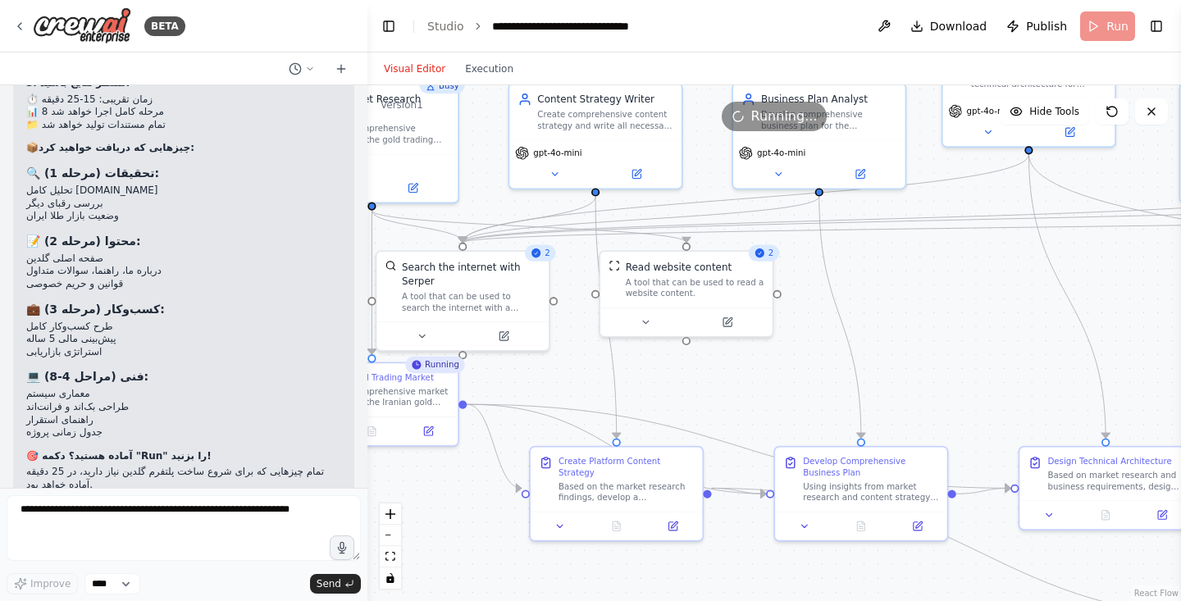
drag, startPoint x: 810, startPoint y: 285, endPoint x: 909, endPoint y: 321, distance: 105.3
click at [909, 321] on div ".deletable-edge-delete-btn { width: 20px; height: 20px; border: 0px solid #ffff…" at bounding box center [774, 343] width 814 height 516
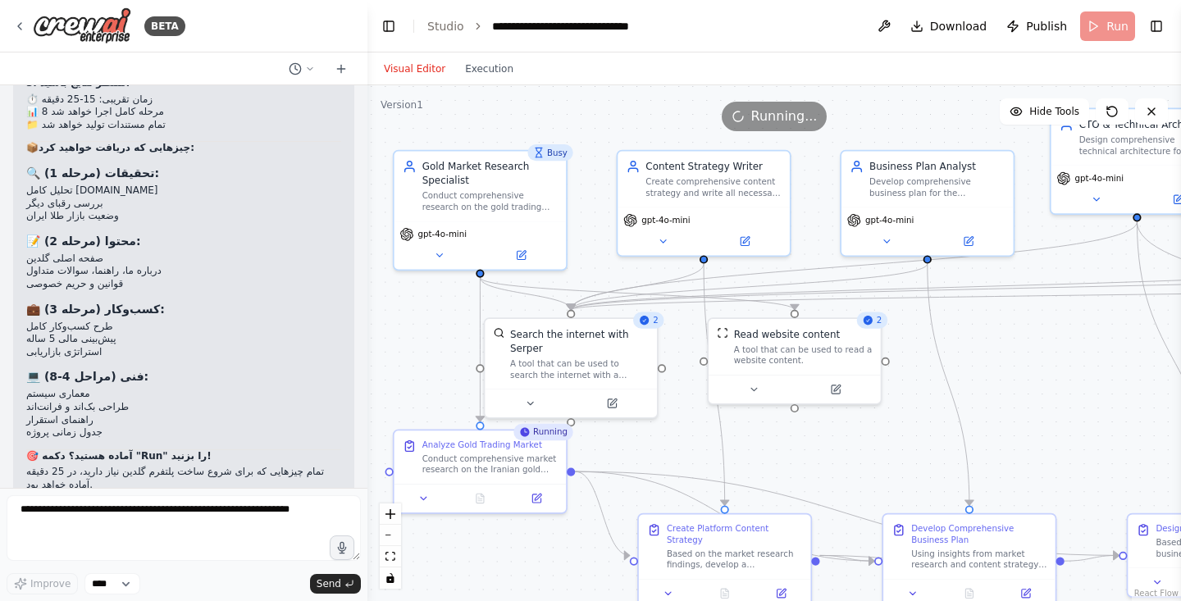
drag, startPoint x: 917, startPoint y: 301, endPoint x: 1014, endPoint y: 363, distance: 115.8
click at [1014, 363] on div ".deletable-edge-delete-btn { width: 20px; height: 20px; border: 0px solid #ffff…" at bounding box center [774, 343] width 814 height 516
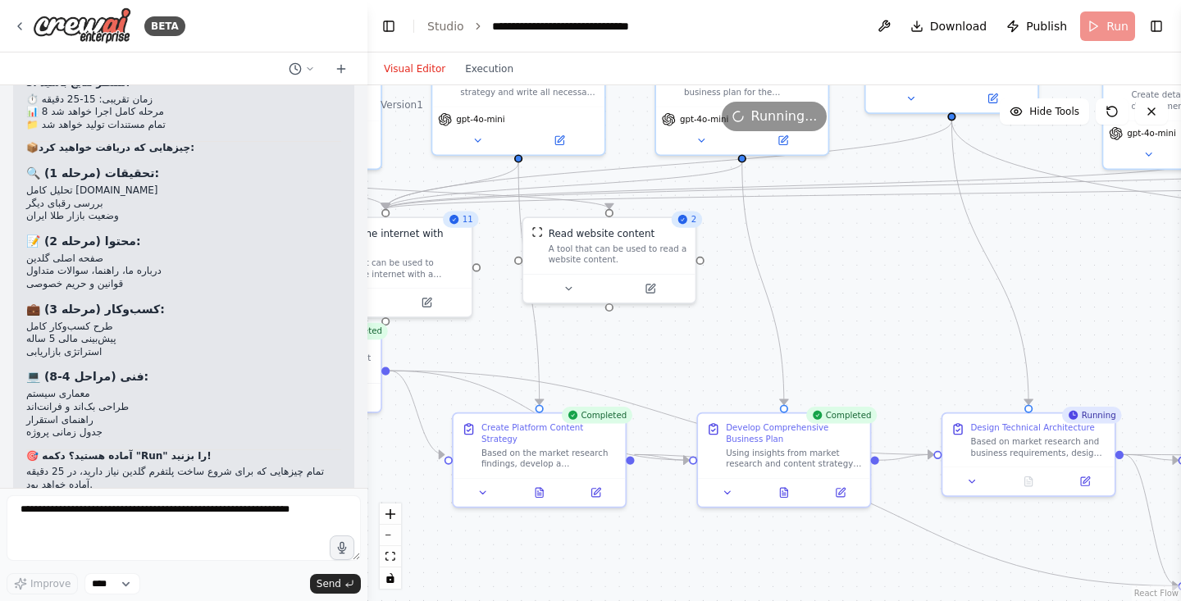
drag, startPoint x: 1010, startPoint y: 347, endPoint x: 824, endPoint y: 244, distance: 212.9
click at [824, 244] on div ".deletable-edge-delete-btn { width: 20px; height: 20px; border: 0px solid #ffff…" at bounding box center [774, 343] width 814 height 516
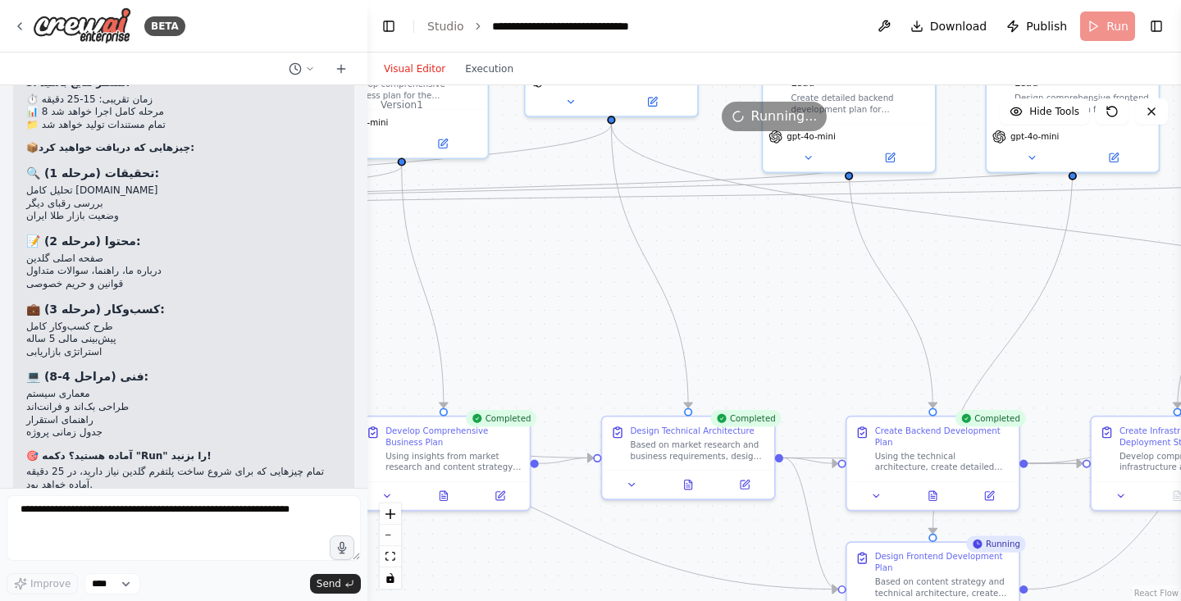
drag, startPoint x: 858, startPoint y: 248, endPoint x: 513, endPoint y: 251, distance: 344.4
click at [513, 251] on div ".deletable-edge-delete-btn { width: 20px; height: 20px; border: 0px solid #ffff…" at bounding box center [774, 343] width 814 height 516
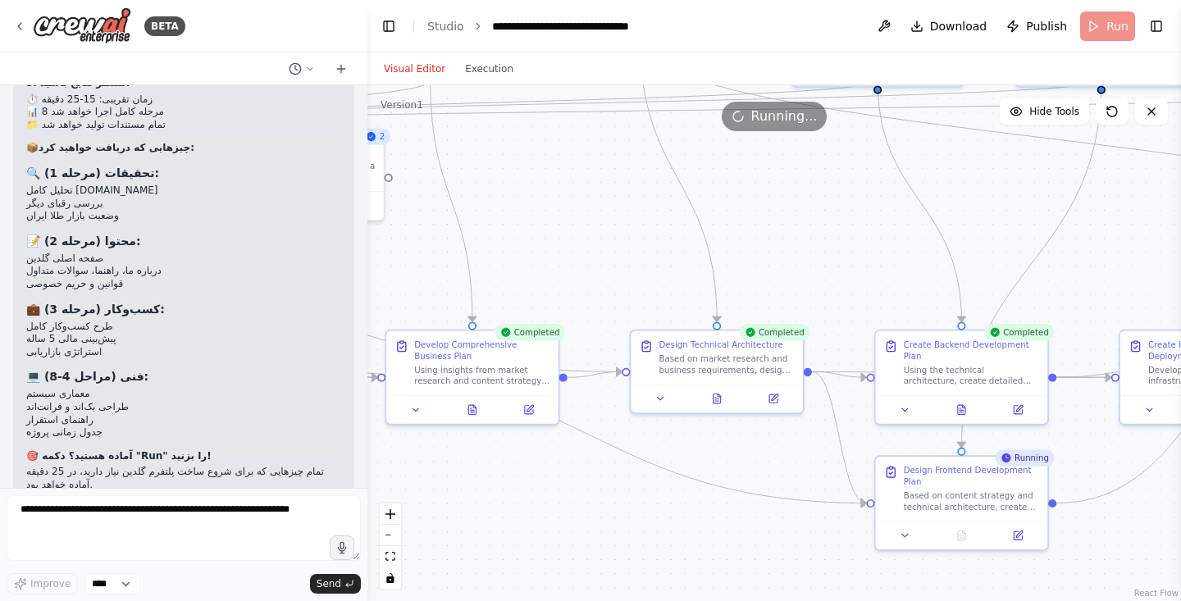
drag, startPoint x: 614, startPoint y: 299, endPoint x: 648, endPoint y: 215, distance: 90.2
click at [648, 215] on div ".deletable-edge-delete-btn { width: 20px; height: 20px; border: 0px solid #ffff…" at bounding box center [774, 343] width 814 height 516
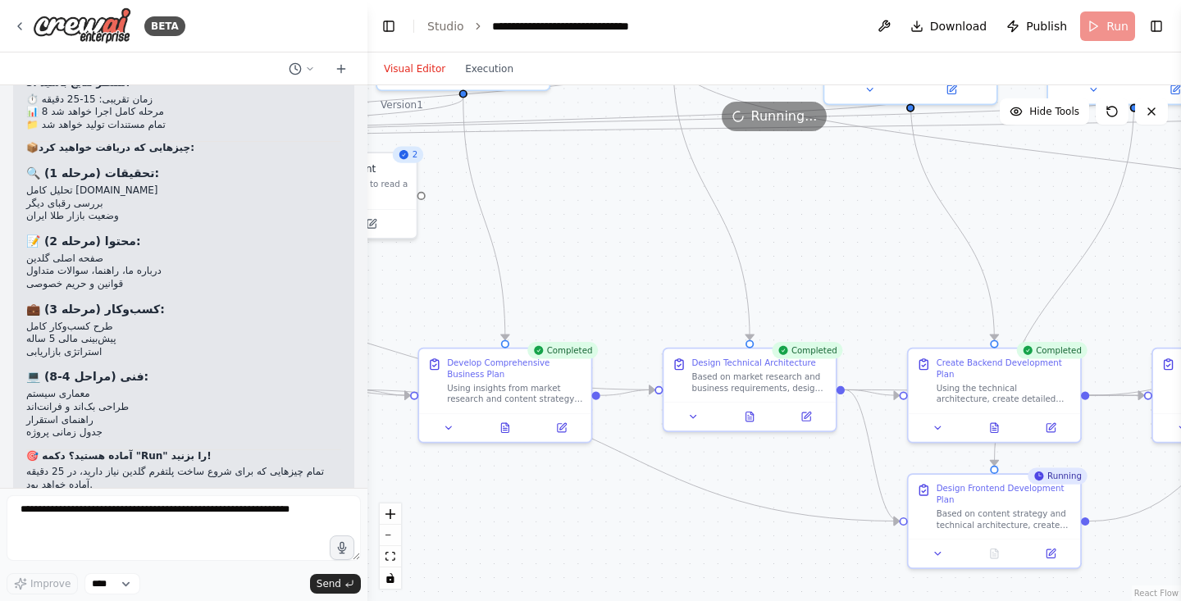
drag, startPoint x: 574, startPoint y: 263, endPoint x: 643, endPoint y: 285, distance: 72.4
click at [643, 285] on div ".deletable-edge-delete-btn { width: 20px; height: 20px; border: 0px solid #ffff…" at bounding box center [774, 343] width 814 height 516
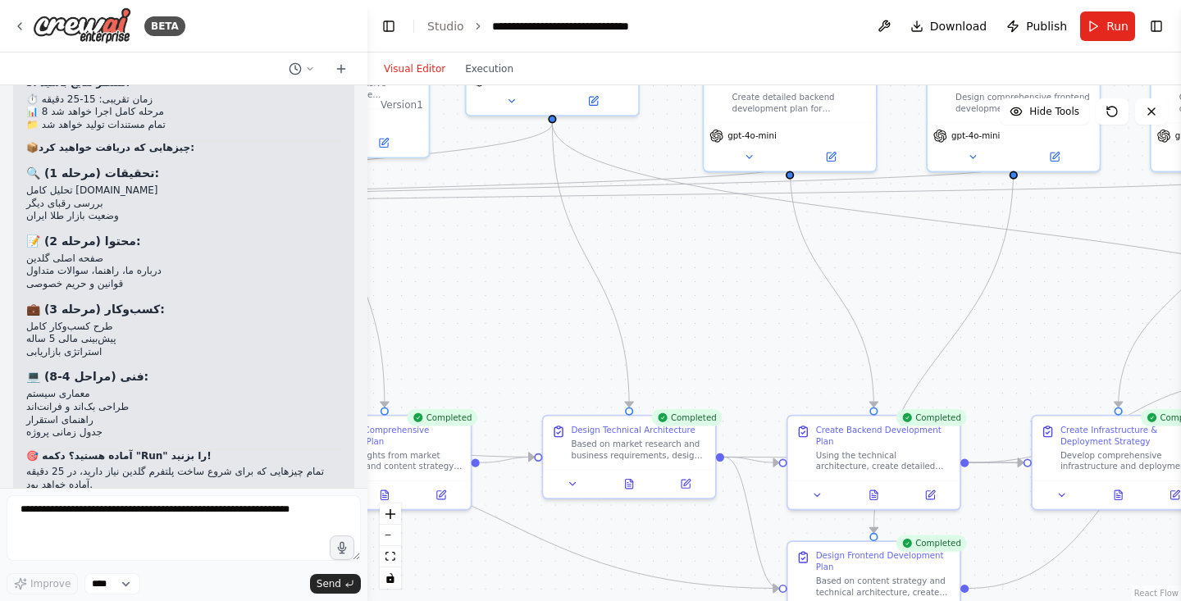
drag, startPoint x: 643, startPoint y: 285, endPoint x: 486, endPoint y: 349, distance: 168.9
click at [486, 349] on div ".deletable-edge-delete-btn { width: 20px; height: 20px; border: 0px solid #ffff…" at bounding box center [774, 343] width 814 height 516
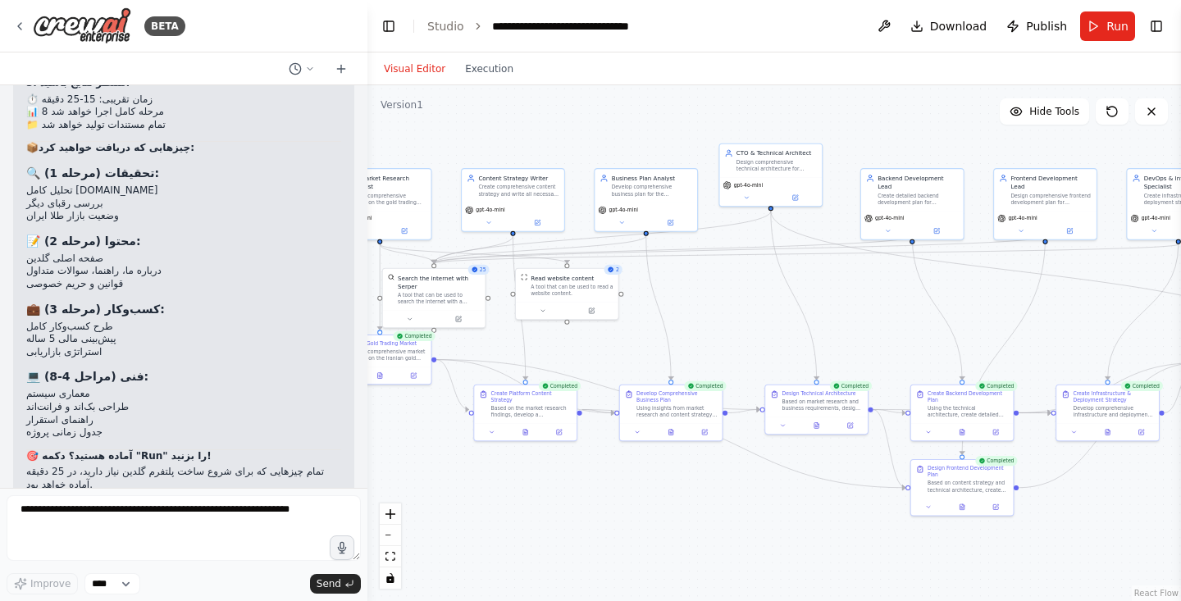
drag, startPoint x: 572, startPoint y: 303, endPoint x: 818, endPoint y: 293, distance: 247.0
click at [818, 293] on div ".deletable-edge-delete-btn { width: 20px; height: 20px; border: 0px solid #ffff…" at bounding box center [774, 343] width 814 height 516
click at [1104, 27] on button "Run" at bounding box center [1107, 26] width 55 height 30
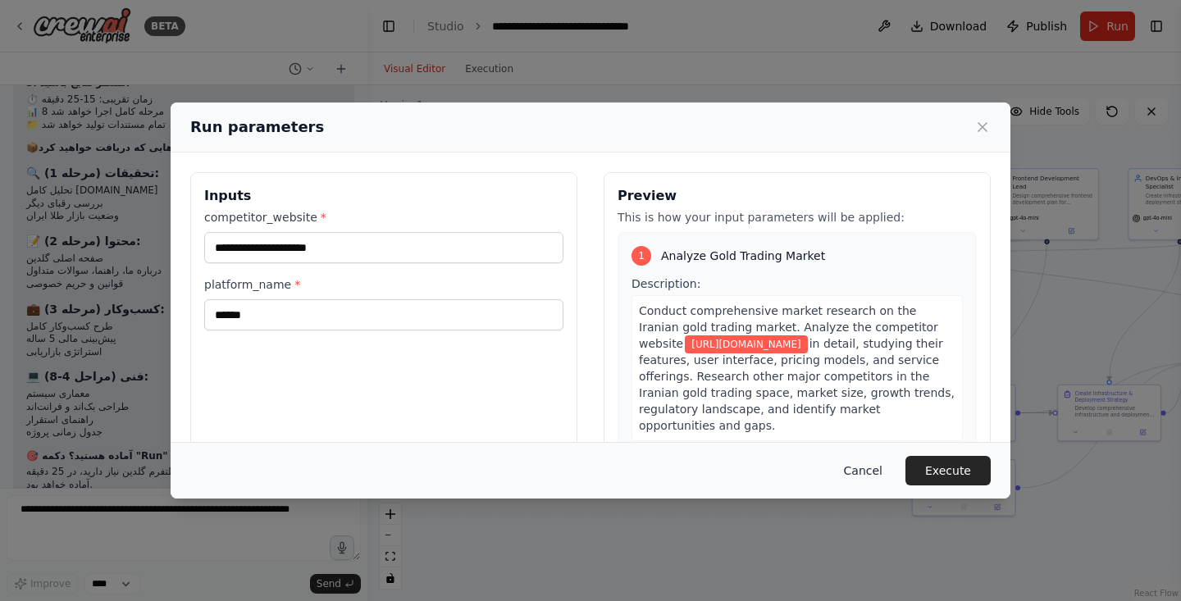
click at [869, 468] on button "Cancel" at bounding box center [863, 471] width 65 height 30
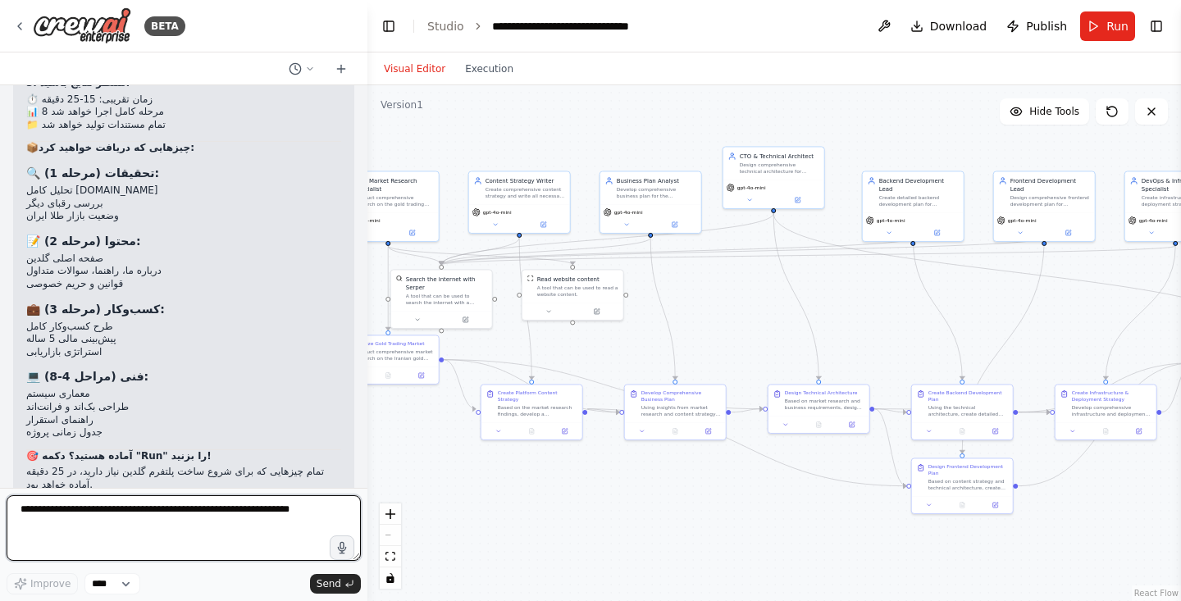
click at [194, 513] on textarea at bounding box center [184, 528] width 354 height 66
type textarea "*"
type textarea "**********"
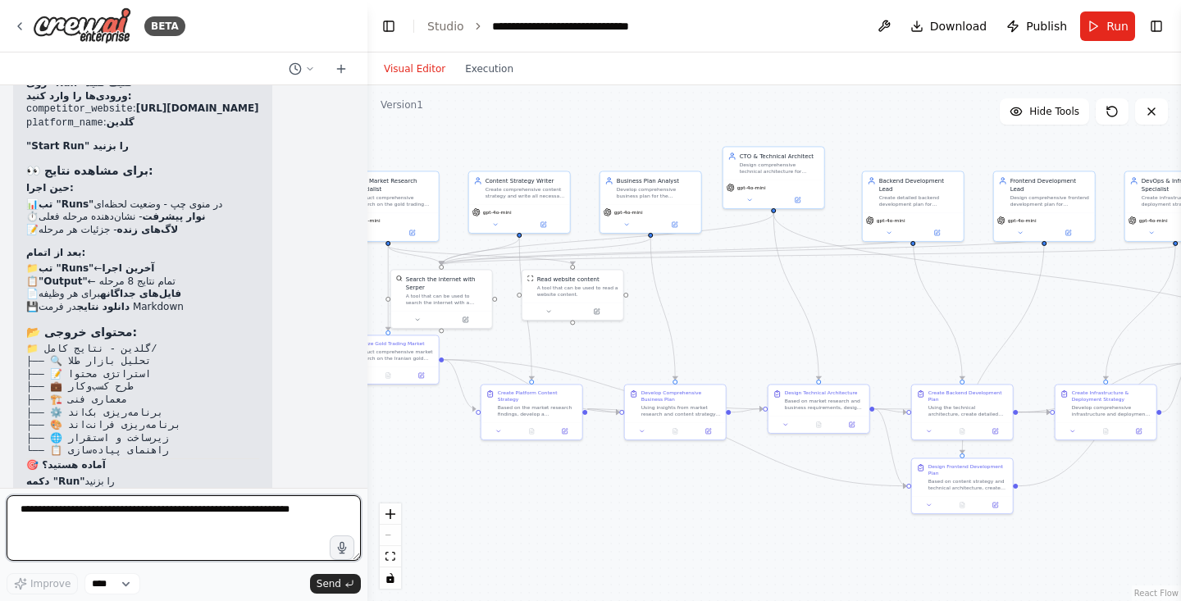
scroll to position [5789, 0]
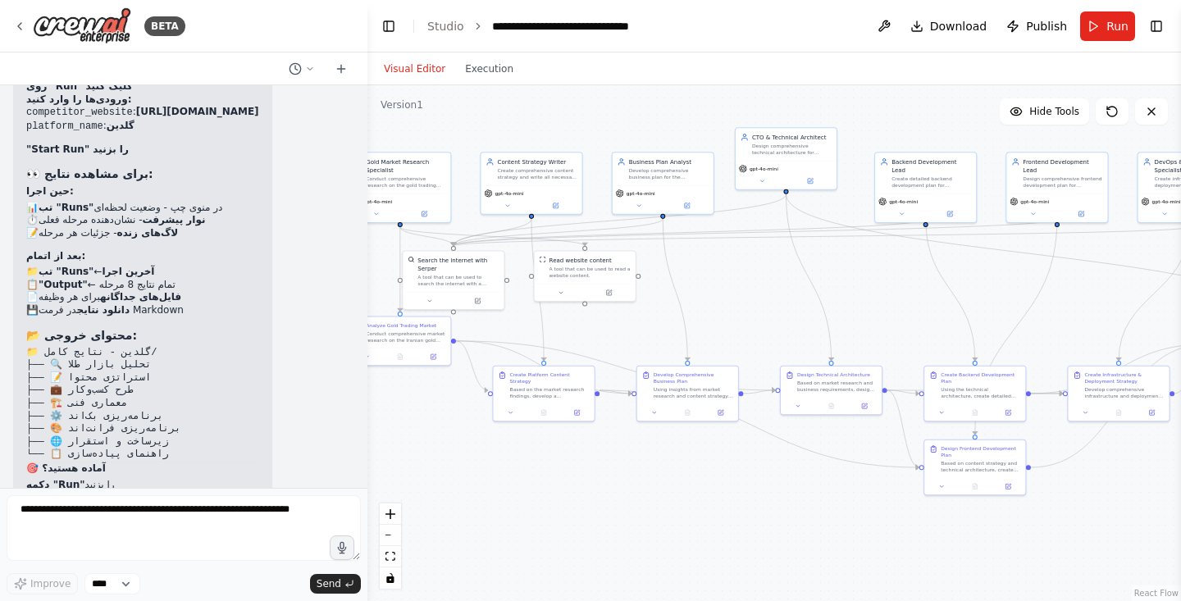
drag, startPoint x: 768, startPoint y: 304, endPoint x: 782, endPoint y: 285, distance: 23.5
click at [782, 285] on div ".deletable-edge-delete-btn { width: 20px; height: 20px; border: 0px solid #ffff…" at bounding box center [774, 343] width 814 height 516
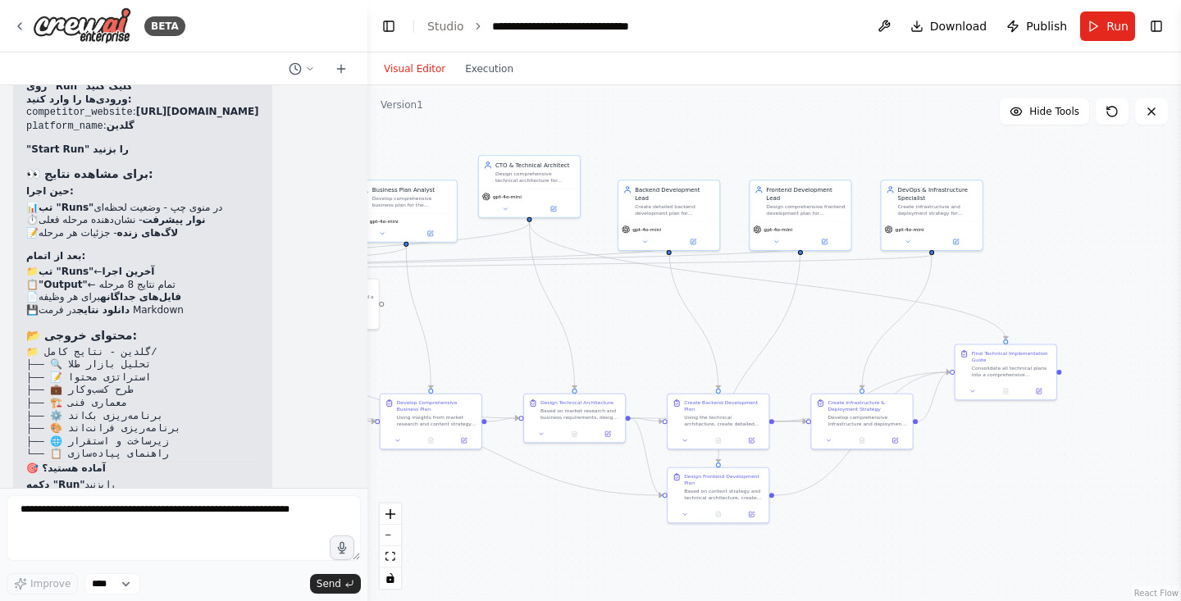
drag, startPoint x: 871, startPoint y: 303, endPoint x: 686, endPoint y: 326, distance: 186.8
click at [686, 326] on div ".deletable-edge-delete-btn { width: 20px; height: 20px; border: 0px solid #ffff…" at bounding box center [774, 343] width 814 height 516
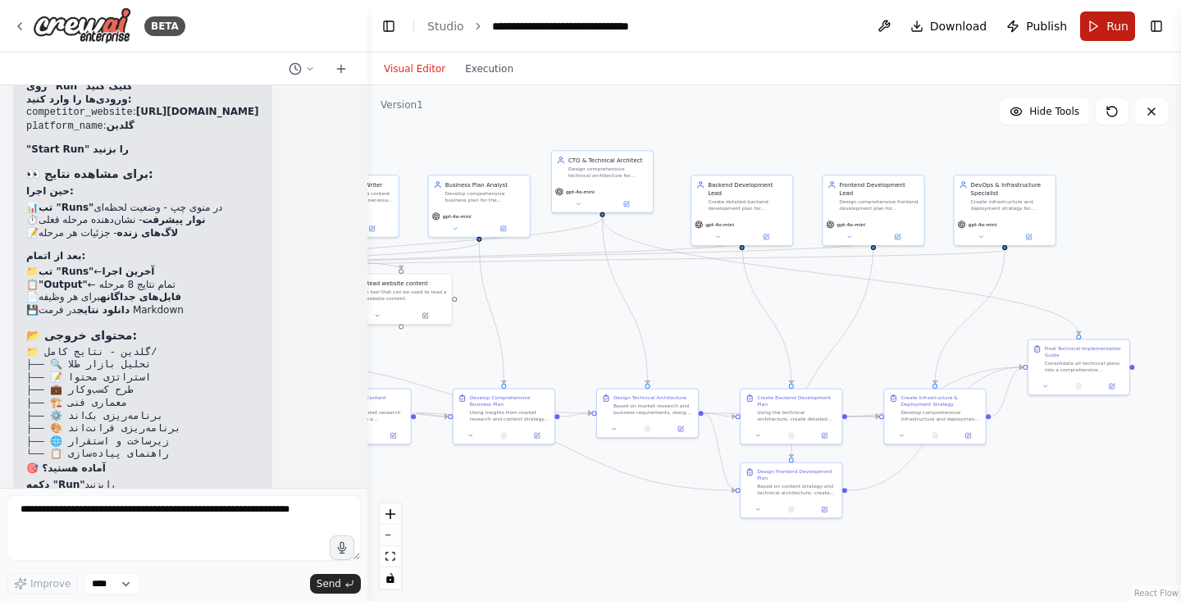
click at [1104, 29] on button "Run" at bounding box center [1107, 26] width 55 height 30
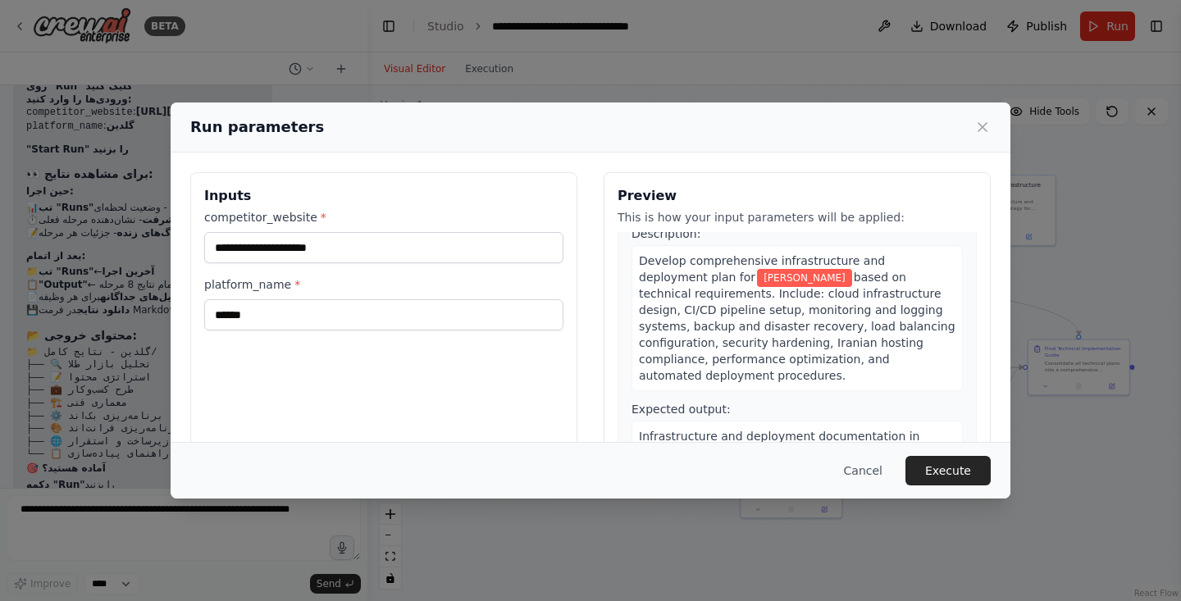
scroll to position [2588, 0]
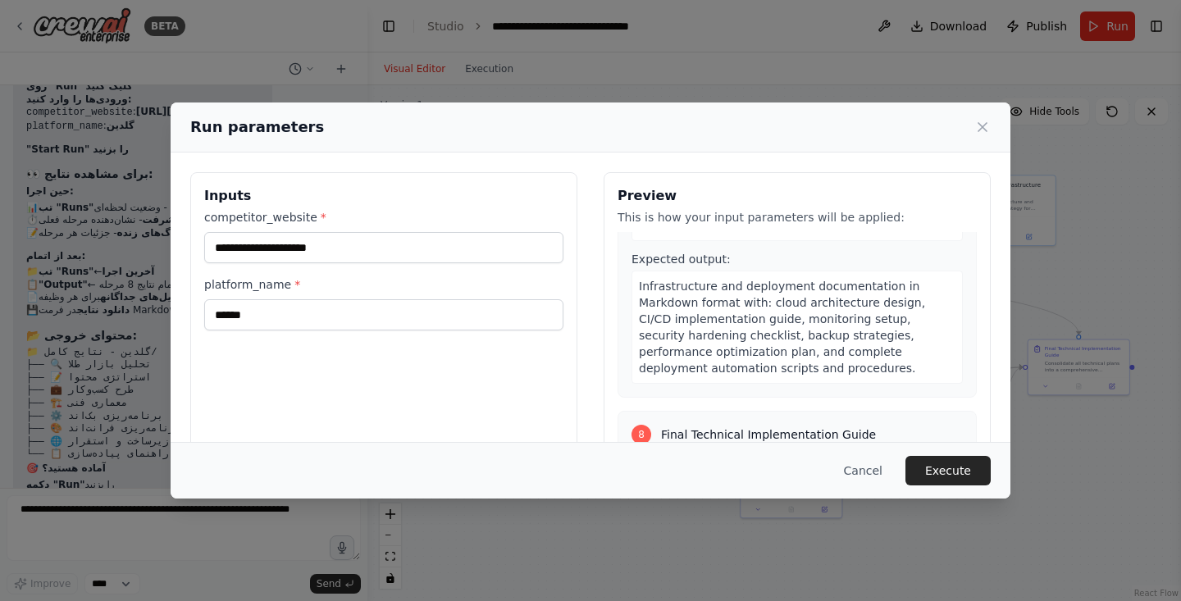
click at [777, 499] on span ". Create: development timeline with milestones, team structure and roles, techn…" at bounding box center [796, 555] width 314 height 112
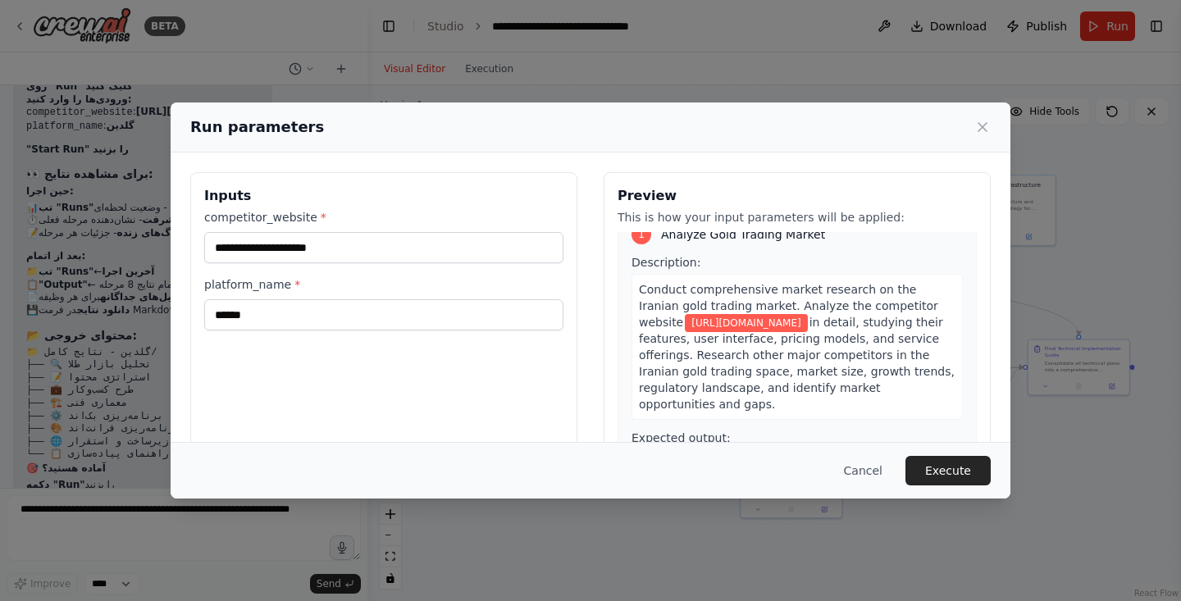
scroll to position [18, 0]
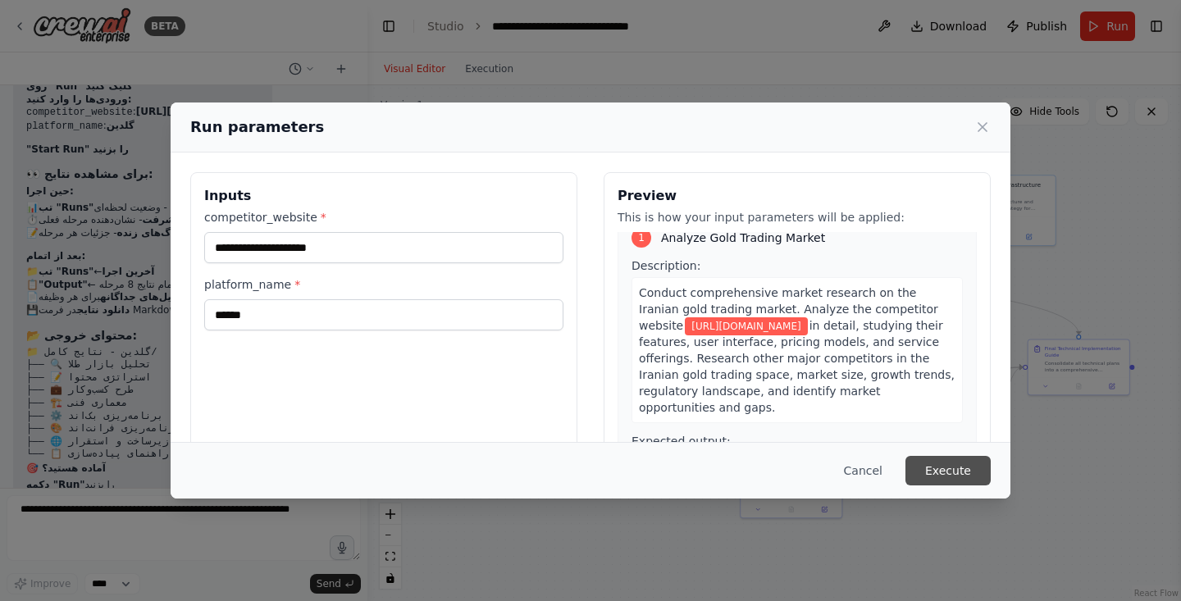
click at [956, 469] on button "Execute" at bounding box center [947, 471] width 85 height 30
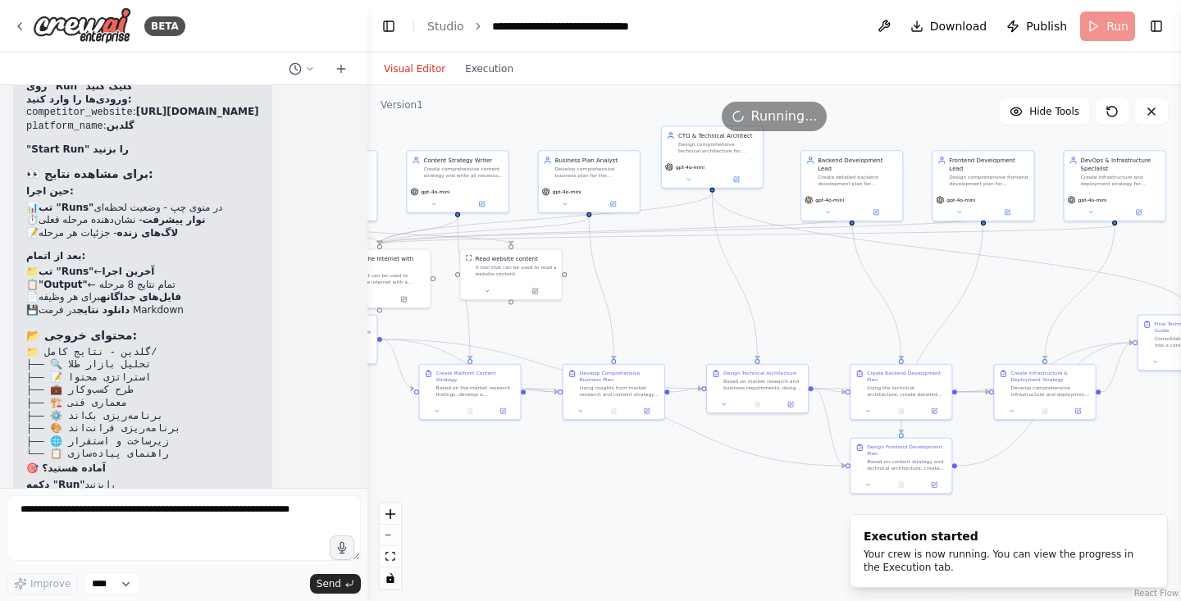
drag, startPoint x: 1009, startPoint y: 480, endPoint x: 1119, endPoint y: 454, distance: 113.0
click at [1119, 454] on div ".deletable-edge-delete-btn { width: 20px; height: 20px; border: 0px solid #ffff…" at bounding box center [774, 343] width 814 height 516
drag, startPoint x: 919, startPoint y: 478, endPoint x: 931, endPoint y: 527, distance: 50.5
click at [931, 527] on div "BETA یخوام یه پلتفرم ترید طلا بسازم که کاملا شبیه این سایت باشه https://farazgo…" at bounding box center [590, 300] width 1181 height 601
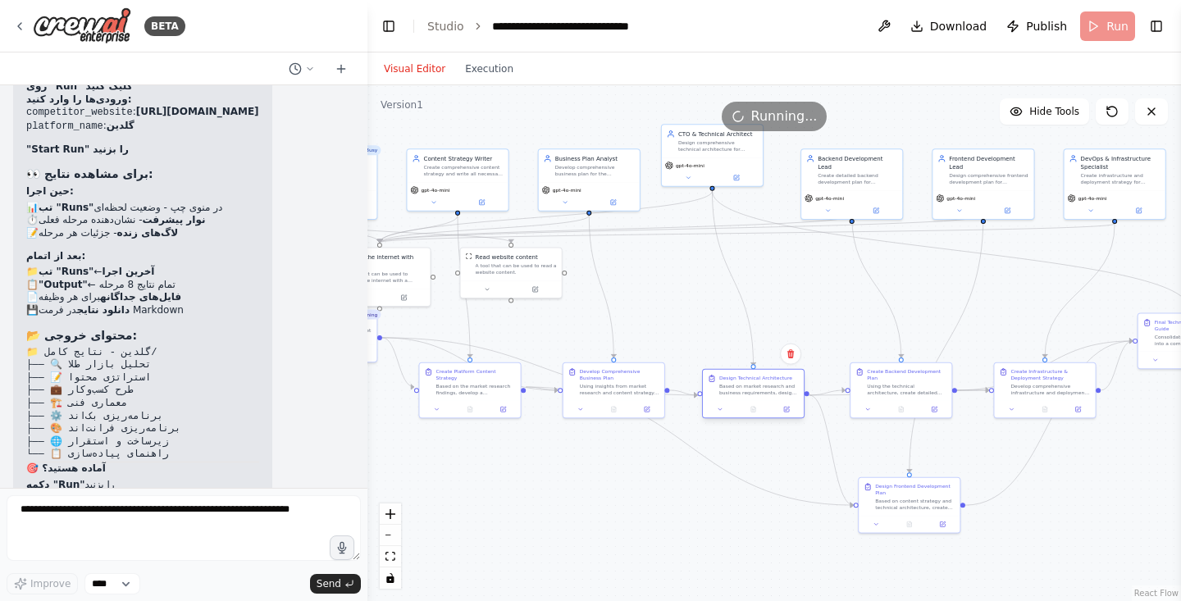
drag, startPoint x: 750, startPoint y: 390, endPoint x: 746, endPoint y: 400, distance: 10.4
click at [746, 400] on div "Design Technical Architecture Based on market research and business requirement…" at bounding box center [753, 394] width 103 height 50
drag, startPoint x: 485, startPoint y: 374, endPoint x: 485, endPoint y: 396, distance: 22.2
click at [485, 396] on div "Create Platform Content Strategy Based on the market research findings, develop…" at bounding box center [480, 405] width 80 height 28
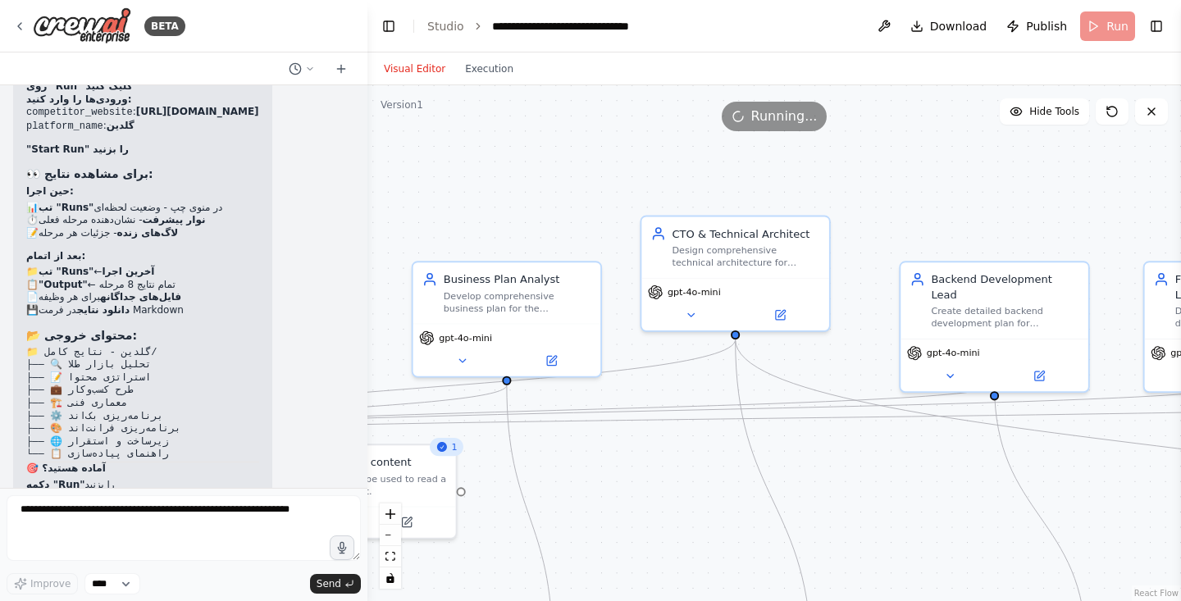
drag, startPoint x: 805, startPoint y: 239, endPoint x: 894, endPoint y: 448, distance: 226.3
click at [894, 448] on div ".deletable-edge-delete-btn { width: 20px; height: 20px; border: 0px solid #ffff…" at bounding box center [774, 343] width 814 height 516
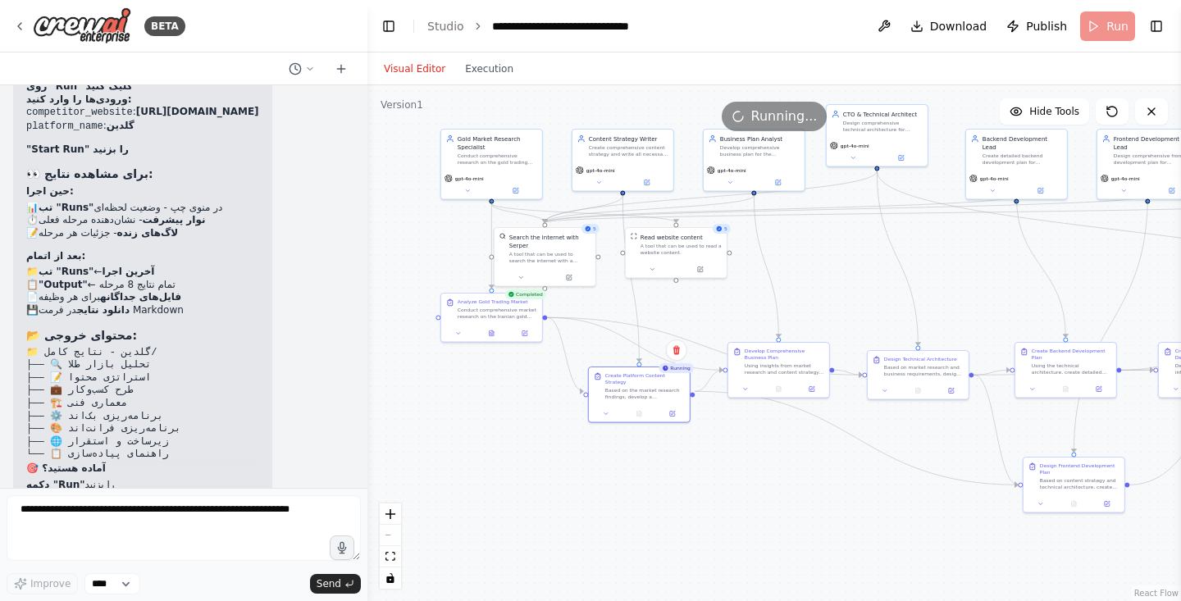
drag, startPoint x: 1003, startPoint y: 459, endPoint x: 986, endPoint y: 256, distance: 204.1
click at [986, 256] on div ".deletable-edge-delete-btn { width: 20px; height: 20px; border: 0px solid #ffff…" at bounding box center [774, 343] width 814 height 516
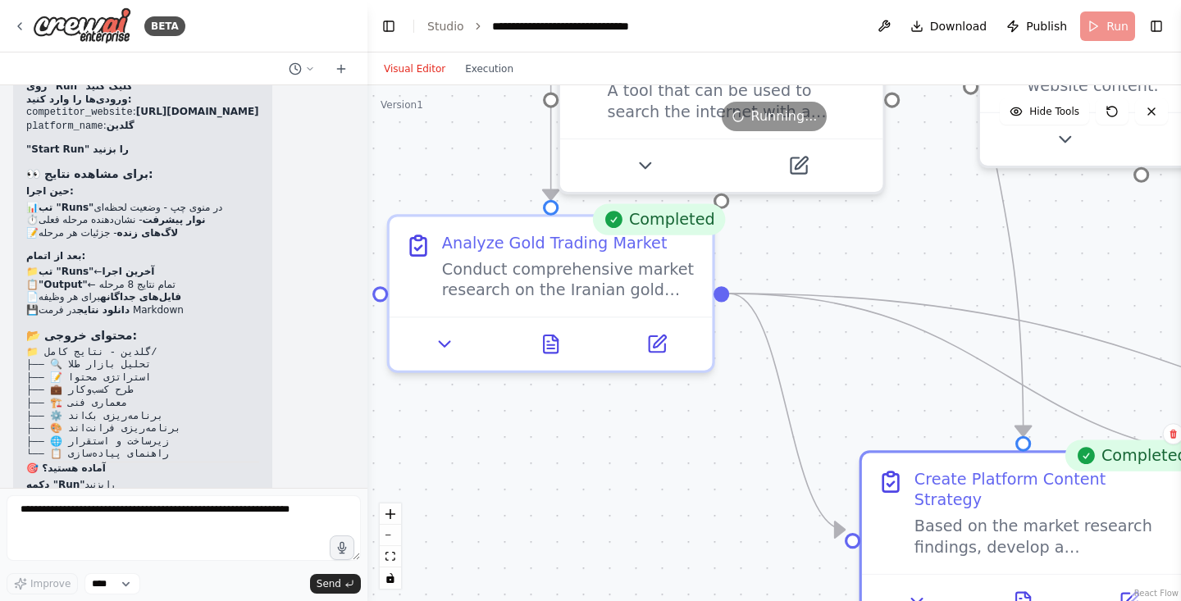
drag, startPoint x: 542, startPoint y: 420, endPoint x: 631, endPoint y: 421, distance: 89.4
click at [631, 421] on div ".deletable-edge-delete-btn { width: 20px; height: 20px; border: 0px solid #ffff…" at bounding box center [774, 343] width 814 height 516
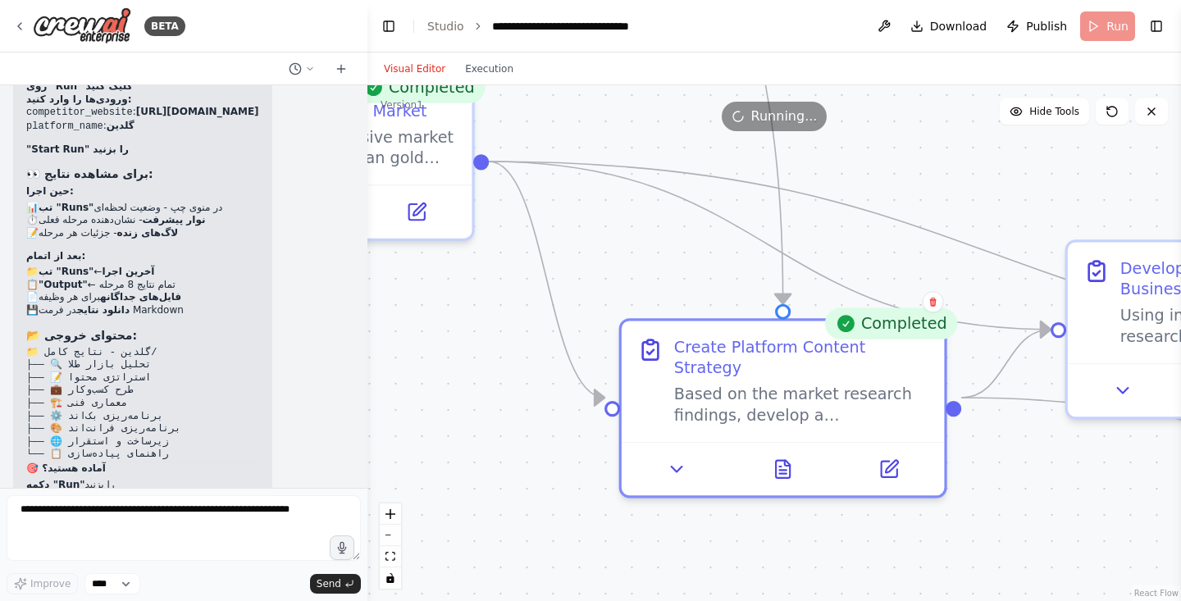
drag, startPoint x: 631, startPoint y: 431, endPoint x: 390, endPoint y: 299, distance: 274.6
click at [390, 299] on div ".deletable-edge-delete-btn { width: 20px; height: 20px; border: 0px solid #ffff…" at bounding box center [774, 343] width 814 height 516
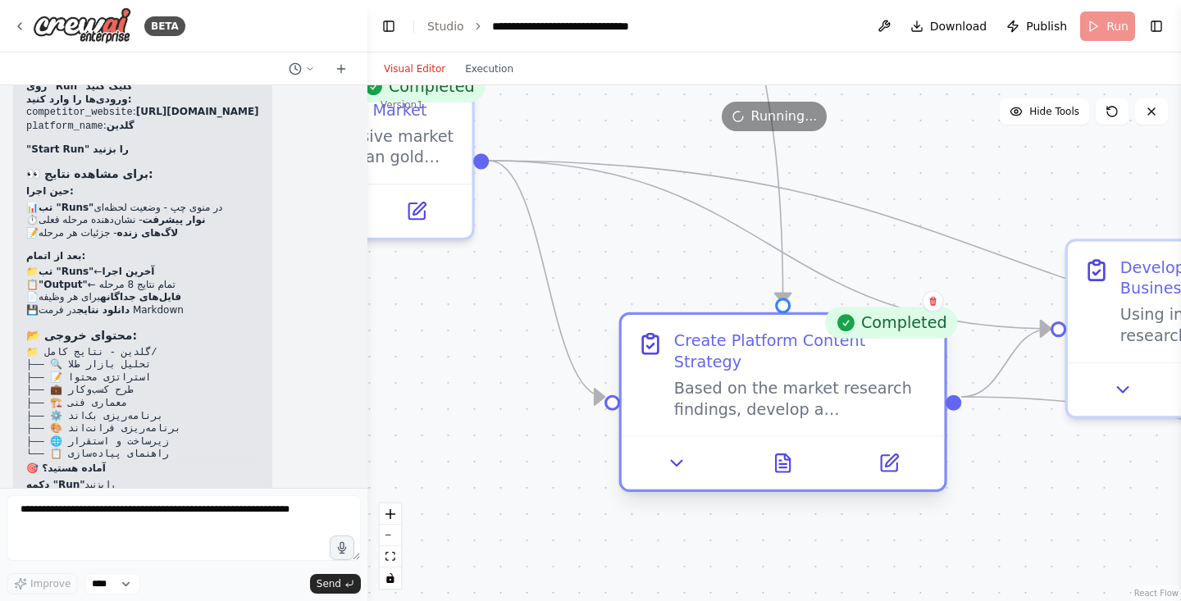
click at [798, 381] on div "Based on the market research findings, develop a comprehensive content strategy…" at bounding box center [801, 399] width 254 height 42
click at [786, 467] on icon at bounding box center [782, 467] width 7 height 0
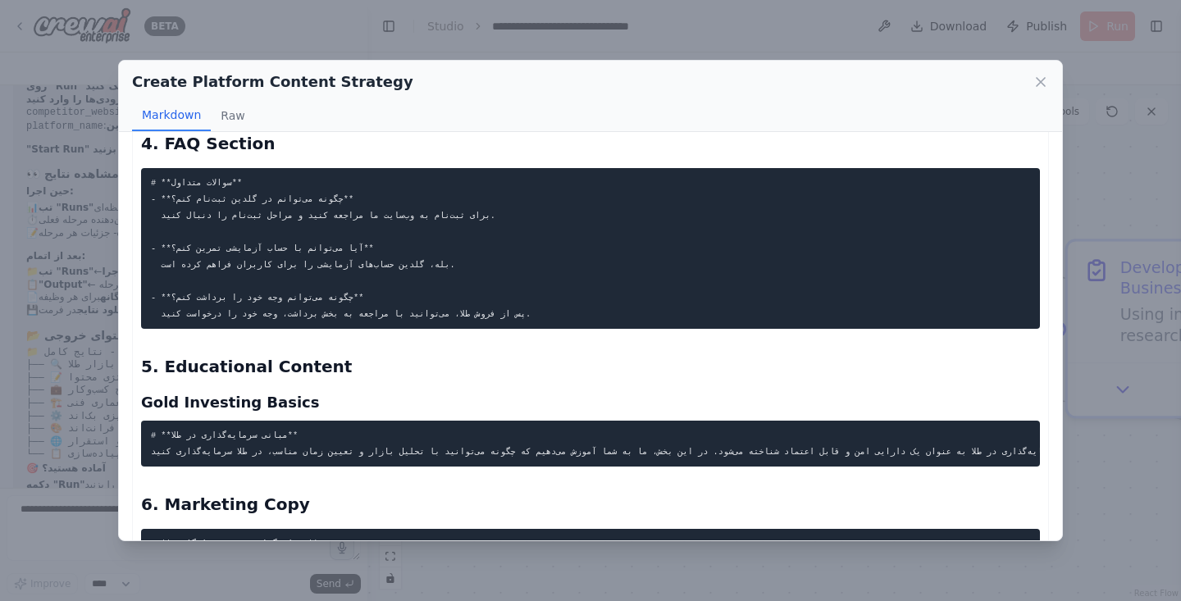
scroll to position [1014, 0]
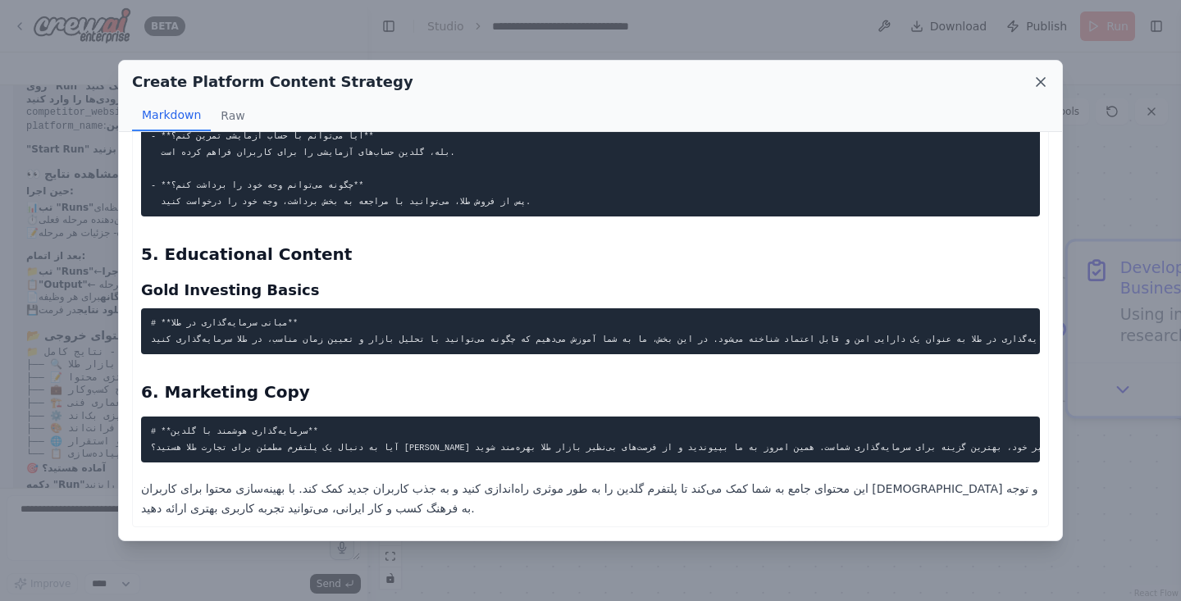
click at [1033, 75] on icon at bounding box center [1040, 82] width 16 height 16
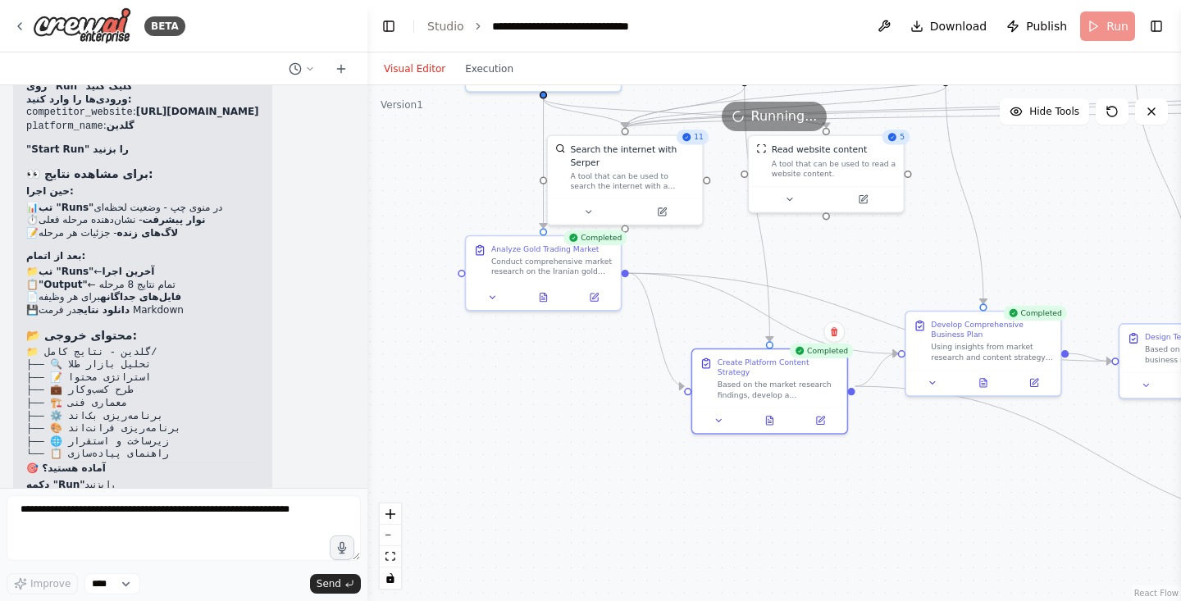
drag, startPoint x: 477, startPoint y: 272, endPoint x: 578, endPoint y: 362, distance: 135.3
click at [578, 362] on div ".deletable-edge-delete-btn { width: 20px; height: 20px; border: 0px solid #ffff…" at bounding box center [774, 343] width 814 height 516
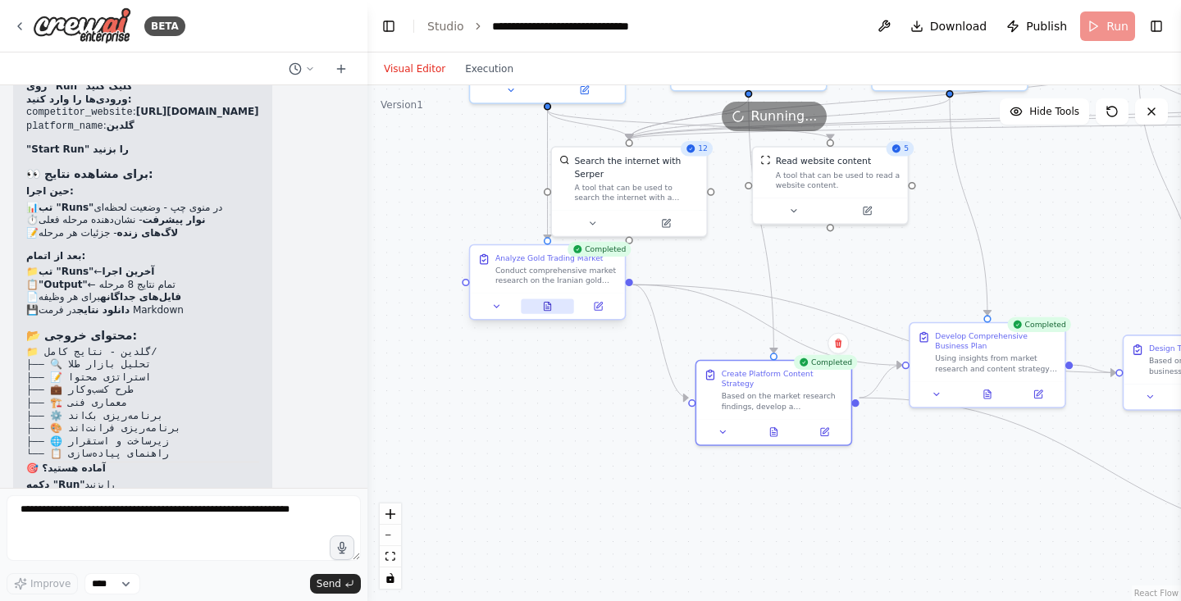
click at [546, 312] on button at bounding box center [547, 306] width 53 height 15
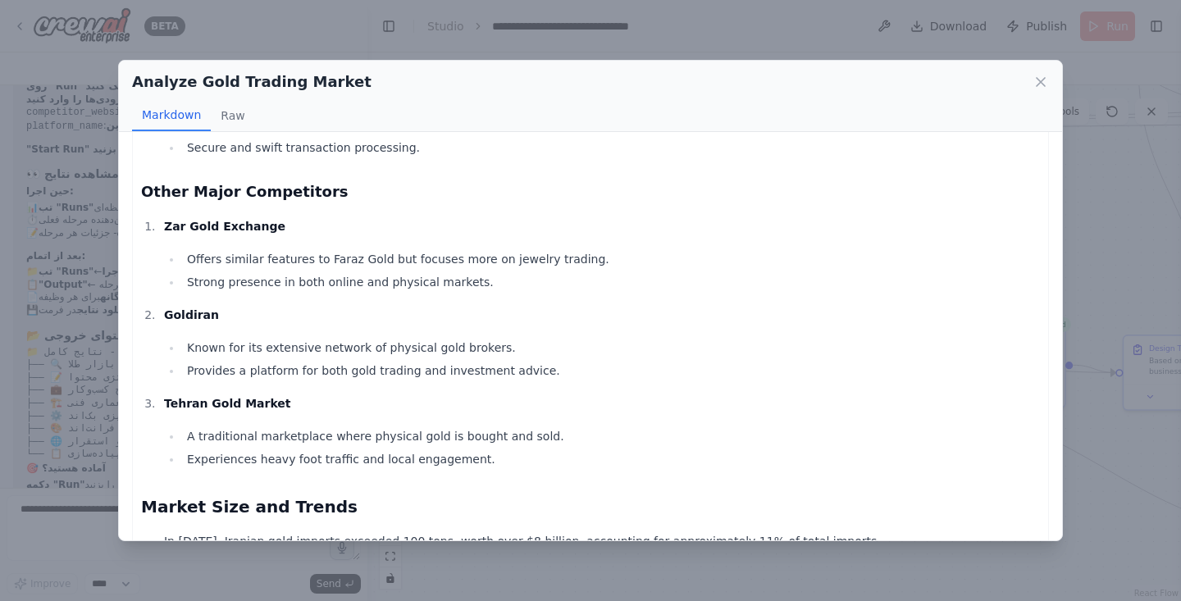
scroll to position [599, 0]
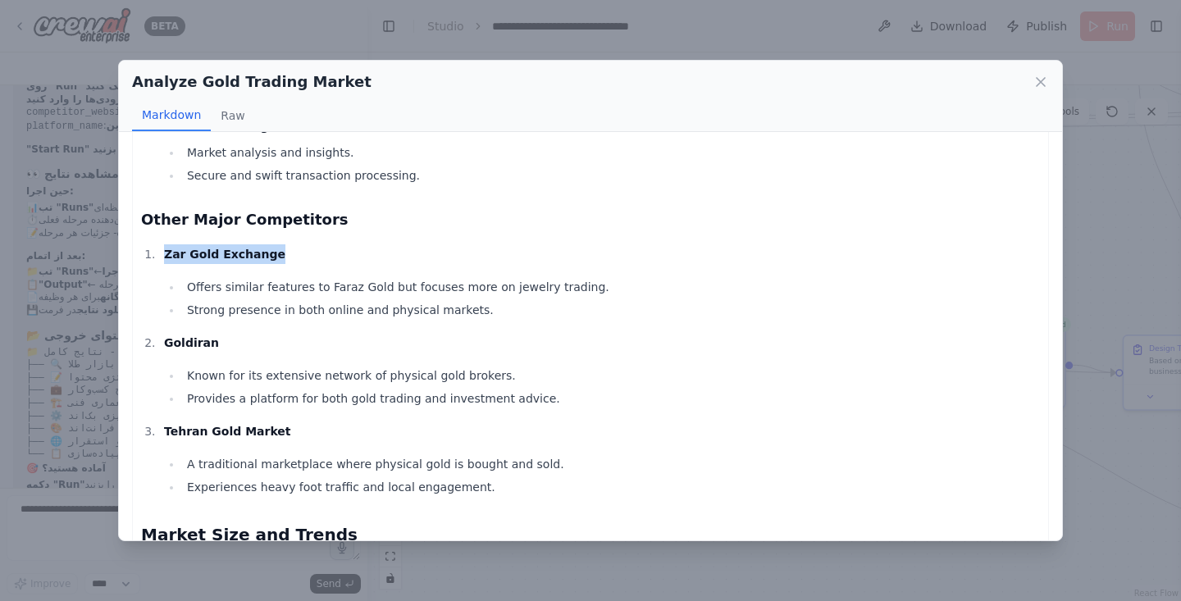
drag, startPoint x: 281, startPoint y: 258, endPoint x: 120, endPoint y: 241, distance: 162.4
click at [120, 241] on div "Iranian Gold Trading Market Analysis Report (2025) Executive Summary The Irania…" at bounding box center [590, 336] width 943 height 408
copy strong "Zar Gold Exchange"
click at [359, 268] on li "Zar Gold Exchange Offers similar features to Faraz Gold but focuses more on jew…" at bounding box center [599, 281] width 881 height 75
click at [326, 298] on ul "Offers similar features to Faraz Gold but focuses more on jewelry trading. Stro…" at bounding box center [602, 298] width 876 height 43
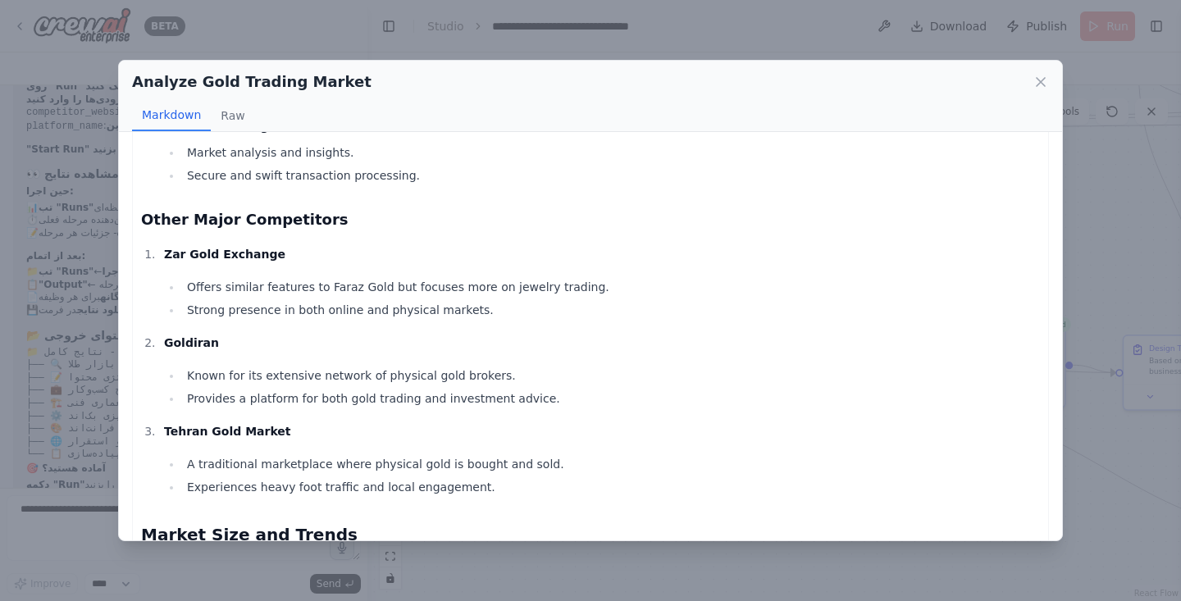
click at [326, 298] on ul "Offers similar features to Faraz Gold but focuses more on jewelry trading. Stro…" at bounding box center [602, 298] width 876 height 43
click at [327, 285] on li "Offers similar features to Faraz Gold but focuses more on jewelry trading." at bounding box center [611, 287] width 858 height 20
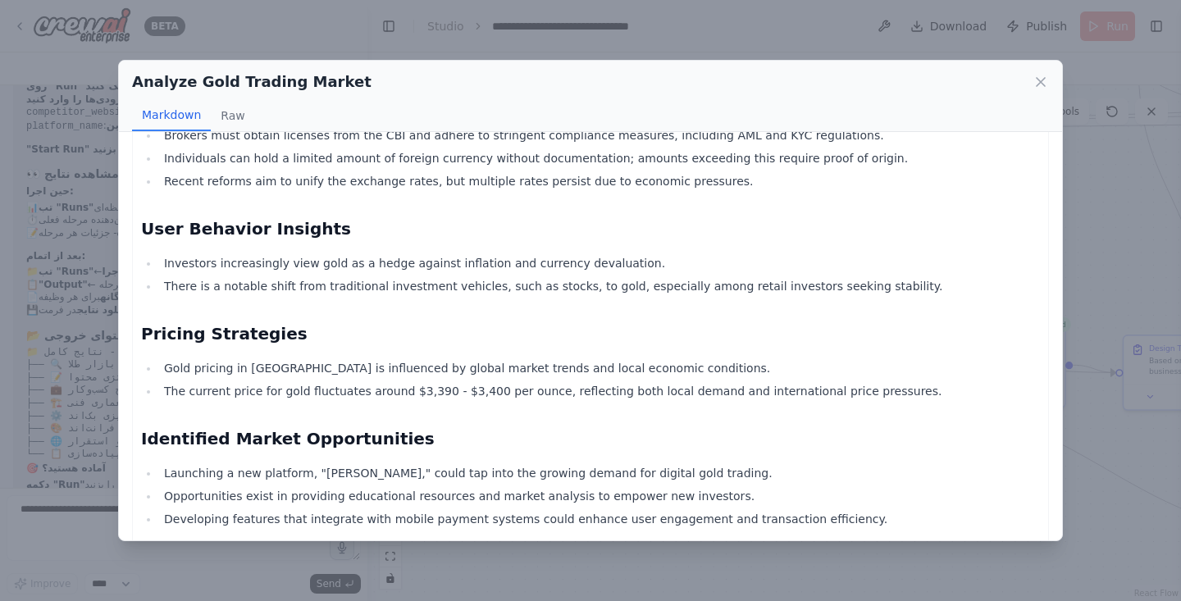
scroll to position [1296, 0]
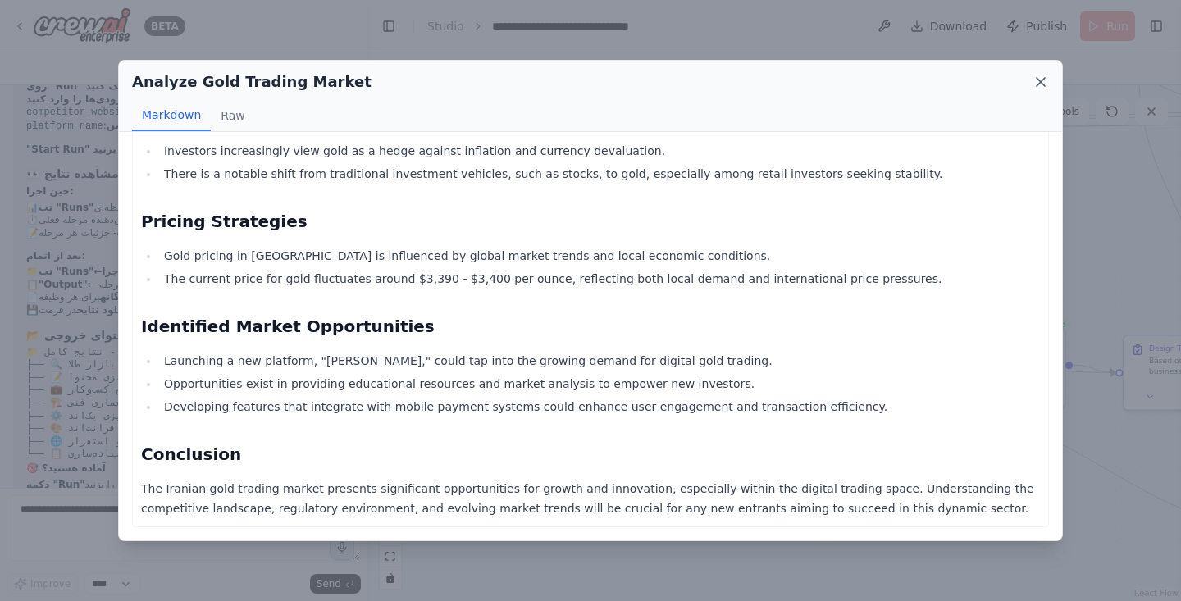
click at [1042, 78] on icon at bounding box center [1040, 82] width 16 height 16
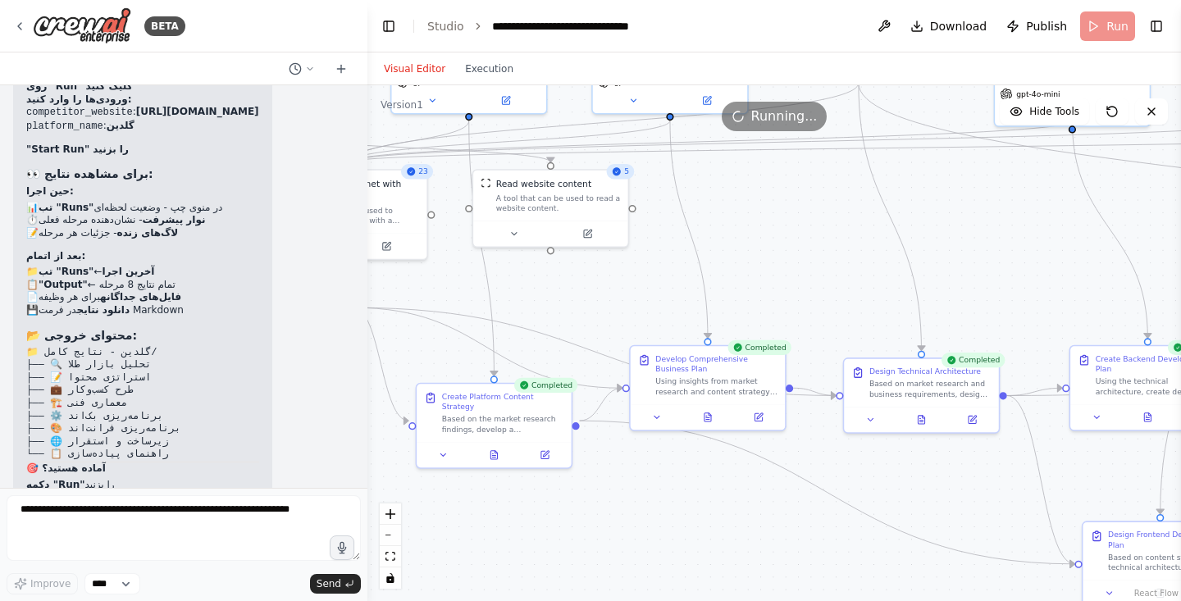
drag, startPoint x: 849, startPoint y: 272, endPoint x: 568, endPoint y: 294, distance: 281.3
click at [568, 294] on div ".deletable-edge-delete-btn { width: 20px; height: 20px; border: 0px solid #ffff…" at bounding box center [774, 343] width 814 height 516
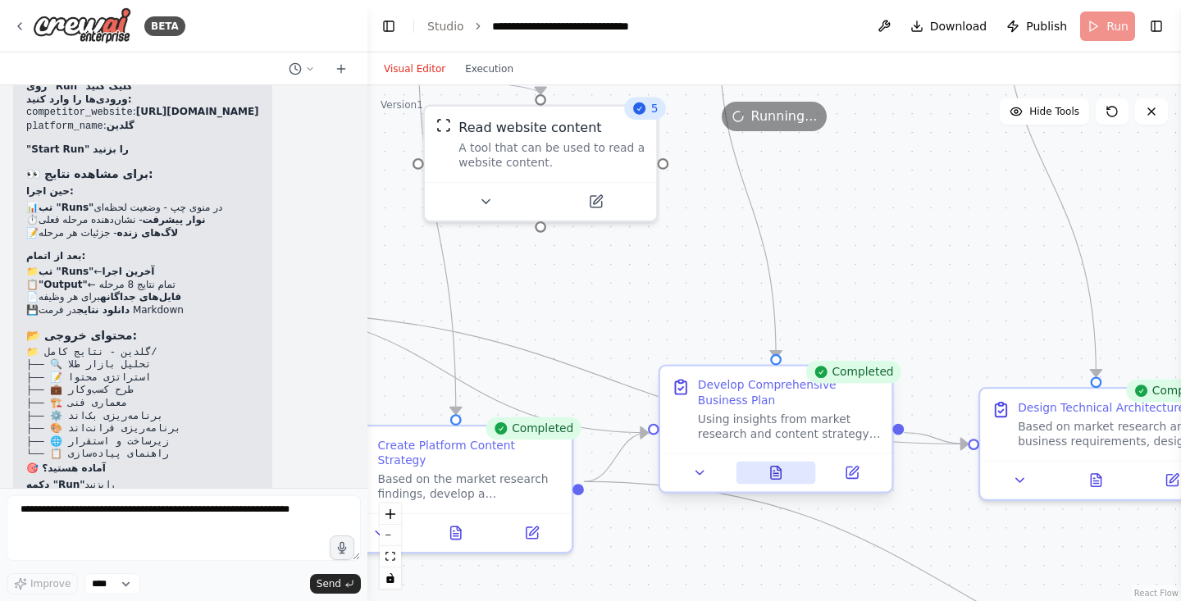
click at [779, 475] on icon at bounding box center [776, 473] width 10 height 12
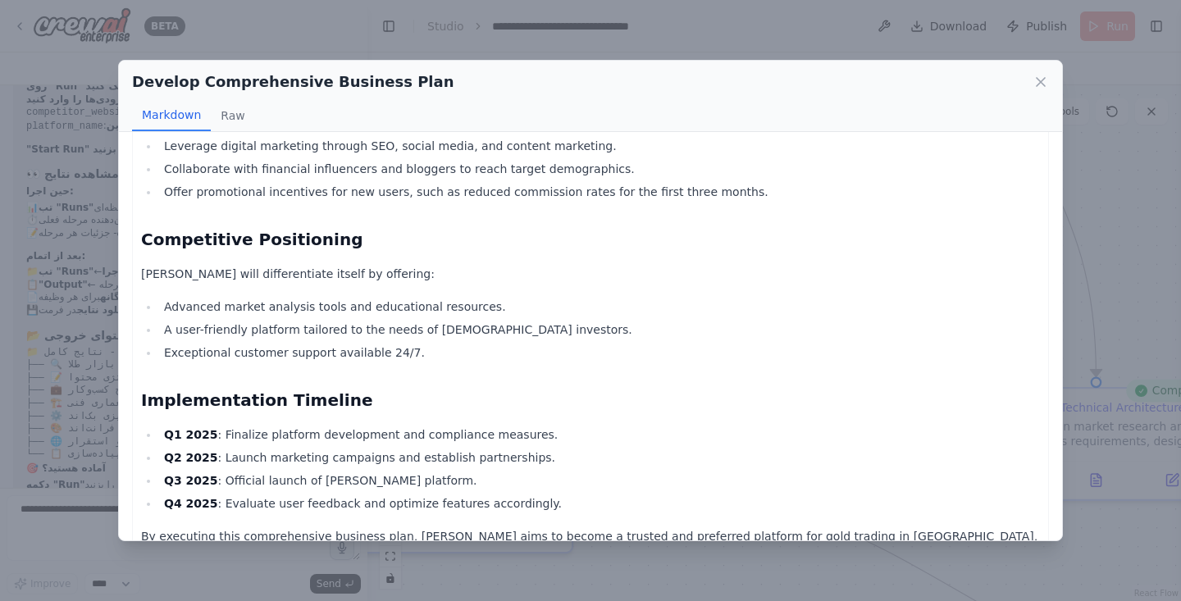
scroll to position [1512, 0]
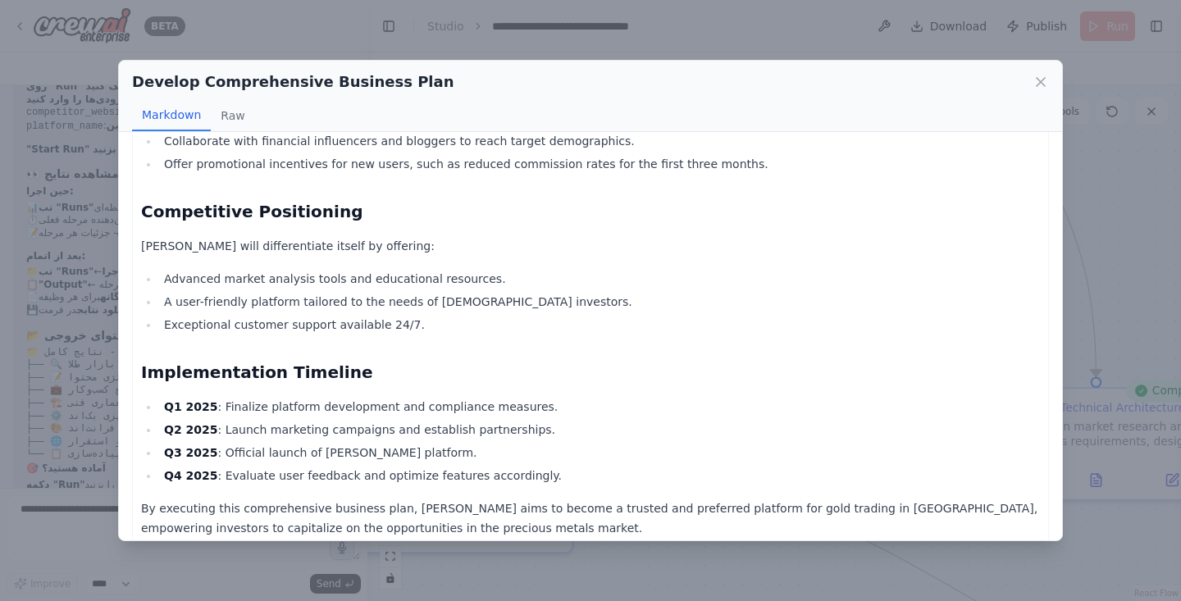
click at [1037, 73] on div "Develop Comprehensive Business Plan" at bounding box center [590, 82] width 917 height 23
click at [1042, 79] on icon at bounding box center [1040, 82] width 16 height 16
